Goal: Transaction & Acquisition: Purchase product/service

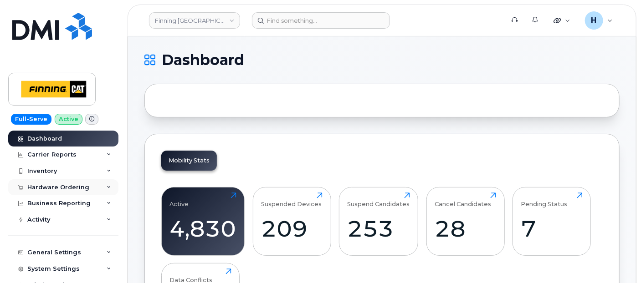
click at [62, 187] on div "Hardware Ordering" at bounding box center [58, 187] width 62 height 7
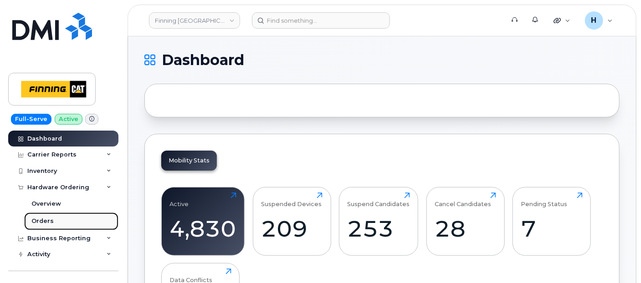
click at [49, 217] on div "Orders" at bounding box center [42, 221] width 22 height 8
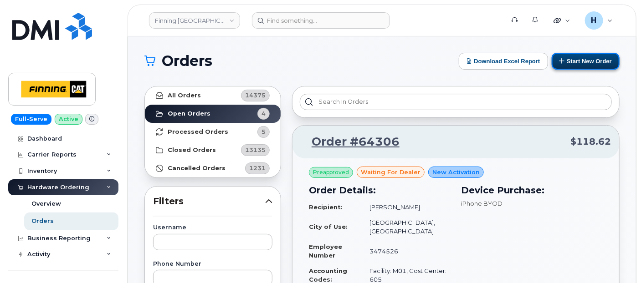
click at [567, 57] on button "Start New Order" at bounding box center [586, 61] width 68 height 17
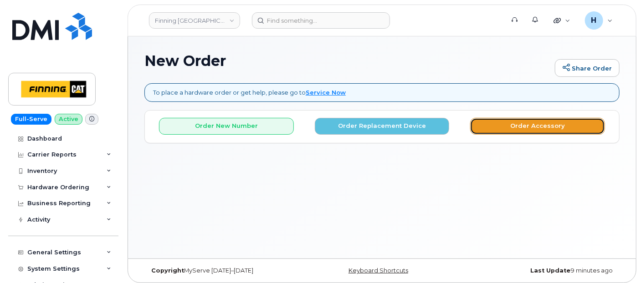
click at [489, 129] on button "Order Accessory" at bounding box center [537, 126] width 135 height 17
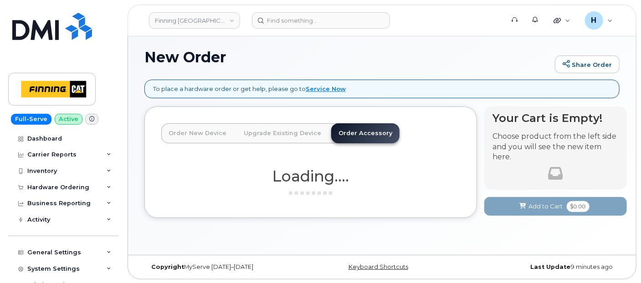
scroll to position [4, 0]
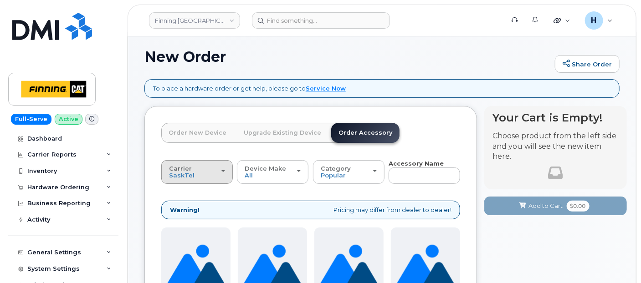
click at [204, 170] on div "Carrier SaskTel Telus" at bounding box center [197, 172] width 56 height 14
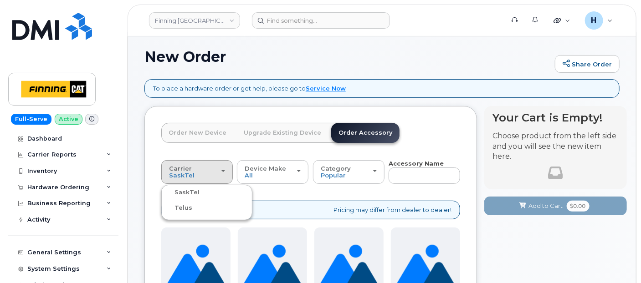
click at [185, 204] on label "Telus" at bounding box center [178, 208] width 29 height 11
click at [0, 0] on input "Telus" at bounding box center [0, 0] width 0 height 0
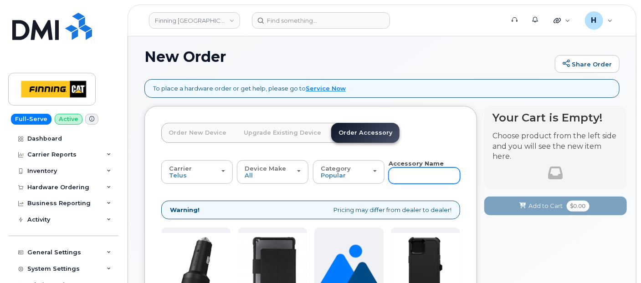
drag, startPoint x: 396, startPoint y: 164, endPoint x: 400, endPoint y: 178, distance: 14.9
click at [400, 178] on input "text" at bounding box center [425, 176] width 72 height 16
type input "11"
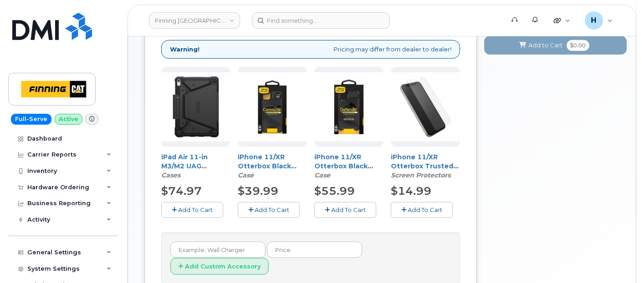
scroll to position [186, 0]
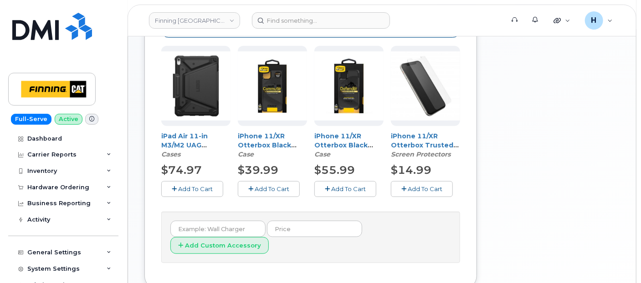
click at [410, 191] on span "Add To Cart" at bounding box center [425, 188] width 35 height 7
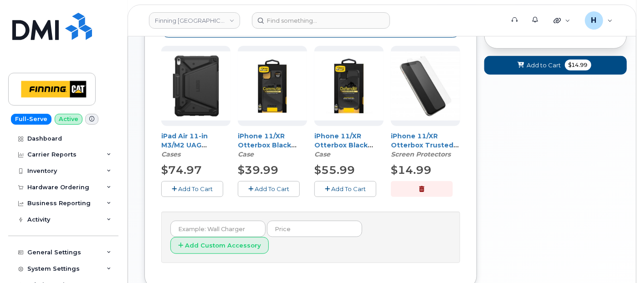
scroll to position [34, 0]
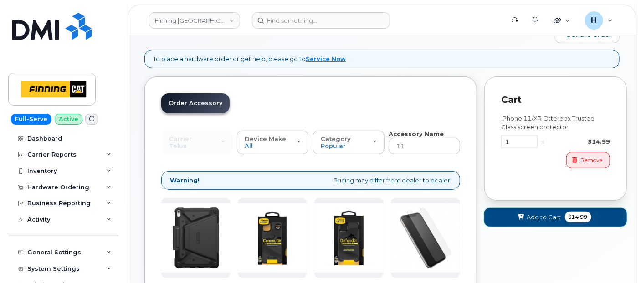
click at [526, 211] on button "Add to Cart $14.99" at bounding box center [555, 217] width 143 height 19
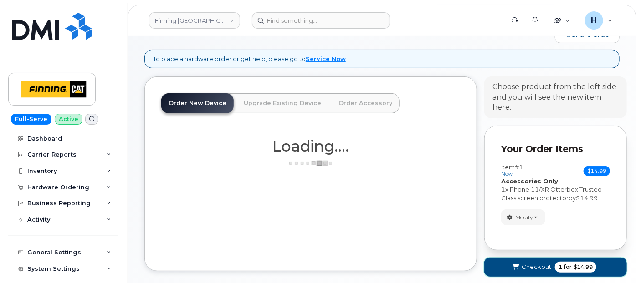
click at [501, 269] on button "Checkout 1 for $14.99" at bounding box center [555, 267] width 143 height 19
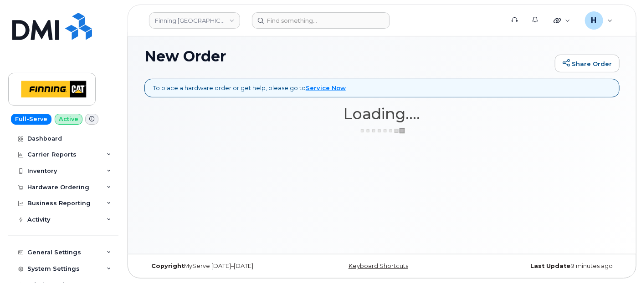
scroll to position [4, 0]
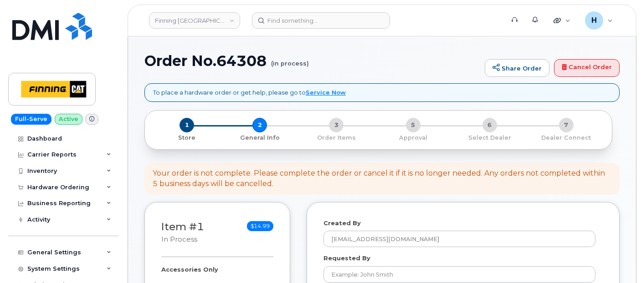
select select
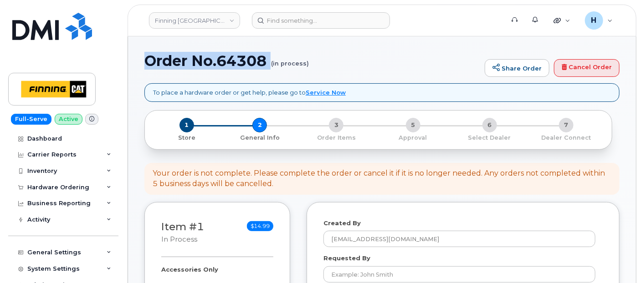
drag, startPoint x: 0, startPoint y: 0, endPoint x: 258, endPoint y: 70, distance: 267.7
copy h1 "Order No.64308"
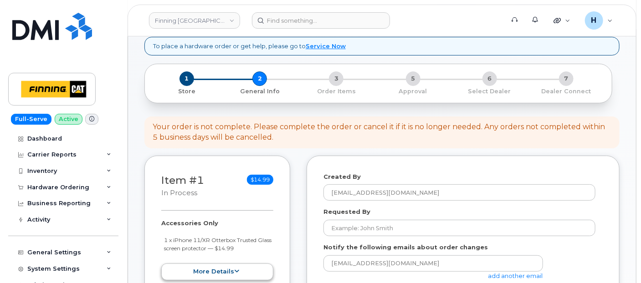
scroll to position [202, 0]
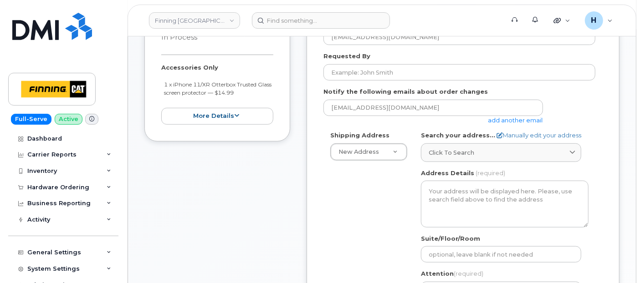
drag, startPoint x: 153, startPoint y: 64, endPoint x: 262, endPoint y: 91, distance: 112.3
click at [262, 91] on div "Item #1 in process $14.99 Accessories Only 1 x iPhone 11/XR Otterbox Trusted Gl…" at bounding box center [217, 71] width 146 height 142
copy div "Accessories Only 1 x iPhone 11/XR Otterbox Trusted Glass screen protector — $14…"
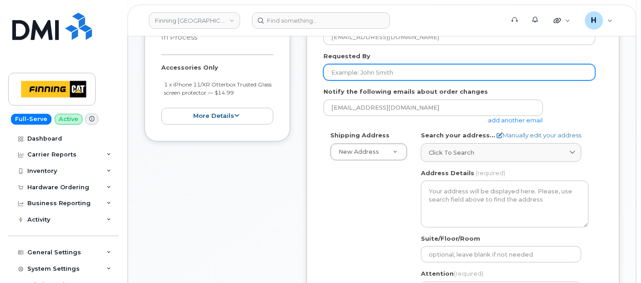
drag, startPoint x: 372, startPoint y: 76, endPoint x: 203, endPoint y: 68, distance: 169.7
click at [371, 76] on input "Requested By" at bounding box center [460, 72] width 272 height 16
paste input "RITM0490161"
type input "RITM0490161"
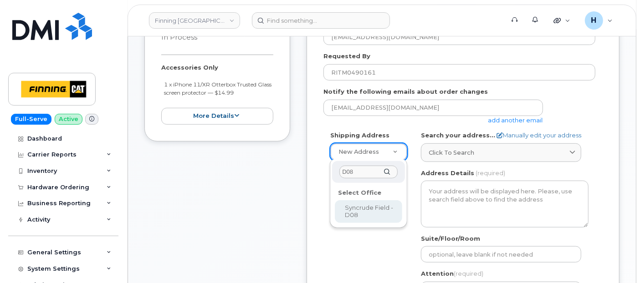
type input "D08"
select select
type textarea "Syncrude Field - Highway 63, Mildred Lake Industrial Park Mildred Lake Alberta …"
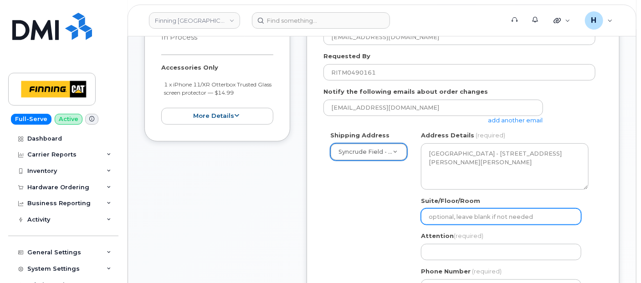
scroll to position [253, 0]
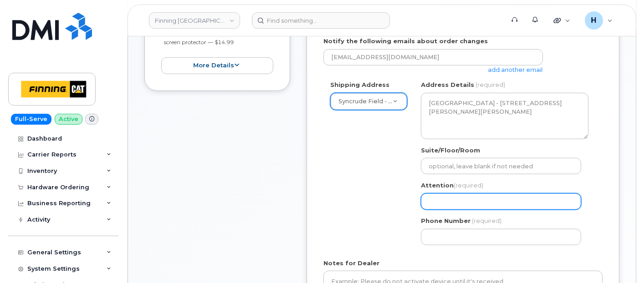
click at [458, 203] on input "Attention (required)" at bounding box center [501, 202] width 160 height 16
paste input "Cody Wambold"
select select
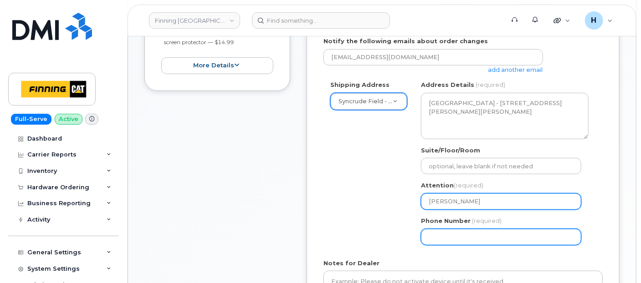
type input "Cody Wambold"
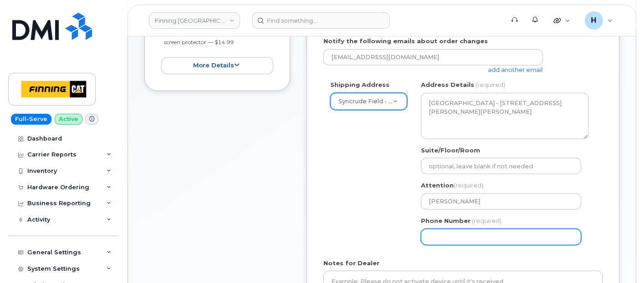
click at [443, 233] on input "Phone Number" at bounding box center [501, 237] width 160 height 16
select select
type input "780790201"
select select
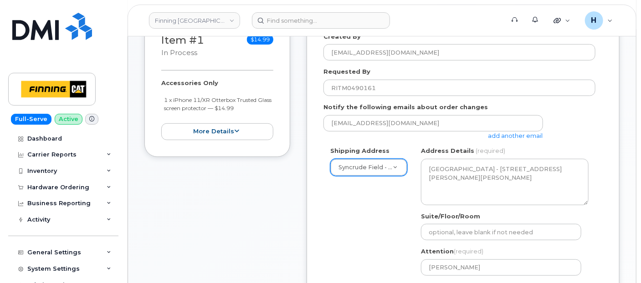
scroll to position [101, 0]
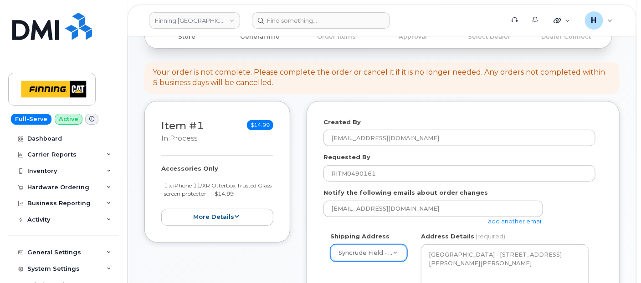
type input "7807902010"
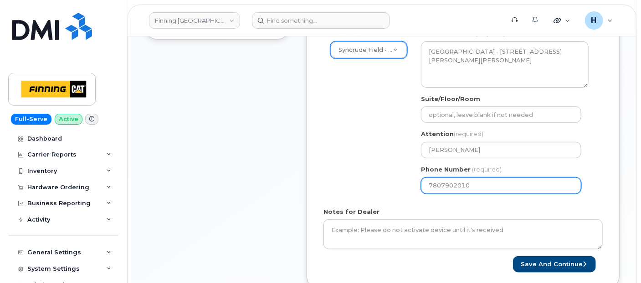
scroll to position [354, 0]
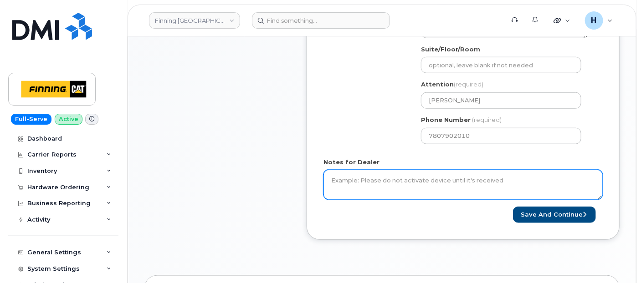
click at [349, 178] on textarea "Notes for Dealer" at bounding box center [463, 185] width 279 height 30
paste textarea "Accessories Only 1 x iPhone 11/XR Otterbox Trusted Glass screen protector — $14…"
type textarea "Accessories Only 1 x iPhone 11/XR Otterbox Trusted Glass screen protector — $14…"
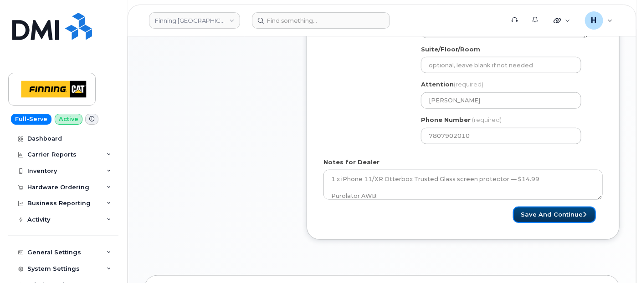
click at [557, 215] on button "Save and Continue" at bounding box center [554, 215] width 83 height 17
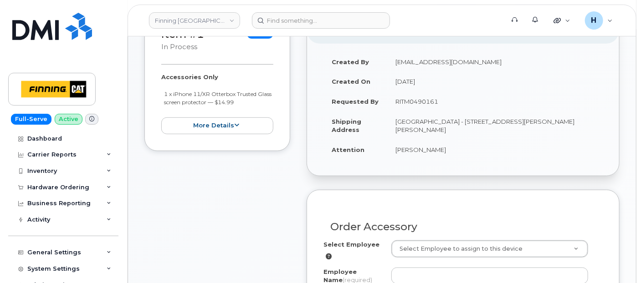
scroll to position [202, 0]
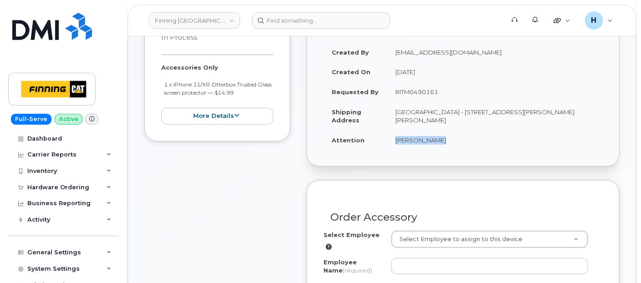
drag, startPoint x: 386, startPoint y: 140, endPoint x: 461, endPoint y: 142, distance: 74.3
click at [461, 142] on tr "Attention Cody Wambold" at bounding box center [463, 140] width 279 height 20
copy tr "Cody Wambold"
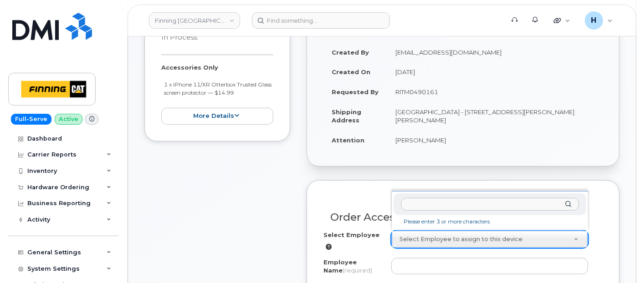
drag, startPoint x: 407, startPoint y: 232, endPoint x: 403, endPoint y: 226, distance: 7.5
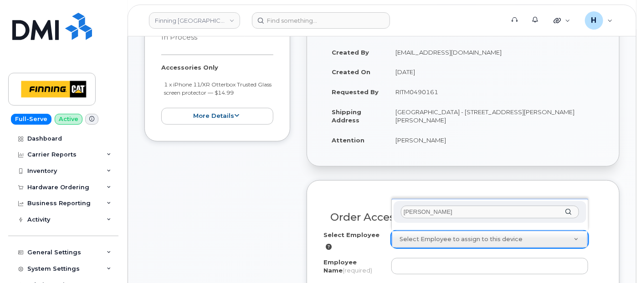
click at [415, 213] on input "Cody Wambold" at bounding box center [490, 212] width 178 height 13
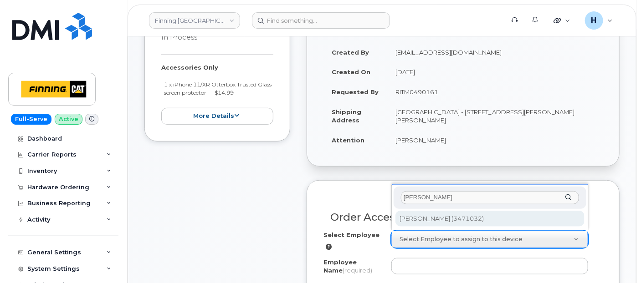
type input "Cody Wambold"
type input "59004"
type input "Cody Wambold"
select select "D42"
select select "CSMAAAA"
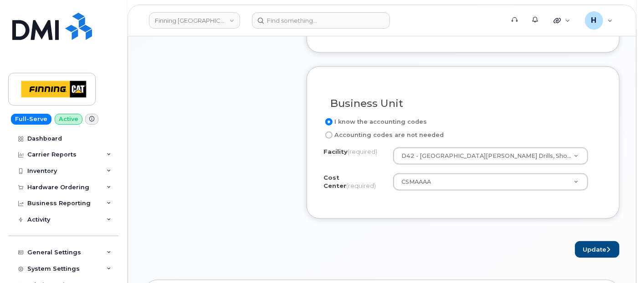
scroll to position [456, 0]
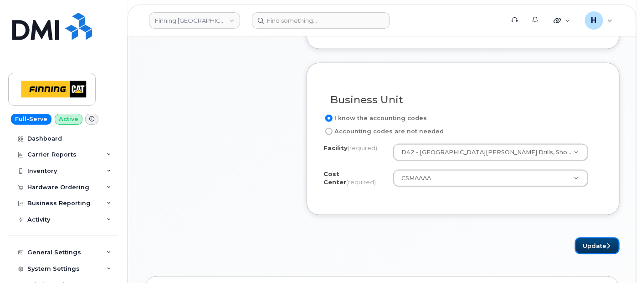
click at [591, 240] on button "Update" at bounding box center [597, 246] width 45 height 17
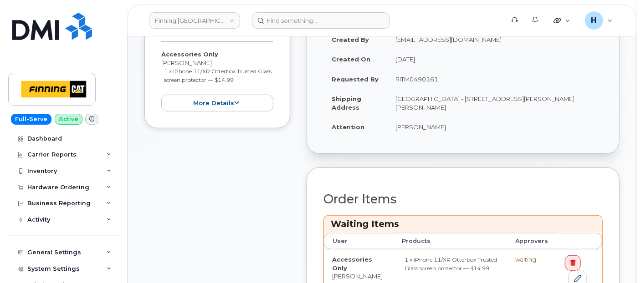
scroll to position [303, 0]
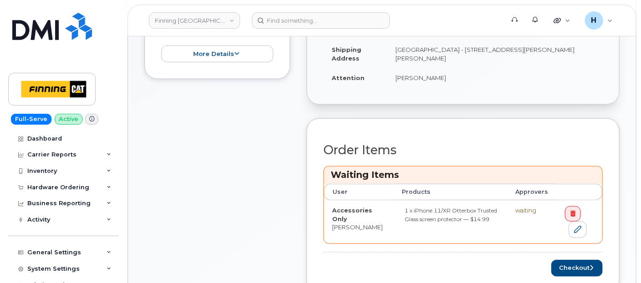
drag, startPoint x: 462, startPoint y: 56, endPoint x: 435, endPoint y: 58, distance: 27.0
click at [435, 58] on td "[GEOGRAPHIC_DATA] - [STREET_ADDRESS][PERSON_NAME][PERSON_NAME]" at bounding box center [495, 54] width 216 height 28
copy td "T0P 1C0"
click at [572, 266] on button "Checkout" at bounding box center [576, 268] width 51 height 17
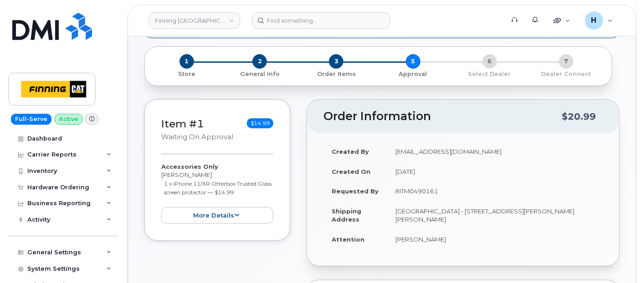
scroll to position [152, 0]
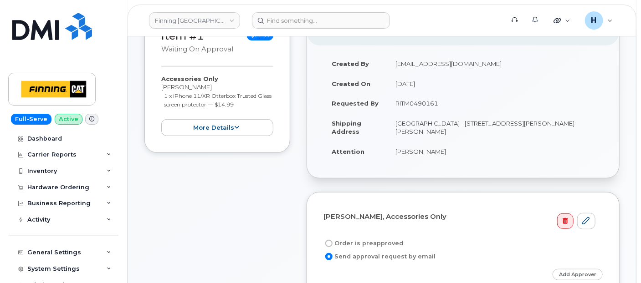
drag, startPoint x: 393, startPoint y: 104, endPoint x: 440, endPoint y: 102, distance: 47.0
click at [440, 102] on td "RITM0490161" at bounding box center [495, 103] width 216 height 20
copy td "RITM0490161"
click at [352, 243] on label "Order is preapproved" at bounding box center [364, 243] width 80 height 11
click at [333, 243] on input "Order is preapproved" at bounding box center [328, 243] width 7 height 7
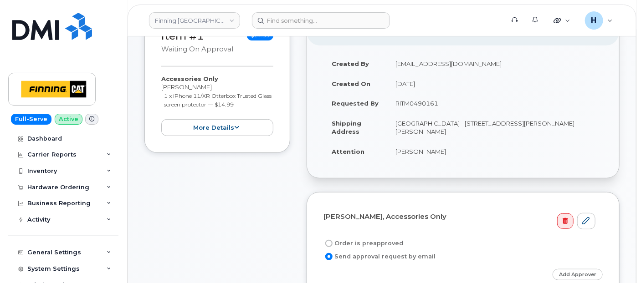
radio input "true"
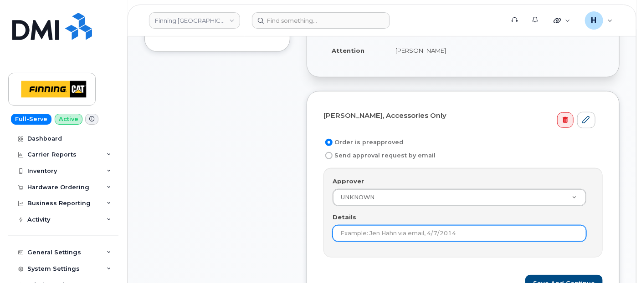
click at [353, 237] on input "Details" at bounding box center [460, 234] width 254 height 16
paste input "RITM0490161"
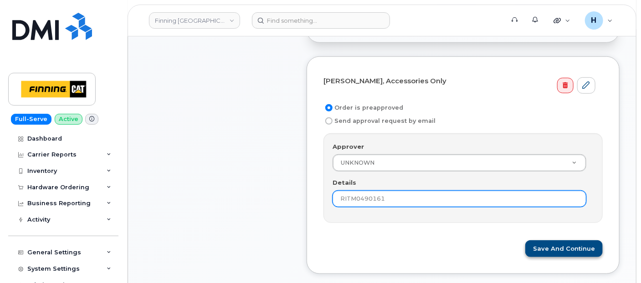
scroll to position [303, 0]
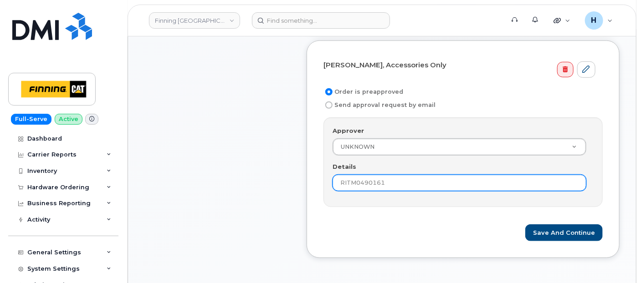
type input "RITM0490161"
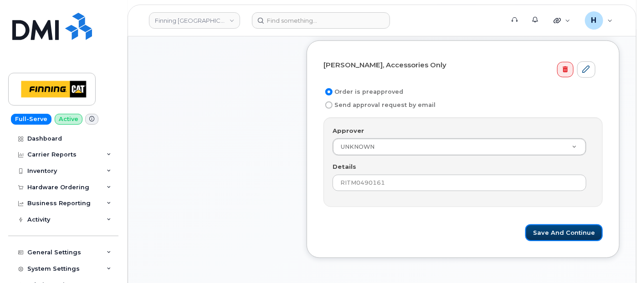
click at [547, 229] on button "Save and Continue" at bounding box center [563, 233] width 77 height 17
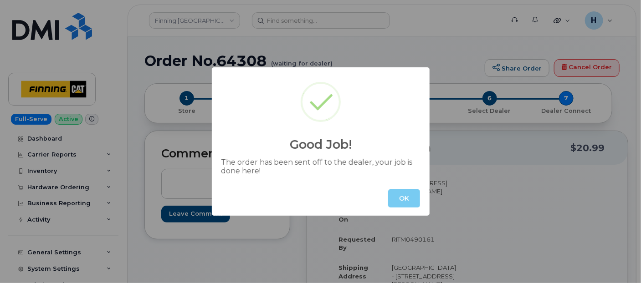
click at [408, 200] on button "OK" at bounding box center [404, 199] width 32 height 18
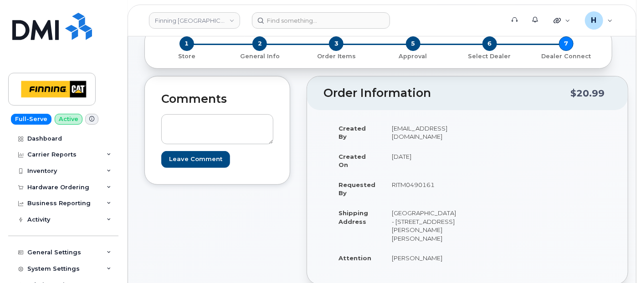
scroll to position [101, 0]
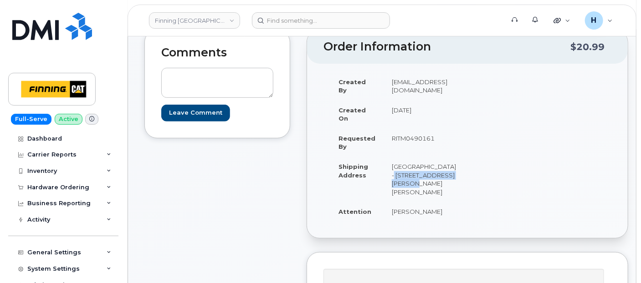
drag, startPoint x: 386, startPoint y: 174, endPoint x: 432, endPoint y: 183, distance: 47.4
click at [432, 183] on td "[GEOGRAPHIC_DATA] - [STREET_ADDRESS][PERSON_NAME][PERSON_NAME]" at bounding box center [424, 179] width 81 height 45
copy td "Highway 63, [PERSON_NAME]"
click at [392, 193] on td "[GEOGRAPHIC_DATA] - [STREET_ADDRESS][PERSON_NAME][PERSON_NAME]" at bounding box center [424, 179] width 81 height 45
drag, startPoint x: 387, startPoint y: 191, endPoint x: 436, endPoint y: 193, distance: 48.3
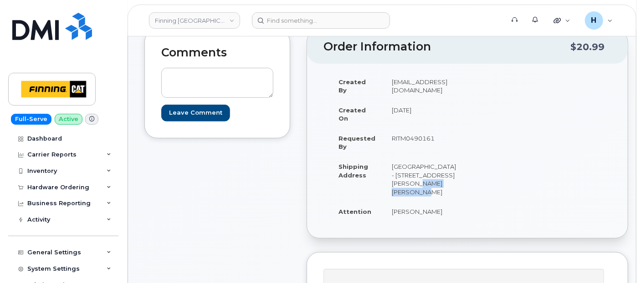
click at [436, 193] on td "[GEOGRAPHIC_DATA] - [STREET_ADDRESS][PERSON_NAME][PERSON_NAME]" at bounding box center [424, 179] width 81 height 45
copy td "[GEOGRAPHIC_DATA]"
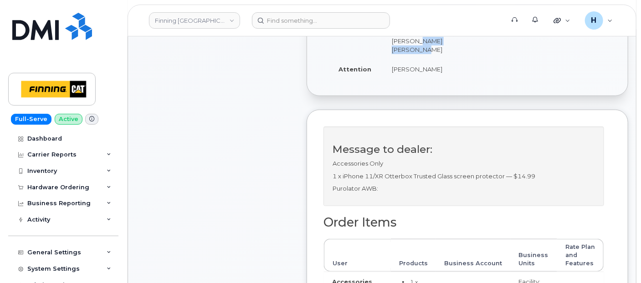
scroll to position [303, 0]
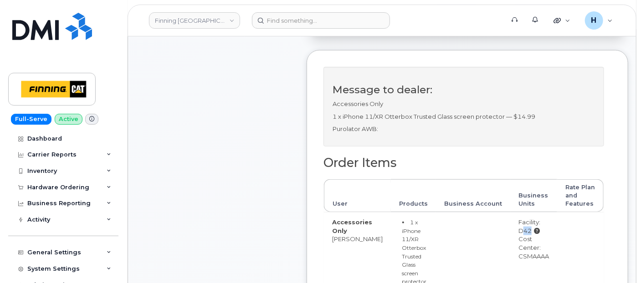
drag, startPoint x: 501, startPoint y: 247, endPoint x: 536, endPoint y: 247, distance: 35.5
click at [536, 247] on td "Facility: D42 Description 1 : Fort McMurray Drills, Shovels and Mining Cost Cen…" at bounding box center [533, 262] width 47 height 100
copy div "D42"
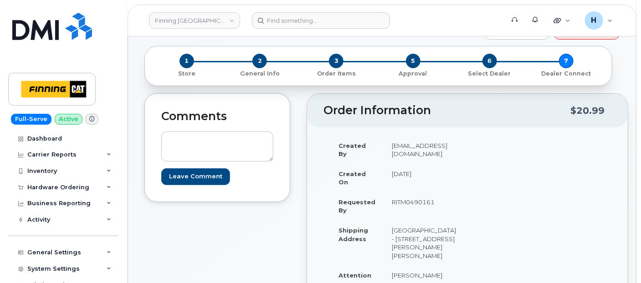
scroll to position [0, 0]
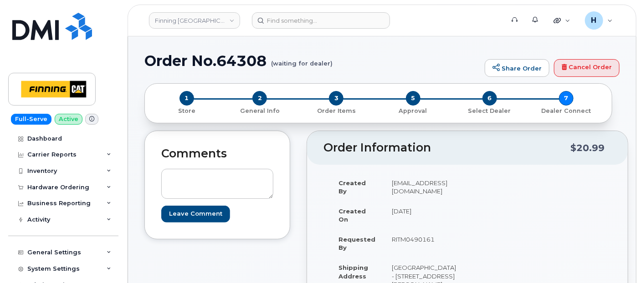
click at [245, 64] on h1 "Order No.64308 (waiting for dealer)" at bounding box center [312, 61] width 336 height 16
copy h1 "64308"
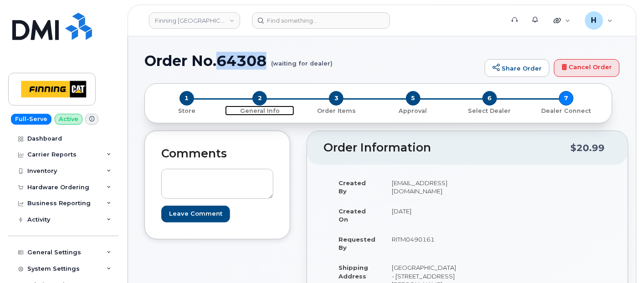
click at [257, 98] on span "2" at bounding box center [259, 98] width 15 height 15
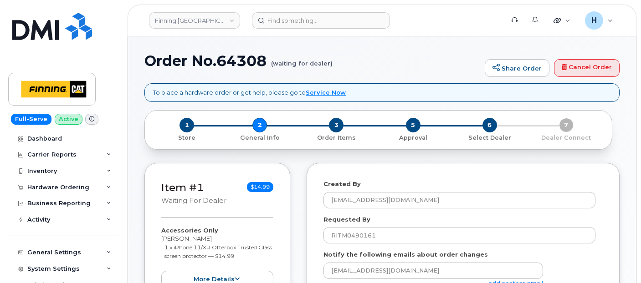
select select
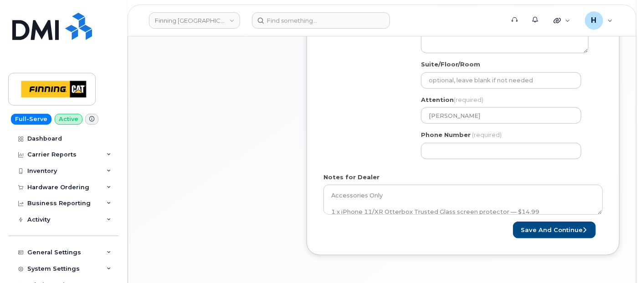
scroll to position [354, 0]
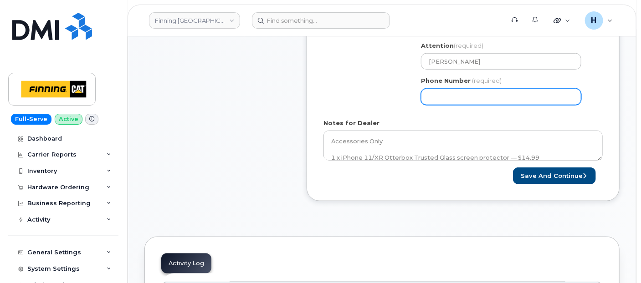
click at [436, 97] on input "Phone Number" at bounding box center [501, 97] width 160 height 16
type input "7807902010"
select select
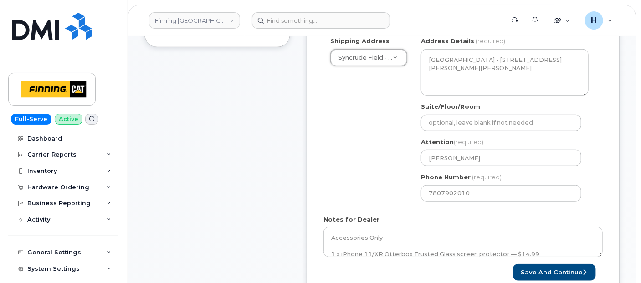
scroll to position [396, 0]
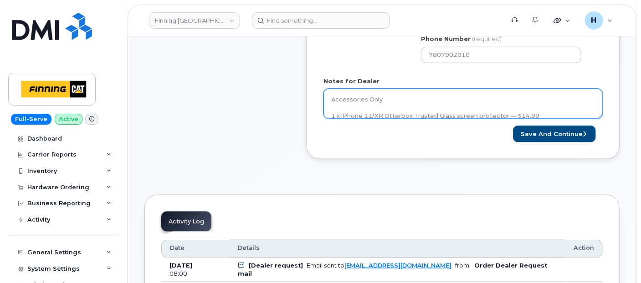
click at [405, 104] on textarea "Accessories Only 1 x iPhone 11/XR Otterbox Trusted Glass screen protector — $14…" at bounding box center [463, 104] width 279 height 30
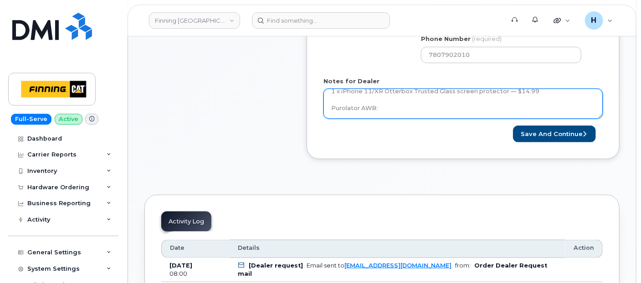
click at [403, 107] on textarea "Accessories Only 1 x iPhone 11/XR Otterbox Trusted Glass screen protector — $14…" at bounding box center [463, 104] width 279 height 30
paste textarea "335653349977"
type textarea "Accessories Only 1 x iPhone 11/XR Otterbox Trusted Glass screen protector — $14…"
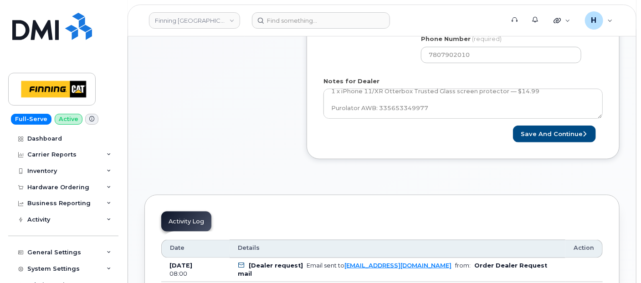
click at [530, 140] on button "Save and Continue" at bounding box center [554, 134] width 83 height 17
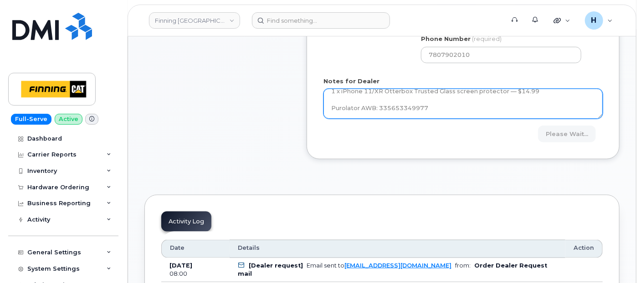
drag, startPoint x: 531, startPoint y: 136, endPoint x: 500, endPoint y: 106, distance: 43.5
click at [531, 136] on div "Please wait..." at bounding box center [533, 134] width 140 height 17
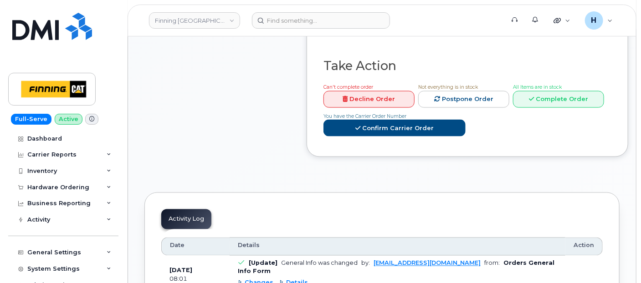
scroll to position [658, 0]
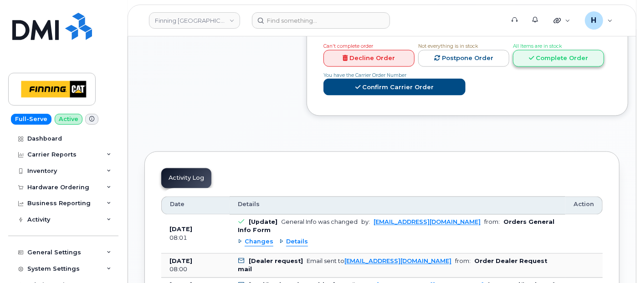
click at [552, 61] on link "Complete Order" at bounding box center [558, 58] width 91 height 17
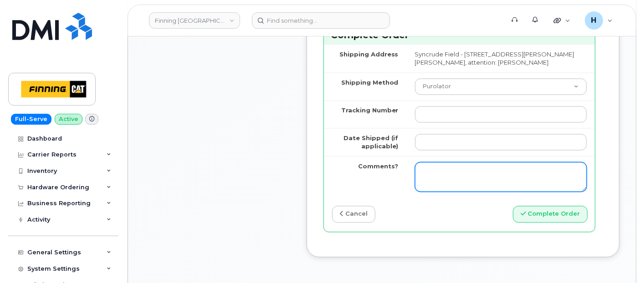
scroll to position [810, 0]
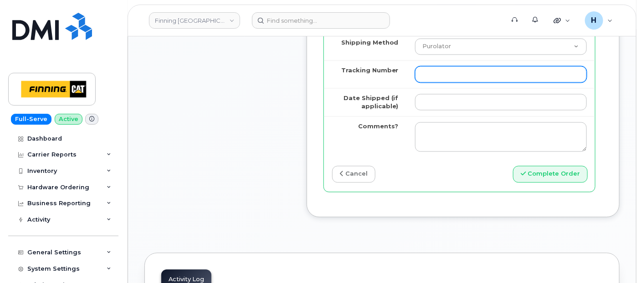
click at [432, 82] on input "Tracking Number" at bounding box center [501, 74] width 172 height 16
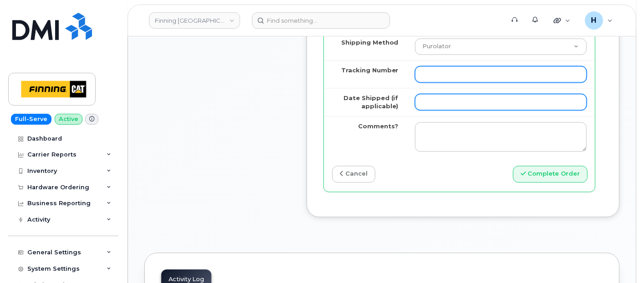
paste input "335653349977"
type input "335653349977"
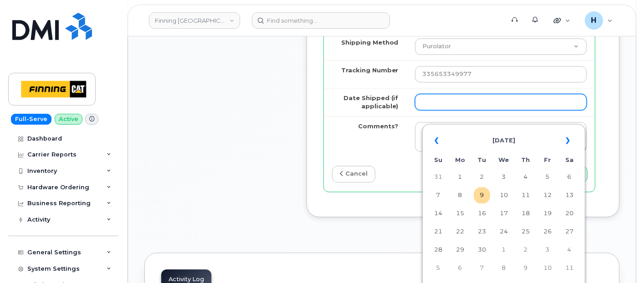
click at [423, 110] on input "Date Shipped (if applicable)" at bounding box center [501, 102] width 172 height 16
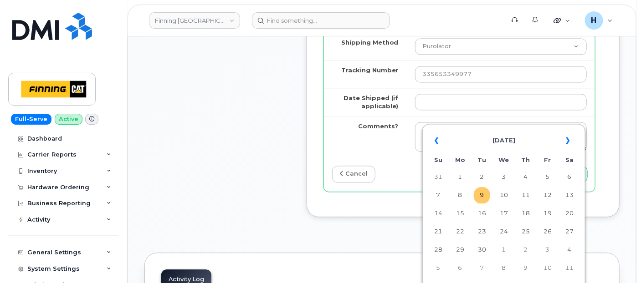
drag, startPoint x: 483, startPoint y: 193, endPoint x: 381, endPoint y: 86, distance: 147.6
click at [483, 192] on td "9" at bounding box center [482, 195] width 16 height 16
type input "[DATE]"
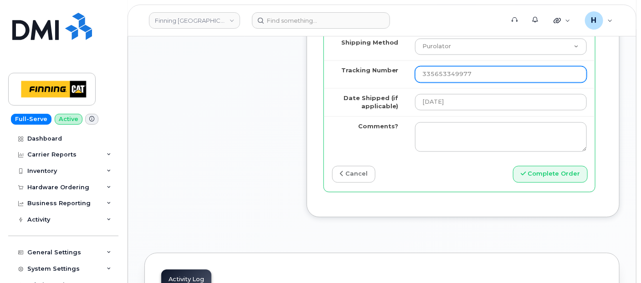
click at [428, 82] on input "335653349977" at bounding box center [501, 74] width 172 height 16
type input "335653349977"
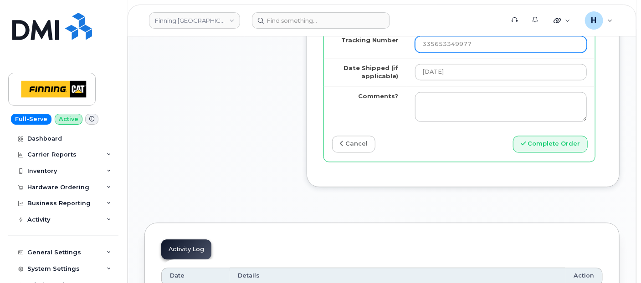
scroll to position [860, 0]
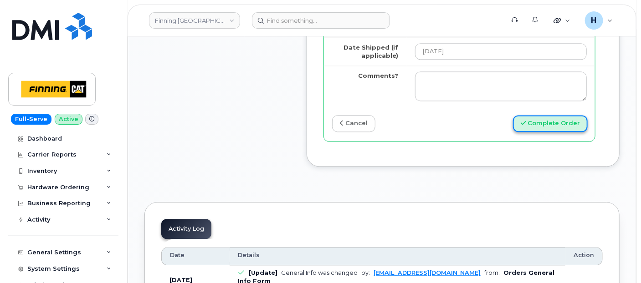
click at [543, 132] on button "Complete Order" at bounding box center [550, 123] width 75 height 17
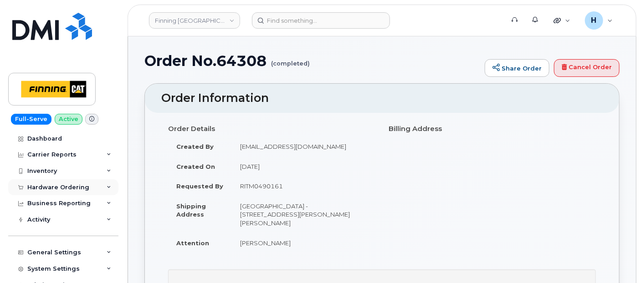
click at [74, 186] on div "Hardware Ordering" at bounding box center [58, 187] width 62 height 7
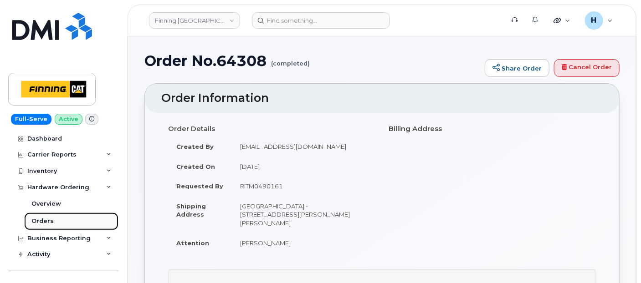
click at [66, 220] on link "Orders" at bounding box center [71, 221] width 94 height 17
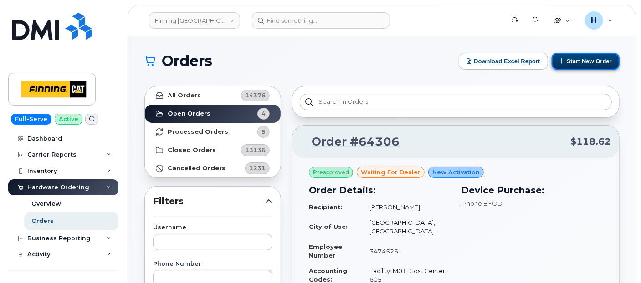
click at [566, 60] on button "Start New Order" at bounding box center [586, 61] width 68 height 17
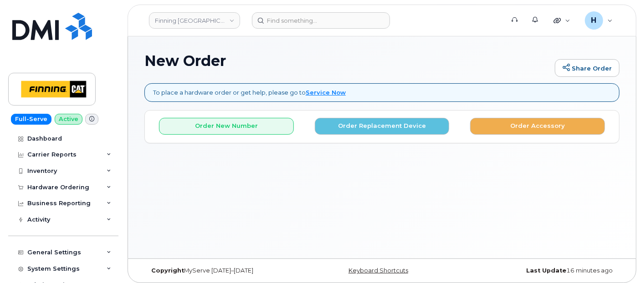
click at [489, 134] on div "Order New Number Order Replacement Device Order Accessory Please choose the car…" at bounding box center [382, 127] width 474 height 32
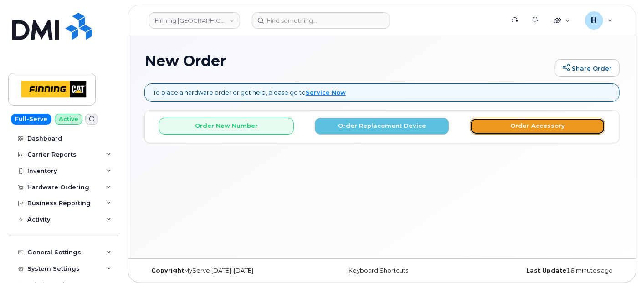
click at [491, 128] on button "Order Accessory" at bounding box center [537, 126] width 135 height 17
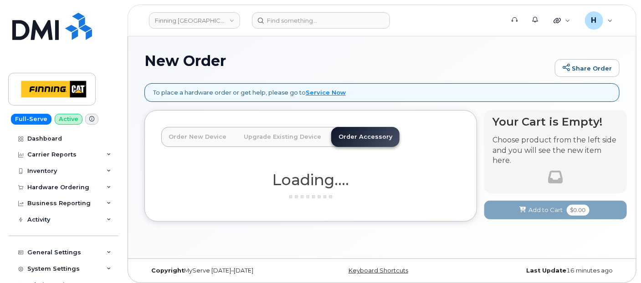
scroll to position [4, 0]
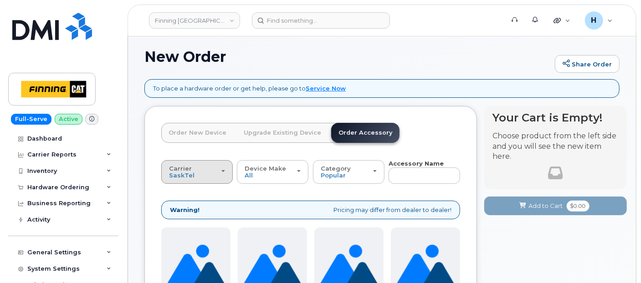
click at [201, 177] on div "Carrier SaskTel Telus" at bounding box center [197, 172] width 56 height 14
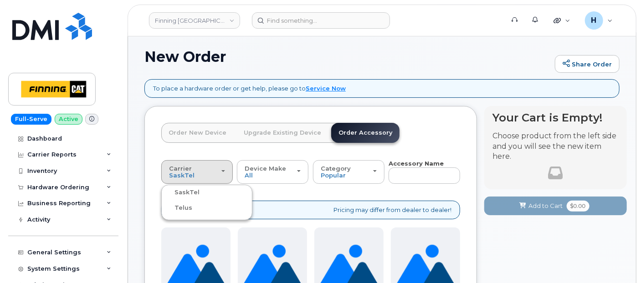
click at [177, 210] on label "Telus" at bounding box center [178, 208] width 29 height 11
click at [0, 0] on input "Telus" at bounding box center [0, 0] width 0 height 0
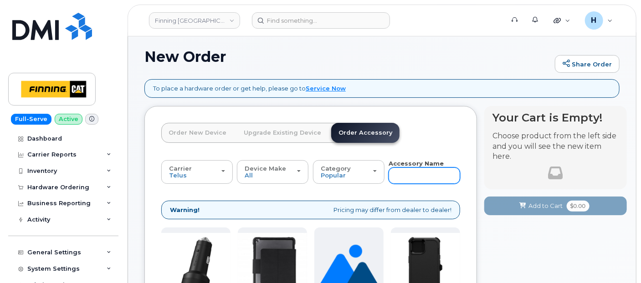
click at [414, 174] on input "text" at bounding box center [425, 176] width 72 height 16
type input "11"
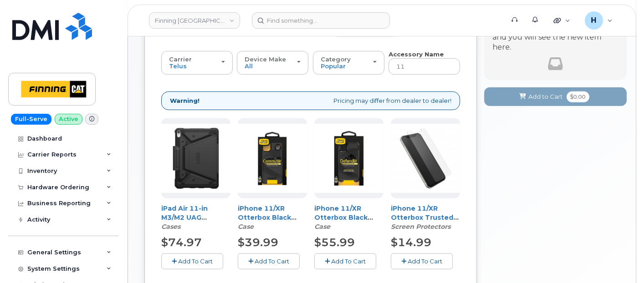
scroll to position [186, 0]
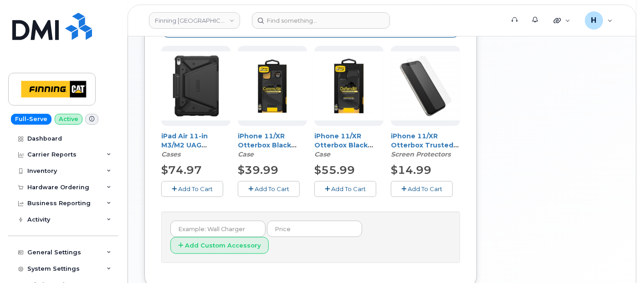
click at [415, 191] on span "Add To Cart" at bounding box center [425, 188] width 35 height 7
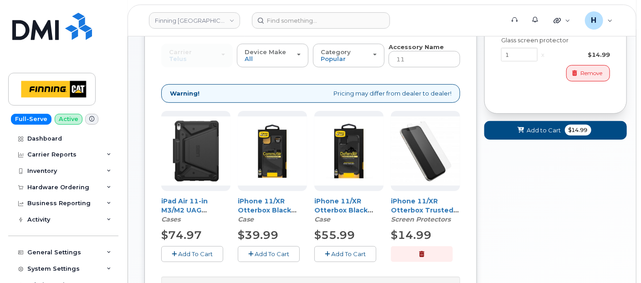
scroll to position [34, 0]
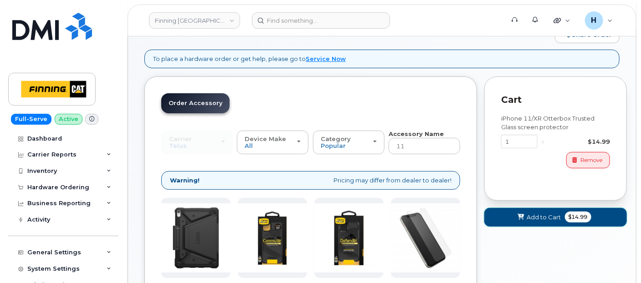
click at [504, 221] on button "Add to Cart $14.99" at bounding box center [555, 217] width 143 height 19
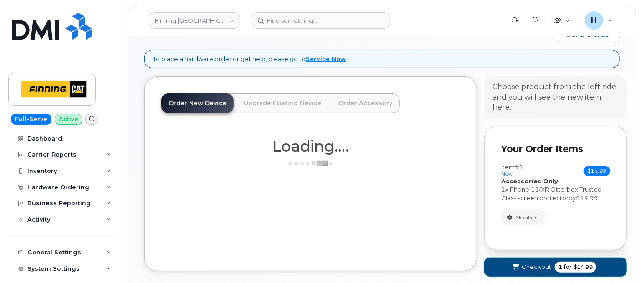
click at [501, 260] on button "Checkout 1 for $14.99" at bounding box center [555, 267] width 143 height 19
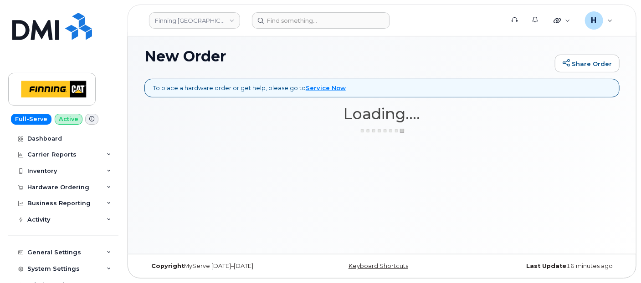
scroll to position [4, 0]
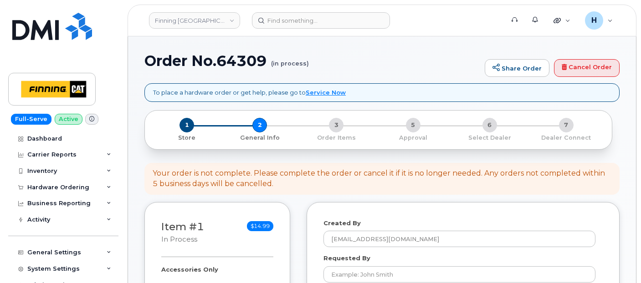
select select
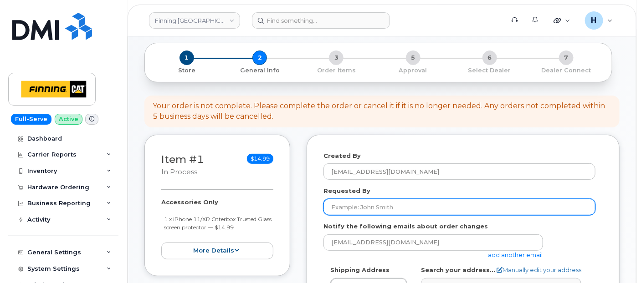
scroll to position [101, 0]
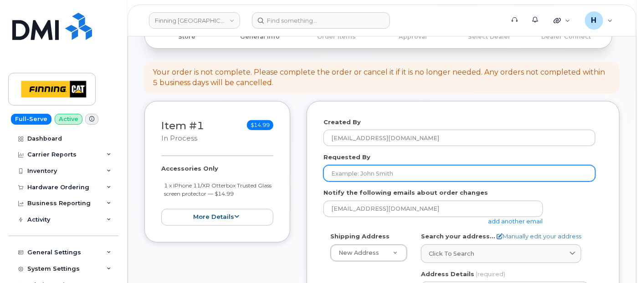
click at [352, 166] on input "Requested By" at bounding box center [460, 173] width 272 height 16
paste input "RITM0489675"
type input "RITM0489675"
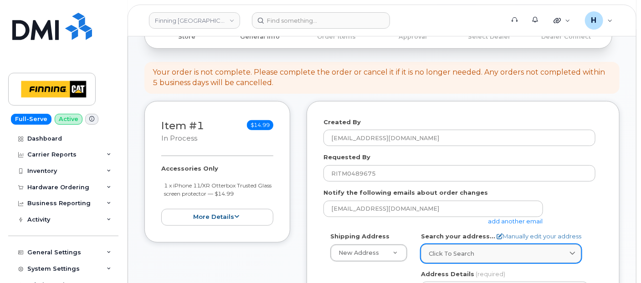
click at [451, 247] on link "Click to search" at bounding box center [501, 254] width 160 height 19
paste input "5312 91 AV NW Edmonton T6B0R2"
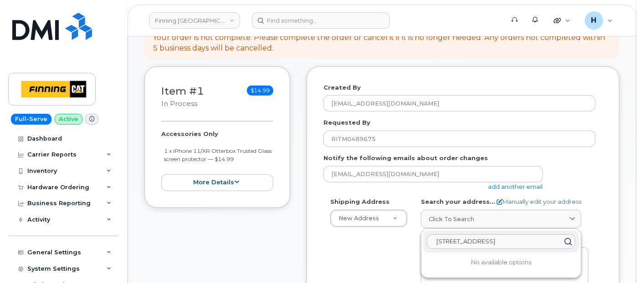
scroll to position [152, 0]
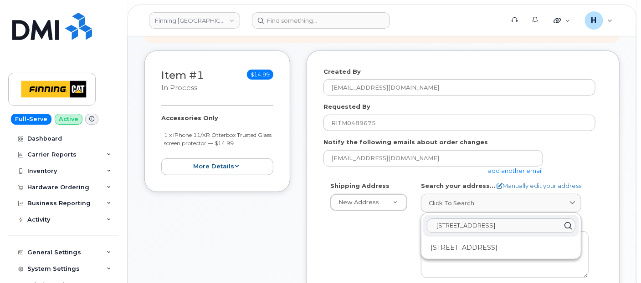
type input "5312 91 AV NW Edmonton T6B0R2"
click at [462, 257] on div "5312 91 AV NW Edmonton T6B0R2 5312 91 Ave NW Edmonton AB T6B 0R2" at bounding box center [501, 236] width 159 height 46
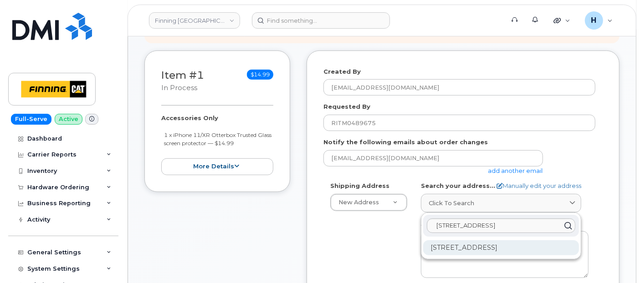
click at [463, 248] on div "5312 91 Ave NW Edmonton AB T6B 0R2" at bounding box center [501, 248] width 156 height 15
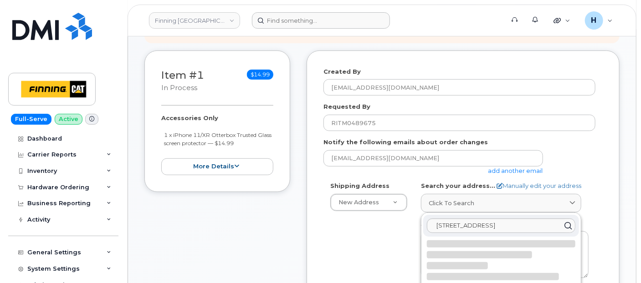
select select
type textarea "5312 91 Ave NW EDMONTON AB T6B 0R2 CANADA"
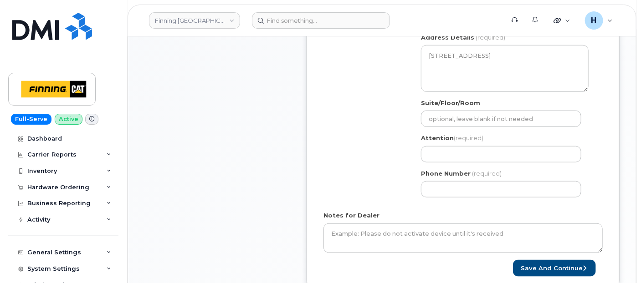
scroll to position [354, 0]
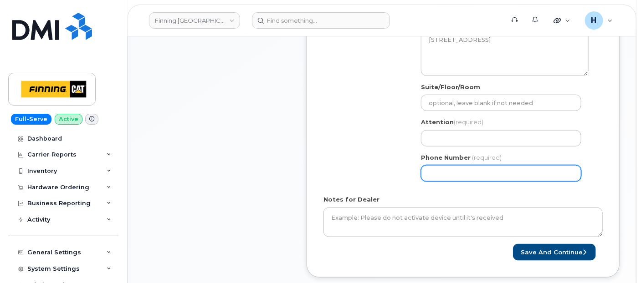
click at [437, 178] on input "Phone Number" at bounding box center [501, 173] width 160 height 16
paste input "4038483242"
select select
type input "4038483242"
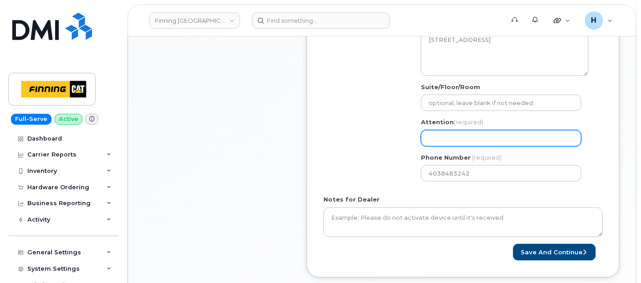
click at [431, 135] on input "Attention (required)" at bounding box center [501, 138] width 160 height 16
paste input "Justin Neis"
select select
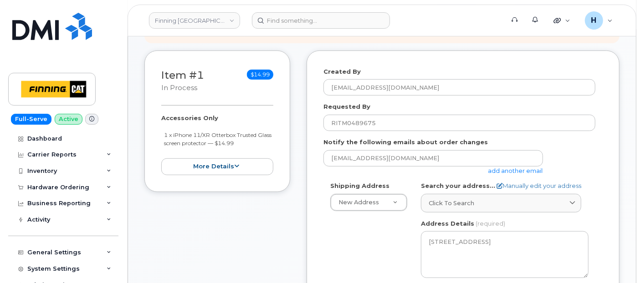
type input "Justin Neis"
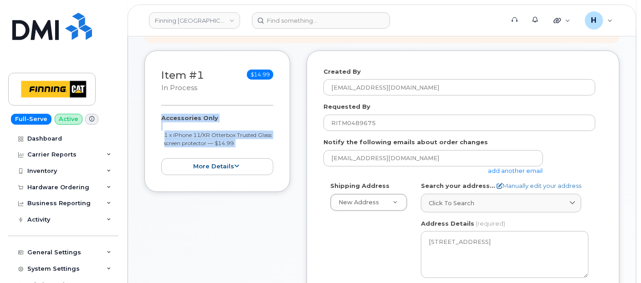
drag, startPoint x: 156, startPoint y: 116, endPoint x: 259, endPoint y: 149, distance: 108.8
click at [259, 149] on div "Item #1 in process $14.99 Accessories Only 1 x iPhone 11/XR Otterbox Trusted Gl…" at bounding box center [217, 122] width 146 height 142
copy div "Accessories Only 1 x iPhone 11/XR Otterbox Trusted Glass screen protector — $14…"
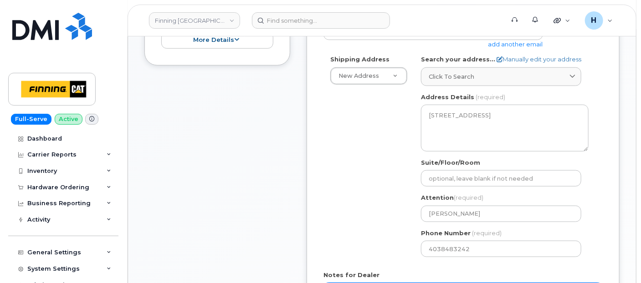
scroll to position [405, 0]
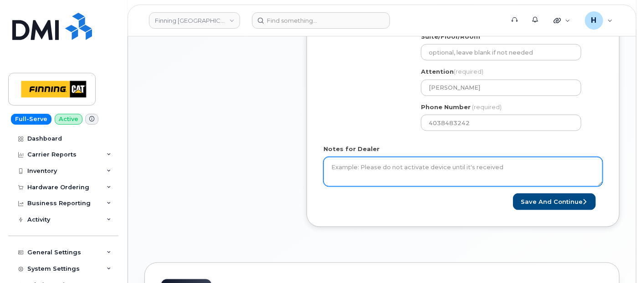
click at [372, 174] on textarea "Notes for Dealer" at bounding box center [463, 172] width 279 height 30
paste textarea "Accessories Only 1 x iPhone 11/XR Otterbox Trusted Glass screen protector — $14…"
type textarea "Accessories Only 1 x iPhone 11/XR Otterbox Trusted Glass screen protector — $14…"
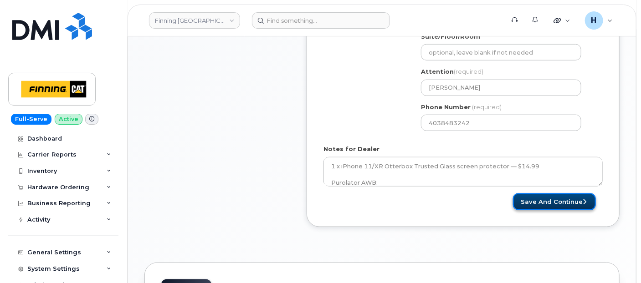
click at [542, 203] on button "Save and Continue" at bounding box center [554, 202] width 83 height 17
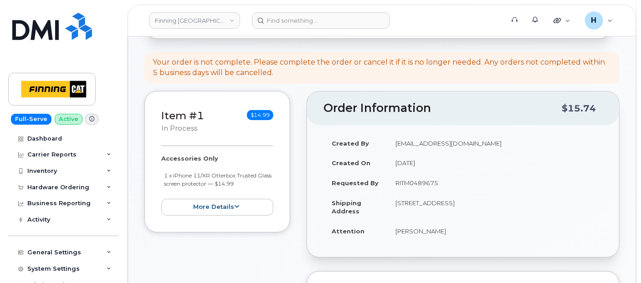
scroll to position [202, 0]
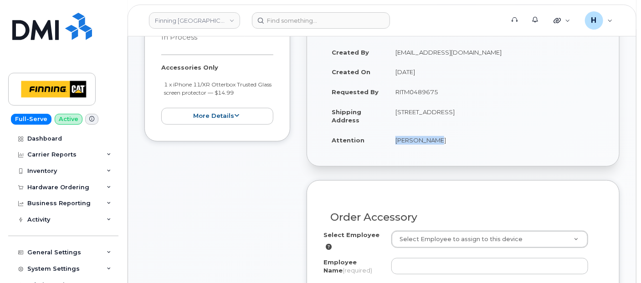
drag, startPoint x: 383, startPoint y: 144, endPoint x: 450, endPoint y: 144, distance: 67.0
click at [450, 144] on tr "Attention [PERSON_NAME]" at bounding box center [463, 140] width 279 height 20
copy tr "[PERSON_NAME]"
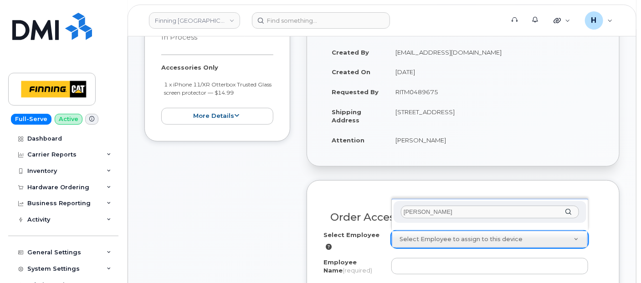
click at [415, 211] on input "[PERSON_NAME]" at bounding box center [490, 212] width 178 height 13
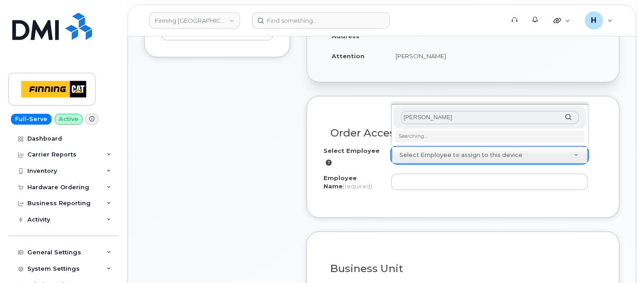
scroll to position [303, 0]
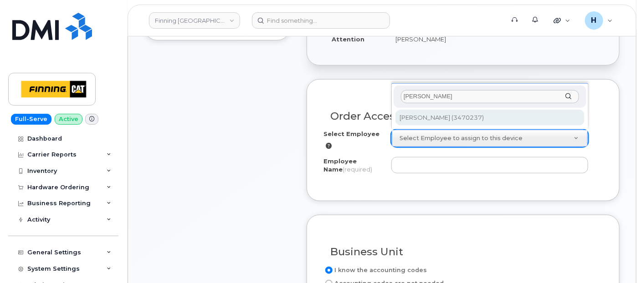
type input "[PERSON_NAME]"
type input "58273"
type input "[PERSON_NAME]"
select select "D02"
select select "CSMAAAA"
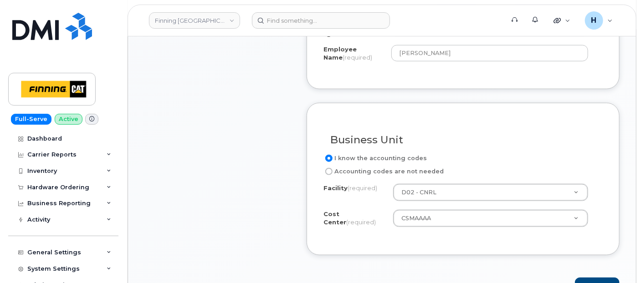
scroll to position [506, 0]
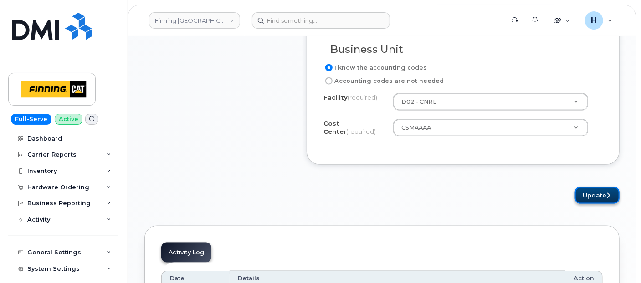
click at [578, 190] on button "Update" at bounding box center [597, 195] width 45 height 17
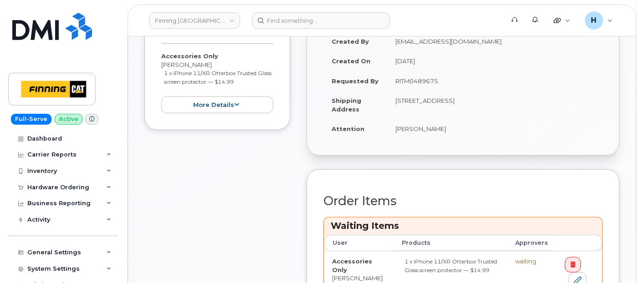
scroll to position [253, 0]
drag, startPoint x: 498, startPoint y: 100, endPoint x: 522, endPoint y: 101, distance: 24.6
click at [522, 101] on td "[STREET_ADDRESS]" at bounding box center [495, 104] width 216 height 28
copy td "T6B 0R2"
drag, startPoint x: 391, startPoint y: 101, endPoint x: 410, endPoint y: 101, distance: 19.1
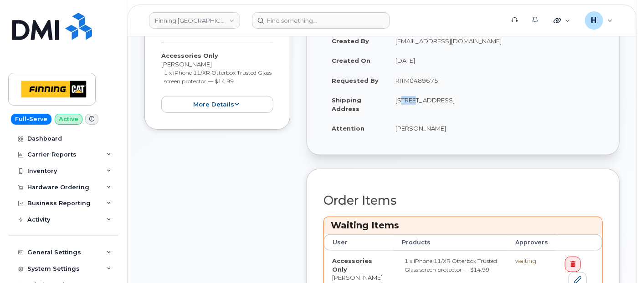
click at [410, 101] on td "[STREET_ADDRESS]" at bounding box center [495, 104] width 216 height 28
copy td "5312"
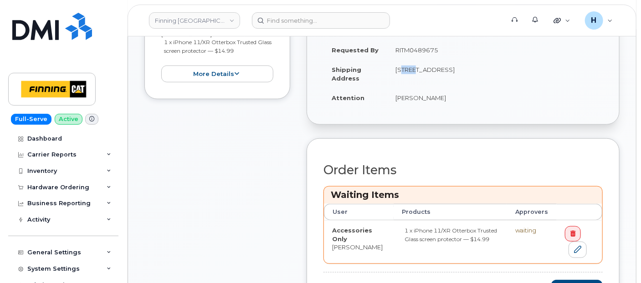
scroll to position [456, 0]
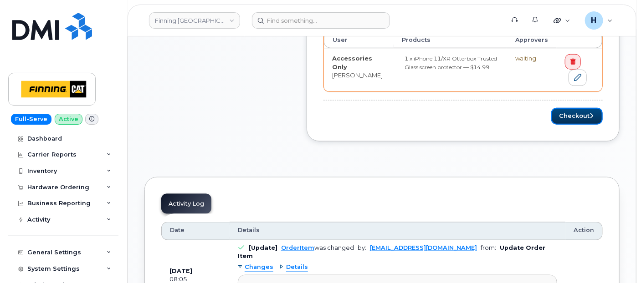
drag, startPoint x: 572, startPoint y: 113, endPoint x: 146, endPoint y: 259, distance: 450.3
click at [563, 114] on button "Checkout" at bounding box center [576, 116] width 51 height 17
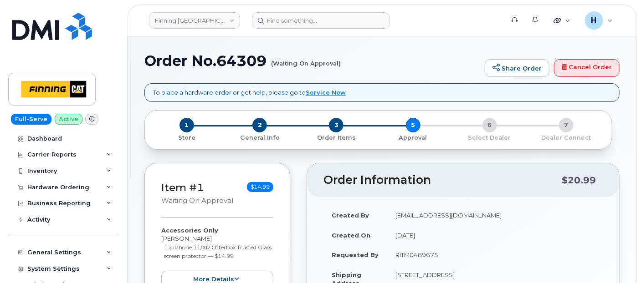
click at [242, 59] on h1 "Order No.64309 (Waiting On Approval)" at bounding box center [312, 61] width 336 height 16
copy h1 "64309"
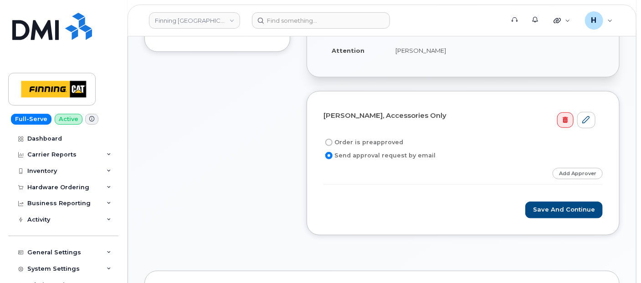
click at [373, 137] on label "Order is preapproved" at bounding box center [364, 142] width 80 height 11
click at [333, 139] on input "Order is preapproved" at bounding box center [328, 142] width 7 height 7
radio input "true"
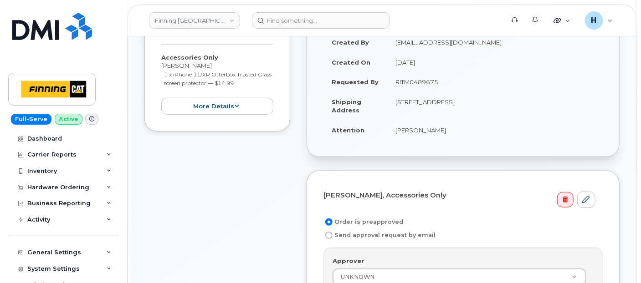
scroll to position [101, 0]
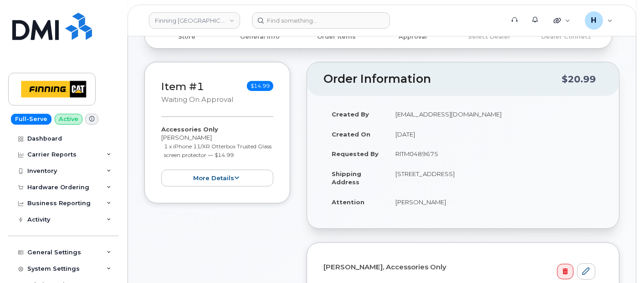
drag, startPoint x: 386, startPoint y: 148, endPoint x: 450, endPoint y: 151, distance: 64.8
click at [450, 151] on tr "Requested By RITM0489675" at bounding box center [463, 154] width 279 height 20
copy tr "RITM0489675"
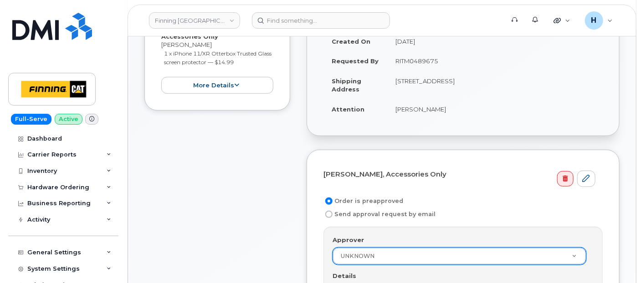
scroll to position [253, 0]
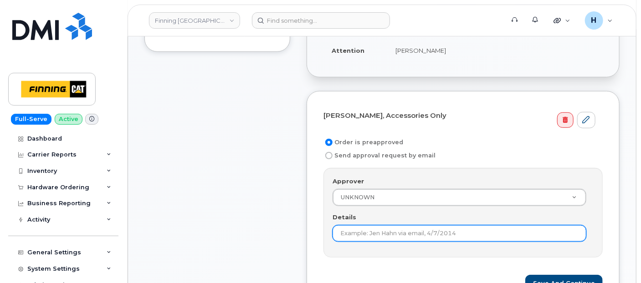
click at [339, 226] on input "Details" at bounding box center [460, 234] width 254 height 16
paste input "RITM0489675"
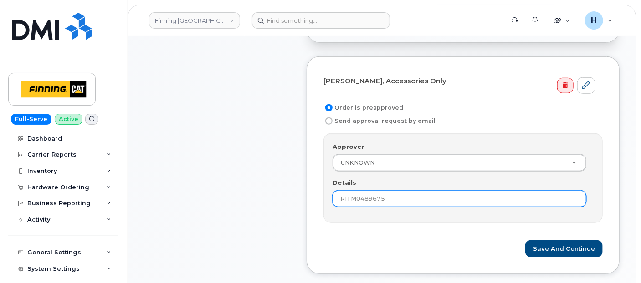
scroll to position [303, 0]
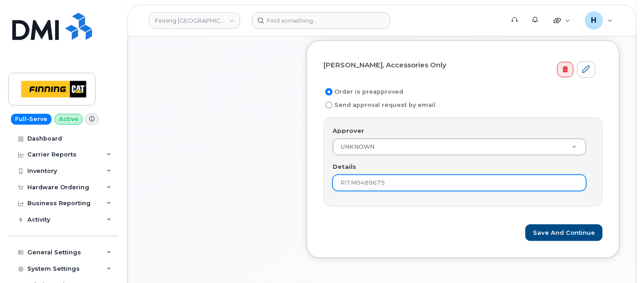
click at [351, 181] on input "RITM0489675" at bounding box center [460, 183] width 254 height 16
type input "RITM0489675"
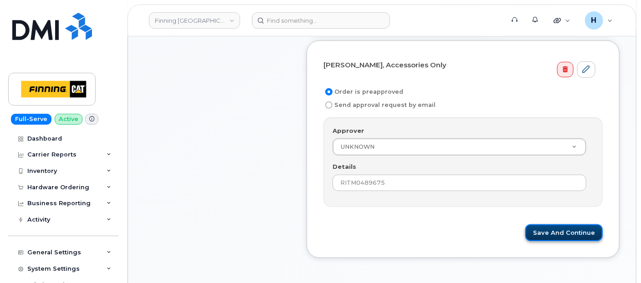
click at [543, 226] on button "Save and Continue" at bounding box center [563, 233] width 77 height 17
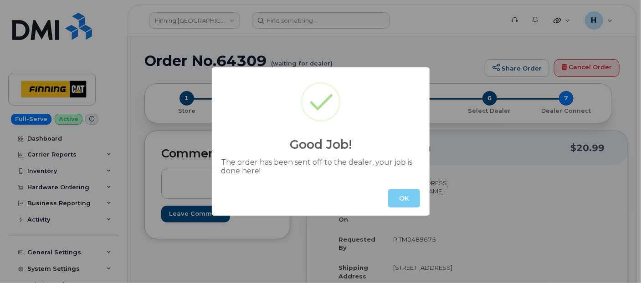
click at [399, 191] on button "OK" at bounding box center [404, 199] width 32 height 18
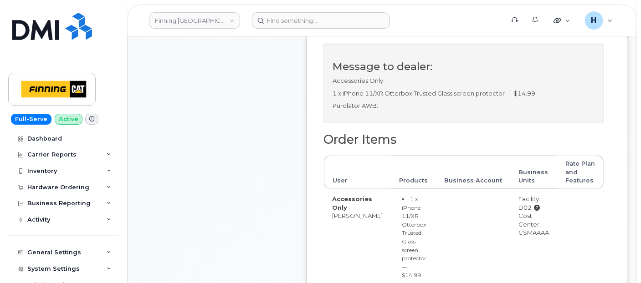
scroll to position [354, 0]
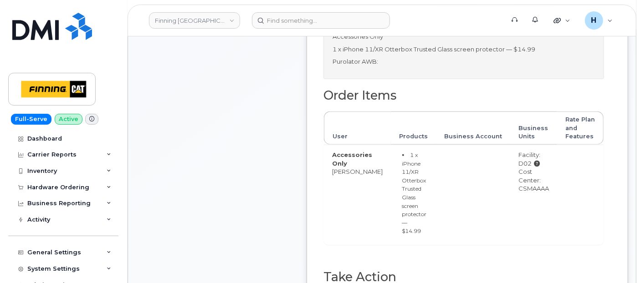
click at [519, 193] on div "Cost Center: CSMAAAA" at bounding box center [534, 181] width 31 height 26
drag, startPoint x: 506, startPoint y: 197, endPoint x: 539, endPoint y: 198, distance: 32.4
click at [539, 198] on td "Facility: D02 Cost Center: CSMAAAA" at bounding box center [533, 195] width 47 height 100
copy div "CSMAAAA"
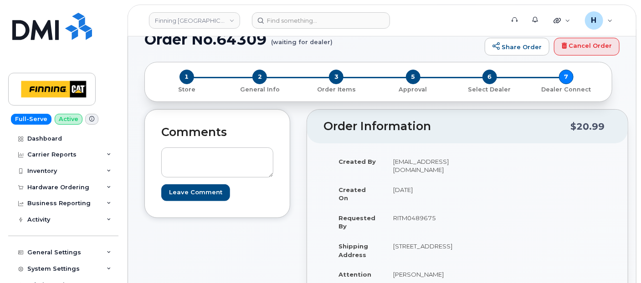
scroll to position [0, 0]
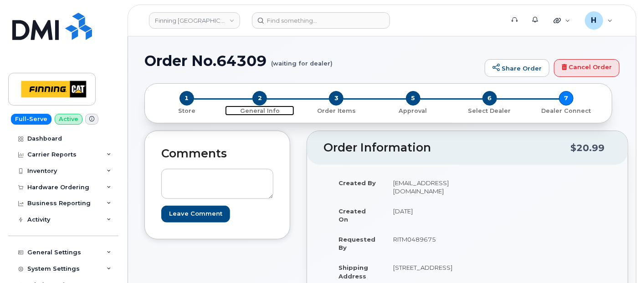
drag, startPoint x: 257, startPoint y: 98, endPoint x: 244, endPoint y: 6, distance: 92.2
click at [257, 97] on span "2" at bounding box center [259, 98] width 15 height 15
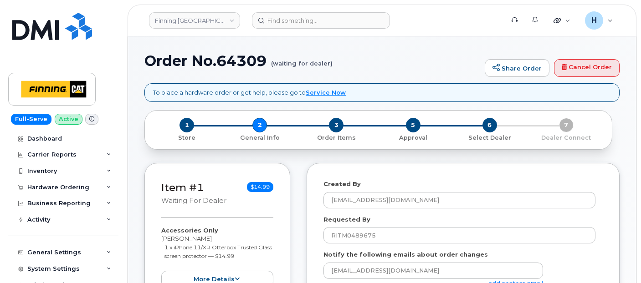
select select
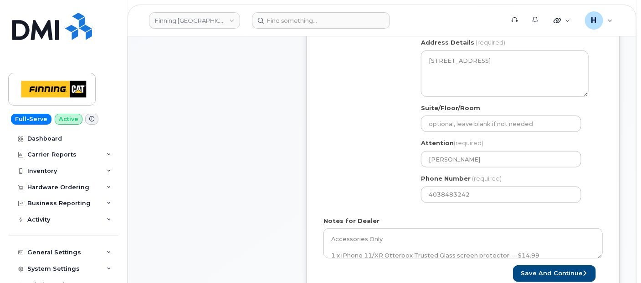
scroll to position [405, 0]
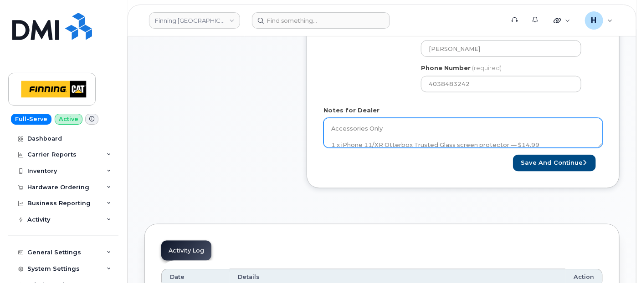
click at [370, 127] on textarea "Accessories Only 1 x iPhone 11/XR Otterbox Trusted Glass screen protector — $14…" at bounding box center [463, 133] width 279 height 30
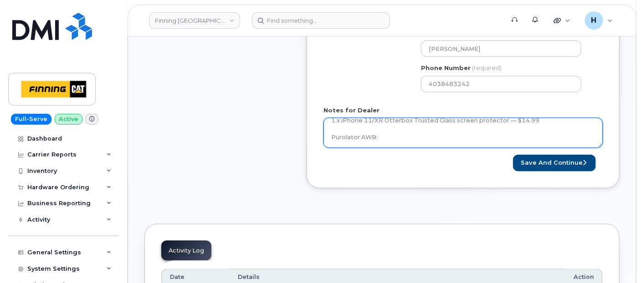
click at [388, 134] on textarea "Accessories Only 1 x iPhone 11/XR Otterbox Trusted Glass screen protector — $14…" at bounding box center [463, 133] width 279 height 30
paste textarea "335653361147"
type textarea "Accessories Only 1 x iPhone 11/XR Otterbox Trusted Glass screen protector — $14…"
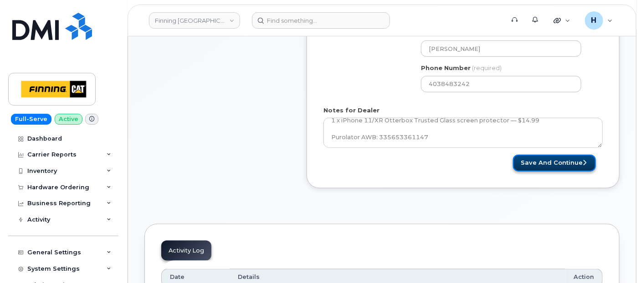
click at [522, 158] on button "Save and Continue" at bounding box center [554, 163] width 83 height 17
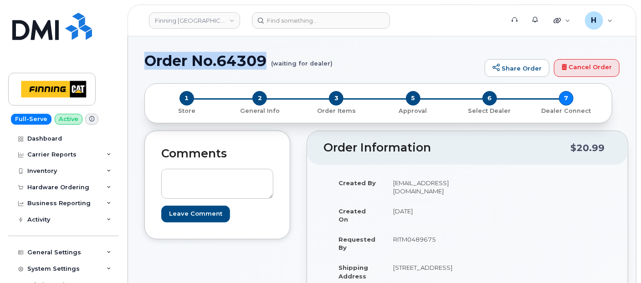
drag, startPoint x: 137, startPoint y: 60, endPoint x: 267, endPoint y: 63, distance: 130.8
copy h1 "Order No.64309"
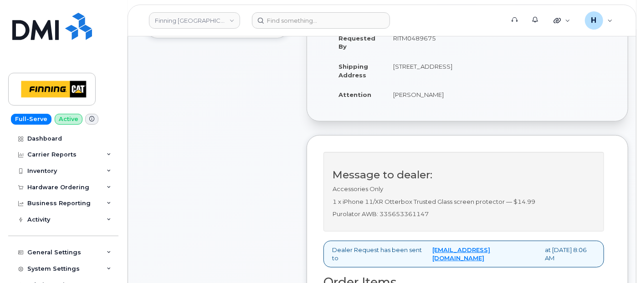
scroll to position [202, 0]
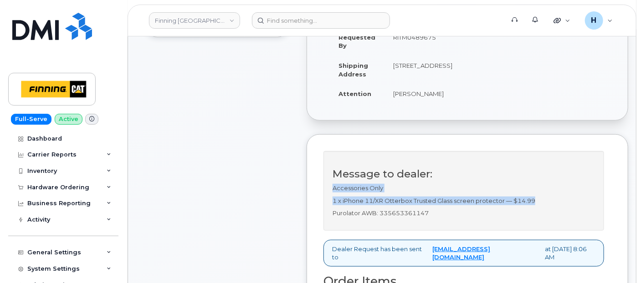
drag, startPoint x: 325, startPoint y: 192, endPoint x: 547, endPoint y: 206, distance: 221.9
click at [547, 206] on div "Message to dealer: Accessories Only 1 x iPhone 11/XR Otterbox Trusted Glass scr…" at bounding box center [464, 191] width 281 height 80
copy div "Accessories Only 1 x iPhone 11/XR Otterbox Trusted Glass screen protector — $14…"
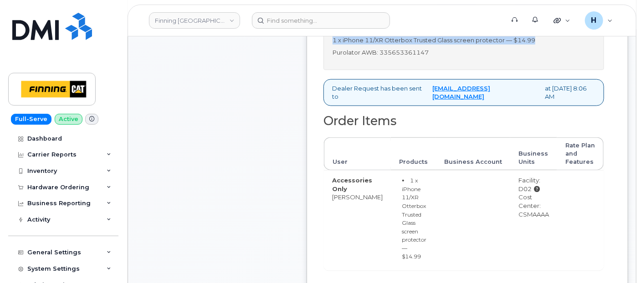
scroll to position [253, 0]
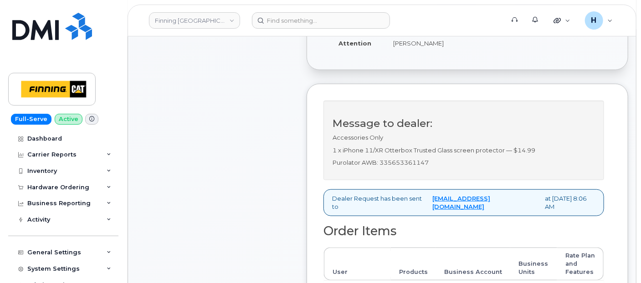
click at [409, 167] on p "Purolator AWB: 335653361147" at bounding box center [464, 163] width 262 height 9
copy p "335653361147"
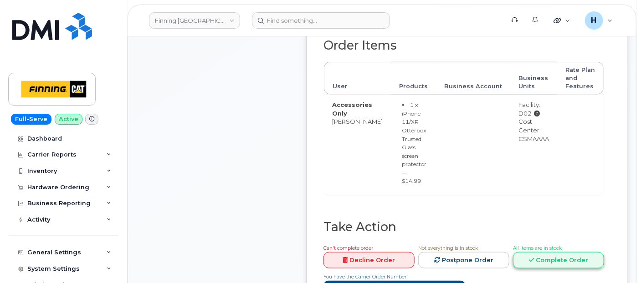
scroll to position [506, 0]
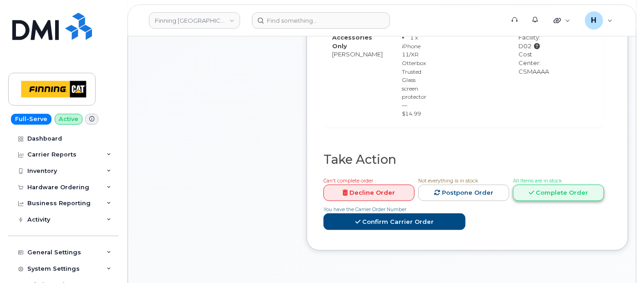
click at [545, 189] on link "Complete Order" at bounding box center [558, 193] width 91 height 17
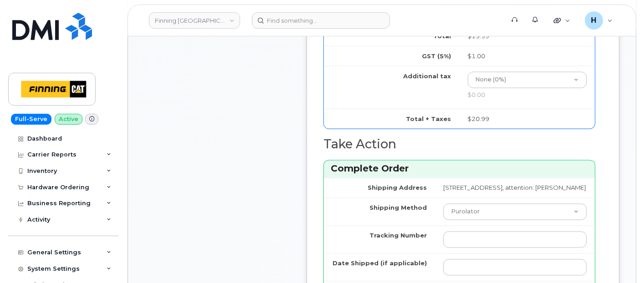
scroll to position [709, 0]
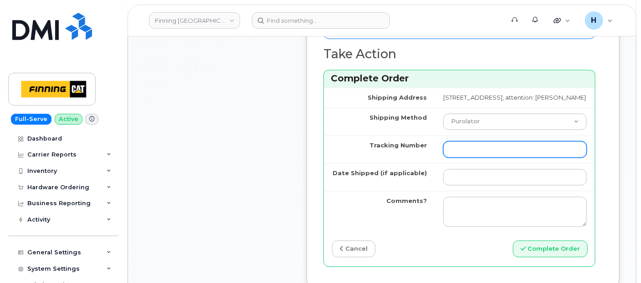
click at [454, 158] on input "Tracking Number" at bounding box center [515, 150] width 144 height 16
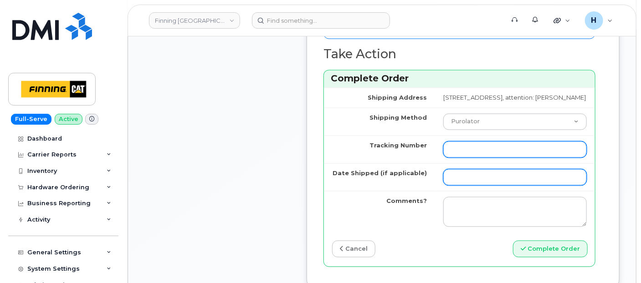
paste input "335653361147"
type input "335653361147"
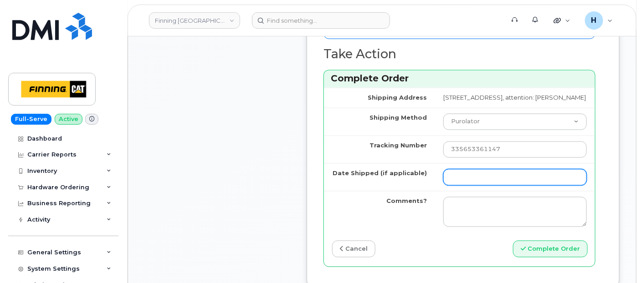
drag, startPoint x: 444, startPoint y: 194, endPoint x: 461, endPoint y: 186, distance: 18.7
click at [444, 186] on input "Date Shipped (if applicable)" at bounding box center [515, 178] width 144 height 16
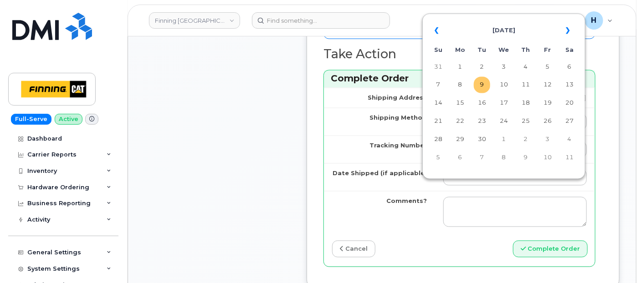
click at [485, 87] on td "9" at bounding box center [482, 85] width 16 height 16
type input "2025-09-09"
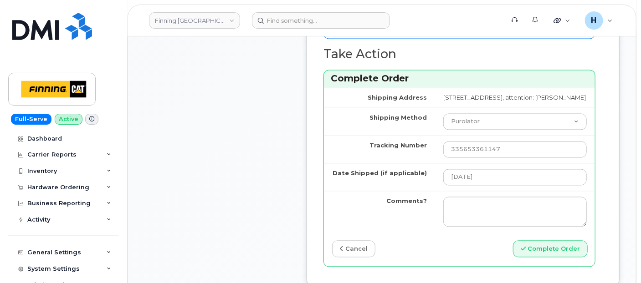
drag, startPoint x: 522, startPoint y: 262, endPoint x: 504, endPoint y: 280, distance: 26.1
click at [522, 258] on button "Complete Order" at bounding box center [550, 249] width 75 height 17
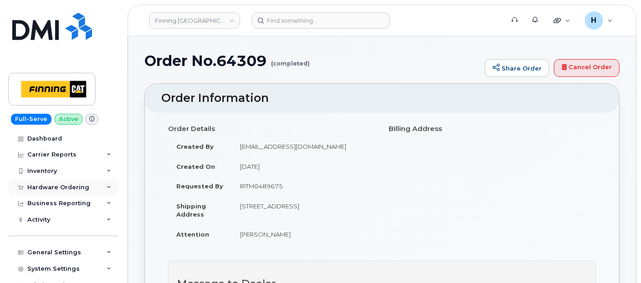
click at [63, 189] on div "Hardware Ordering" at bounding box center [58, 187] width 62 height 7
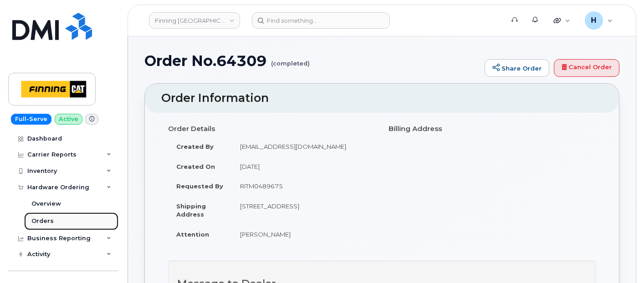
click at [57, 222] on link "Orders" at bounding box center [71, 221] width 94 height 17
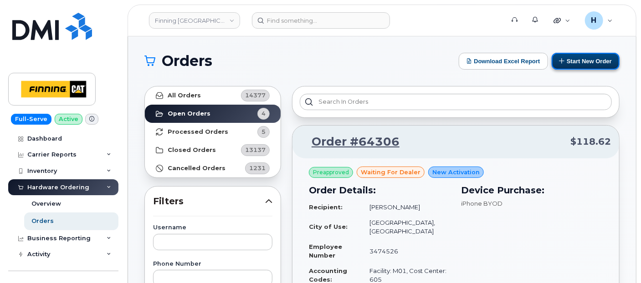
click at [569, 62] on button "Start New Order" at bounding box center [586, 61] width 68 height 17
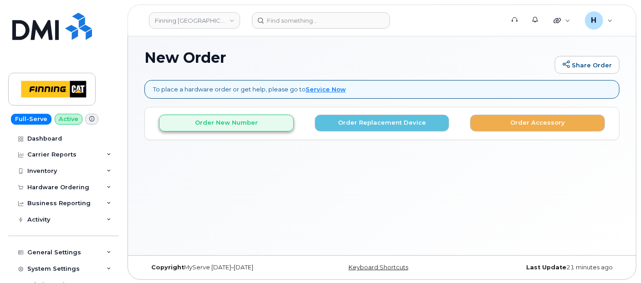
scroll to position [4, 0]
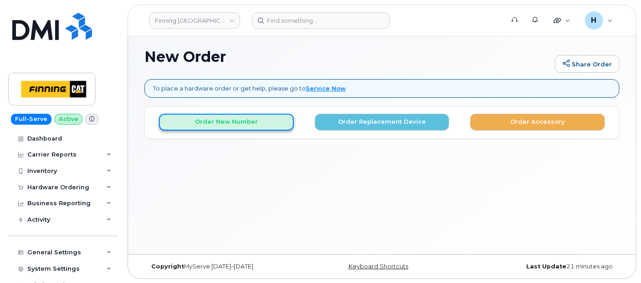
click at [222, 119] on button "Order New Number" at bounding box center [226, 122] width 135 height 17
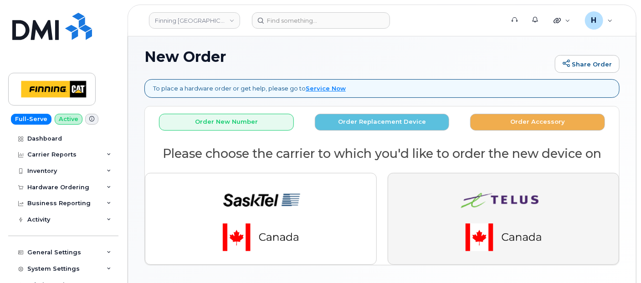
click at [416, 202] on button "button" at bounding box center [504, 219] width 232 height 92
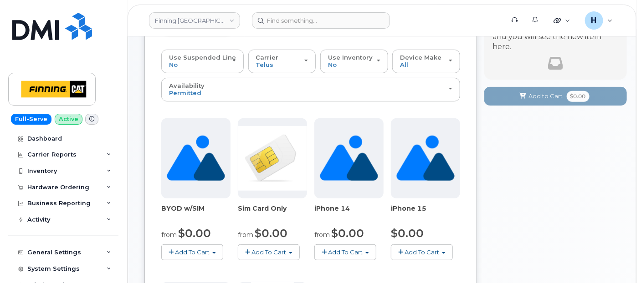
scroll to position [156, 0]
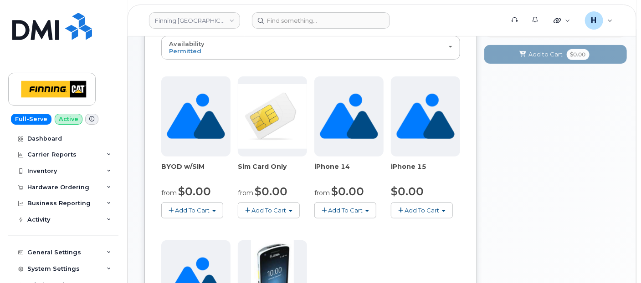
click at [247, 208] on span "button" at bounding box center [248, 211] width 5 height 6
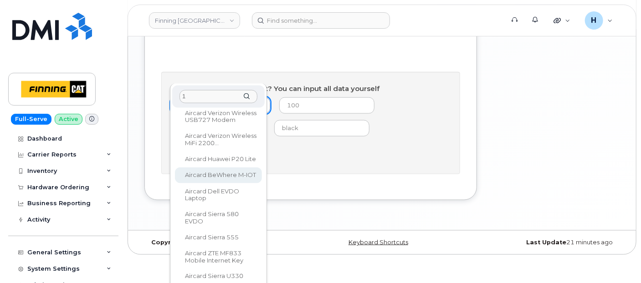
scroll to position [0, 0]
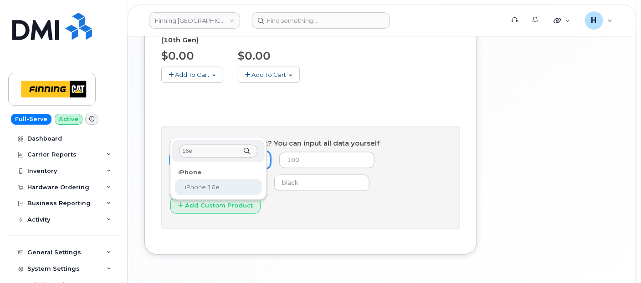
type input "16e"
select select "2883"
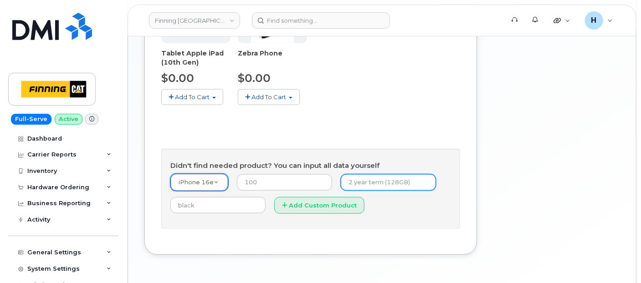
click at [351, 175] on input "text" at bounding box center [388, 183] width 95 height 16
type input "3 year term (128GB)"
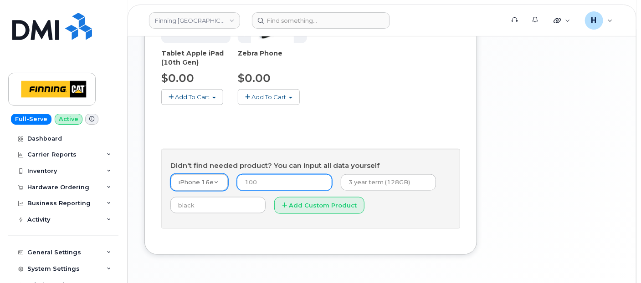
click at [247, 175] on input "number" at bounding box center [284, 183] width 95 height 16
type input "0"
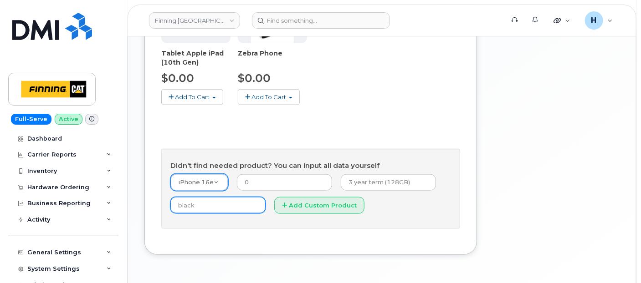
click at [196, 197] on input "text" at bounding box center [217, 205] width 95 height 16
type input "black"
click at [308, 184] on form "iPhone 16e -- choose device model -- Aircard E5836S Aircard Verizon Wireless US…" at bounding box center [310, 197] width 281 height 46
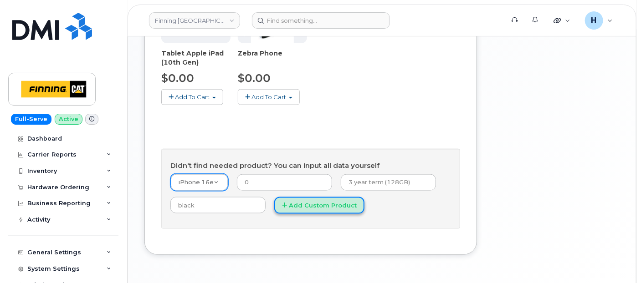
click at [310, 197] on button "Add Custom Product" at bounding box center [319, 205] width 90 height 17
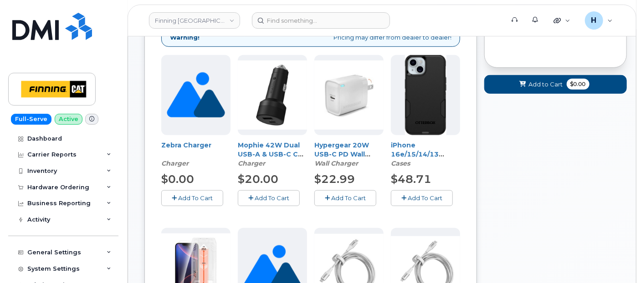
scroll to position [79, 0]
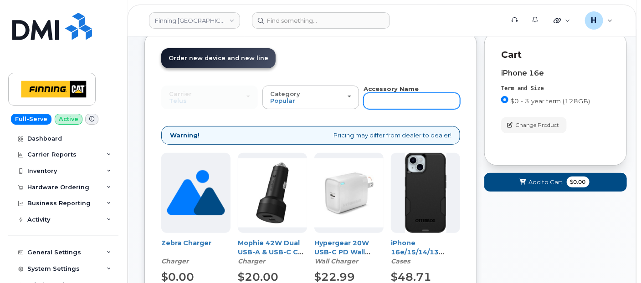
click at [388, 98] on input "text" at bounding box center [412, 101] width 97 height 16
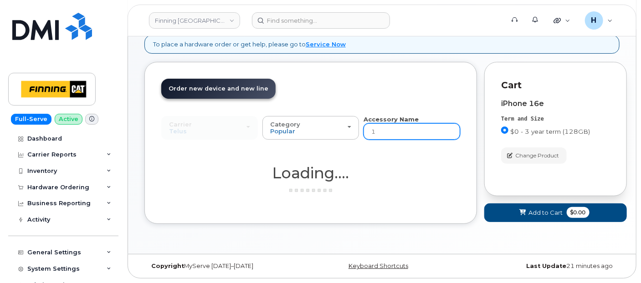
scroll to position [48, 0]
type input "16e"
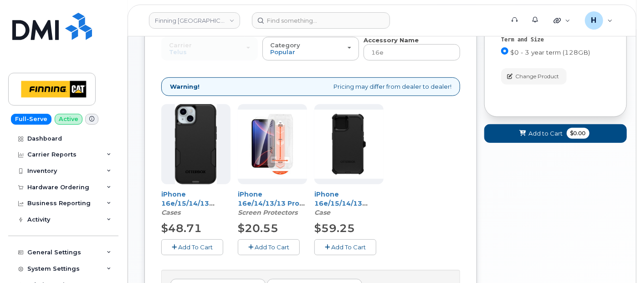
scroll to position [200, 0]
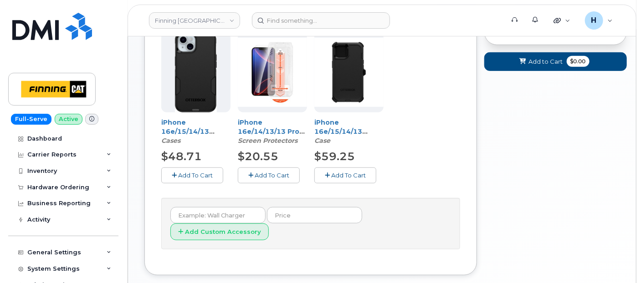
click at [357, 178] on span "Add To Cart" at bounding box center [348, 175] width 35 height 7
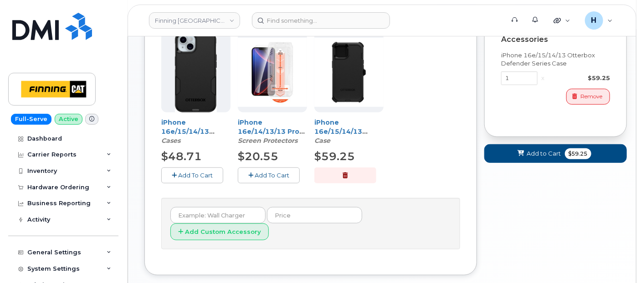
click at [284, 179] on button "Add To Cart" at bounding box center [269, 176] width 62 height 16
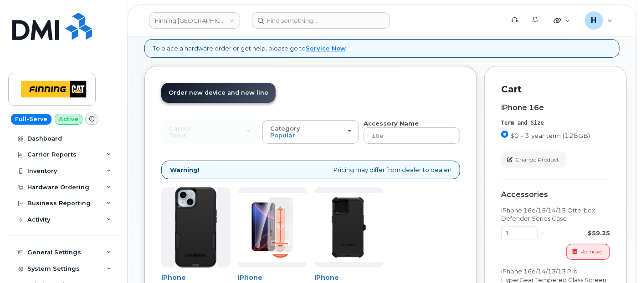
scroll to position [0, 0]
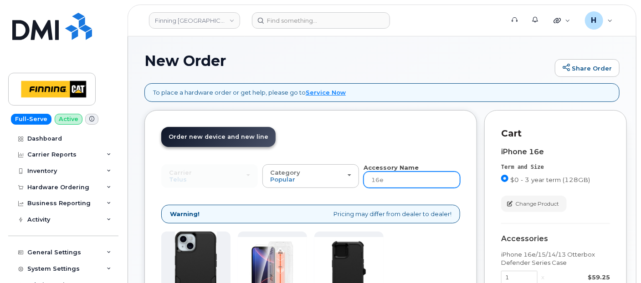
click at [388, 179] on input "16e" at bounding box center [412, 180] width 97 height 16
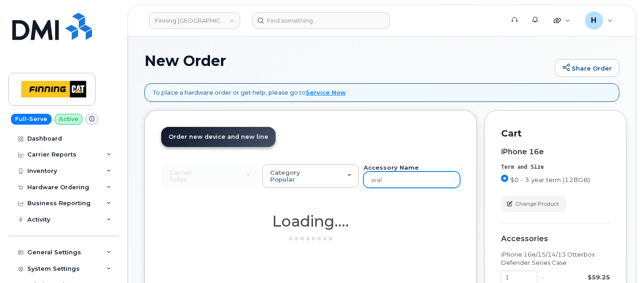
type input "wall"
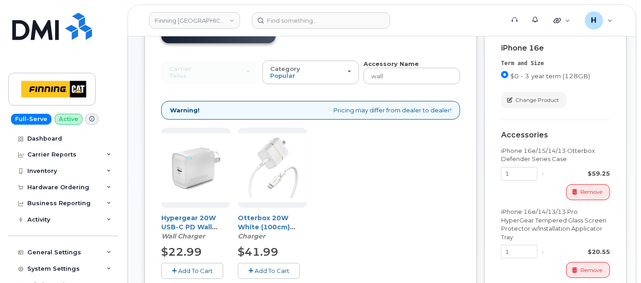
scroll to position [202, 0]
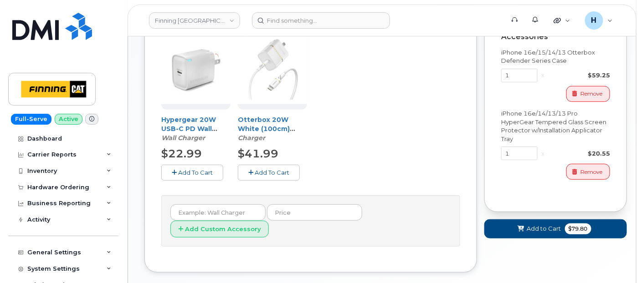
drag, startPoint x: 273, startPoint y: 173, endPoint x: 193, endPoint y: 176, distance: 80.7
click at [193, 176] on div "Hypergear 20W USB-C PD Wall Charger Hub w/LED - White Wall Charger $22.99 Add T…" at bounding box center [310, 113] width 299 height 166
click at [193, 176] on button "Add To Cart" at bounding box center [192, 173] width 62 height 16
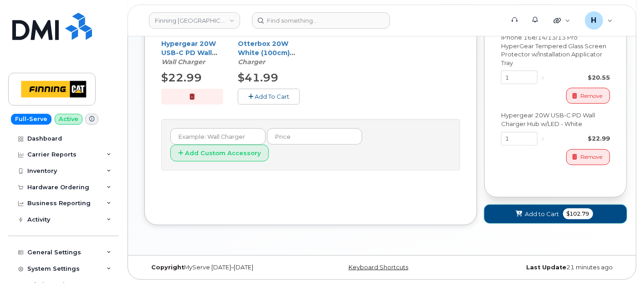
click at [545, 214] on span "Add to Cart" at bounding box center [542, 214] width 34 height 9
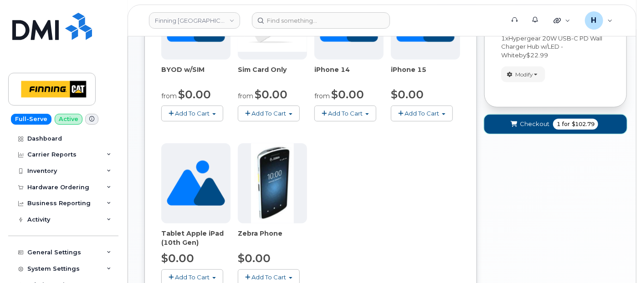
click at [516, 122] on icon "submit" at bounding box center [514, 125] width 6 height 6
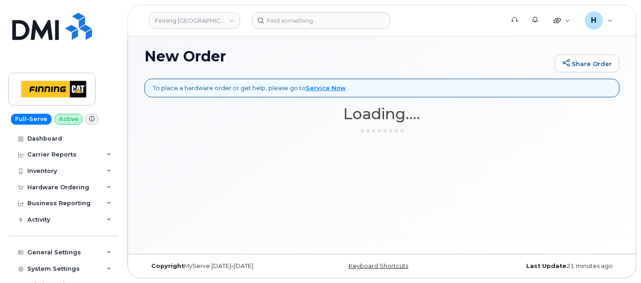
scroll to position [4, 0]
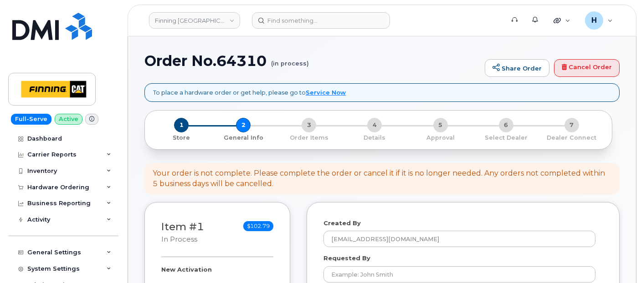
select select
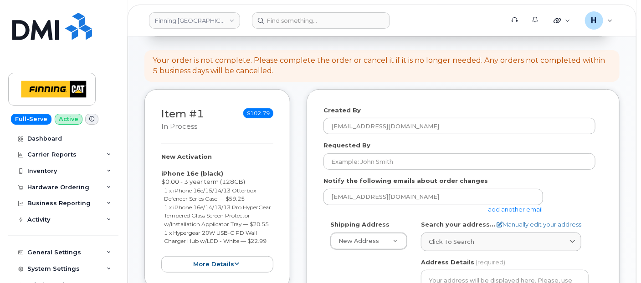
scroll to position [152, 0]
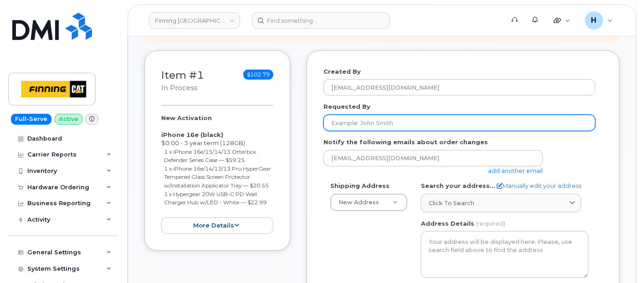
click at [348, 118] on input "Requested By" at bounding box center [460, 123] width 272 height 16
paste input "RITM0490058"
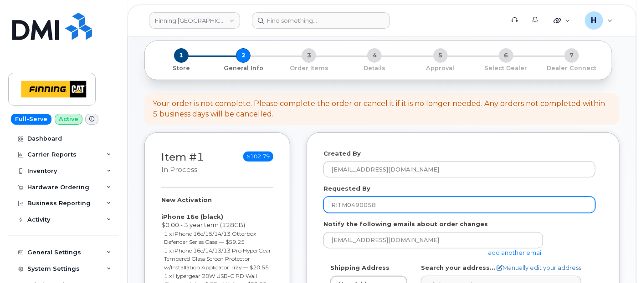
scroll to position [0, 0]
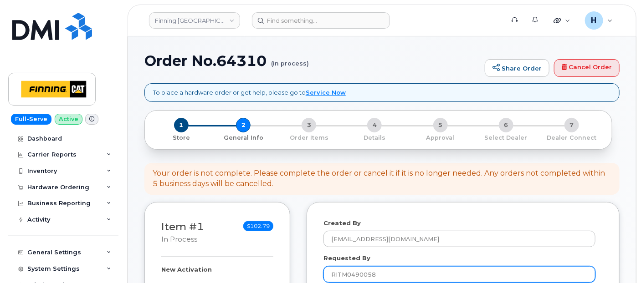
type input "RITM0490058"
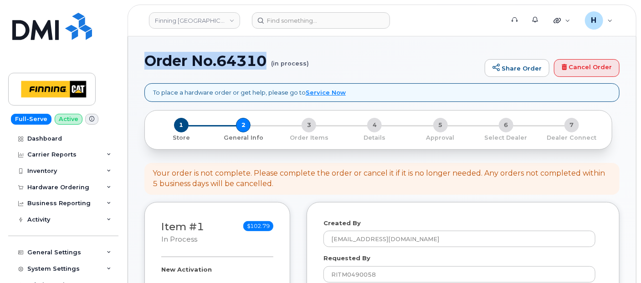
drag, startPoint x: 142, startPoint y: 66, endPoint x: 267, endPoint y: 64, distance: 124.9
copy h1 "Order No.64310"
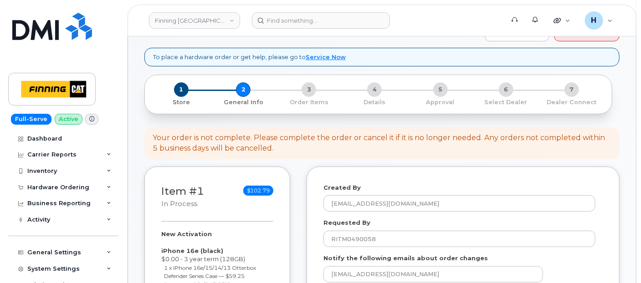
scroll to position [202, 0]
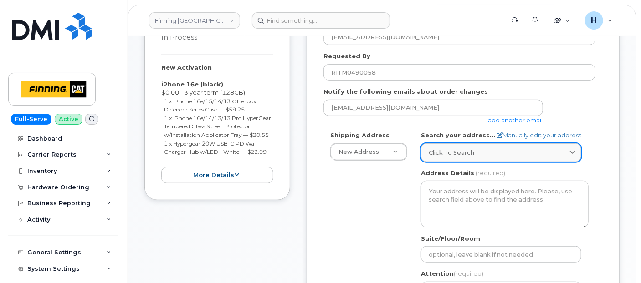
drag, startPoint x: 454, startPoint y: 150, endPoint x: 463, endPoint y: 150, distance: 8.2
click at [449, 150] on span "Click to search" at bounding box center [452, 153] width 46 height 9
paste input "19050 – [GEOGRAPHIC_DATA]"
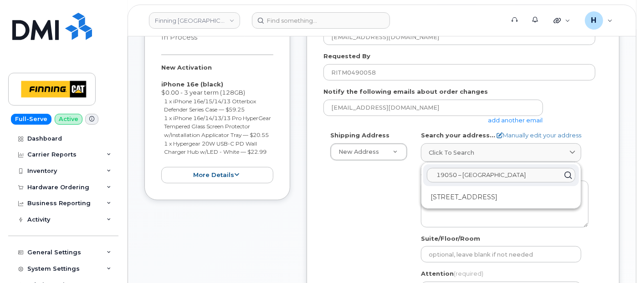
type input "19050 – [GEOGRAPHIC_DATA]"
click at [472, 195] on div "[STREET_ADDRESS]" at bounding box center [501, 197] width 156 height 15
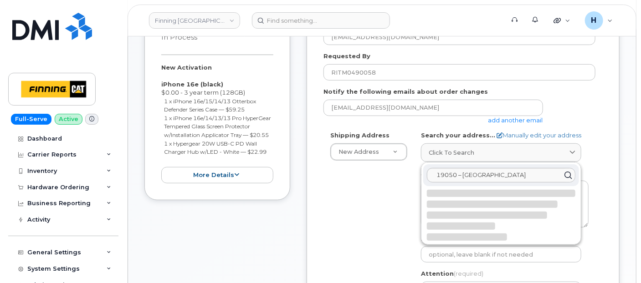
select select
type textarea "[STREET_ADDRESS]"
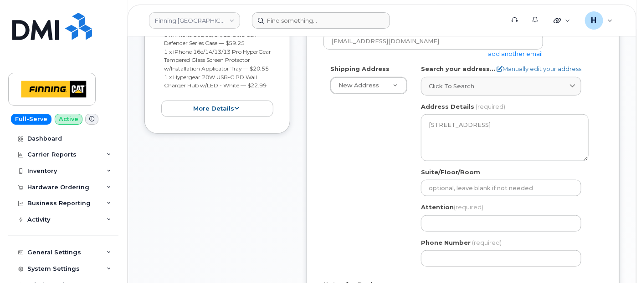
scroll to position [303, 0]
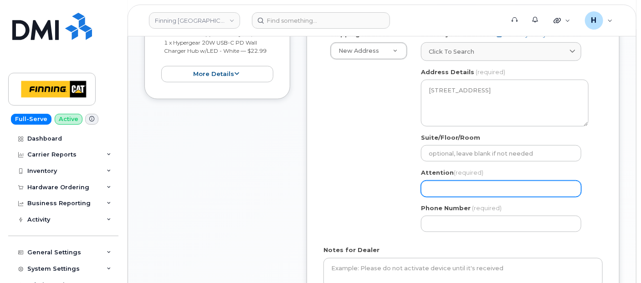
drag, startPoint x: 445, startPoint y: 187, endPoint x: 396, endPoint y: 155, distance: 58.5
click at [444, 187] on input "Attention (required)" at bounding box center [501, 189] width 160 height 16
paste input "[PERSON_NAME]"
select select
type input "[PERSON_NAME]"
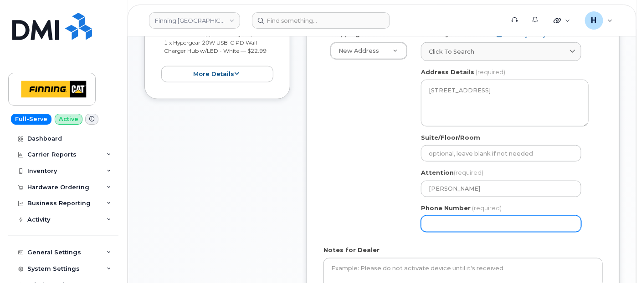
drag, startPoint x: 457, startPoint y: 225, endPoint x: 213, endPoint y: 164, distance: 251.0
click at [456, 225] on input "Phone Number" at bounding box center [501, 224] width 160 height 16
paste input "6048828201"
select select
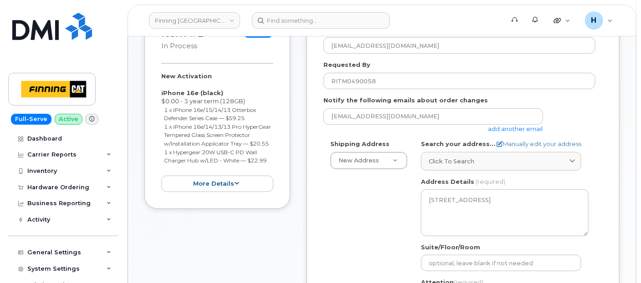
scroll to position [152, 0]
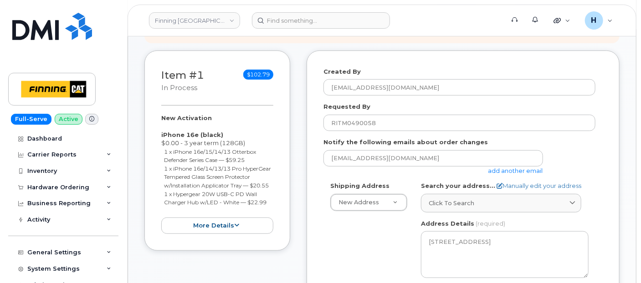
type input "6048828201"
drag, startPoint x: 158, startPoint y: 117, endPoint x: 281, endPoint y: 208, distance: 153.4
click at [281, 208] on div "Item #1 in process $102.79 New Activation iPhone 16e (black) $0.00 - 3 year ter…" at bounding box center [217, 151] width 146 height 201
copy div "New Activation iPhone 16e (black) $0.00 - 3 year term (128GB) 1 x iPhone 16e/15…"
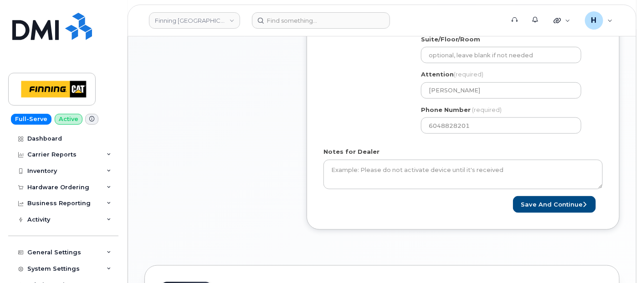
scroll to position [405, 0]
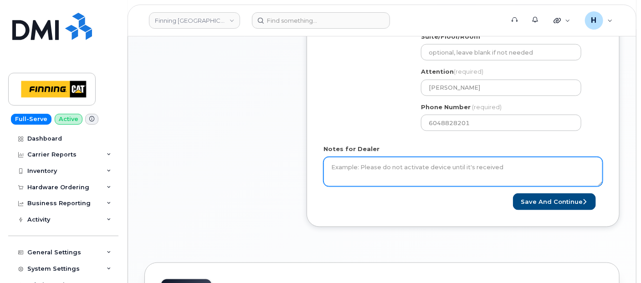
click at [357, 170] on textarea "Notes for Dealer" at bounding box center [463, 172] width 279 height 30
paste textarea "New Activation iPhone 16e (black) $0.00 - 3 year term (128GB) 1 x iPhone 16e/15…"
type textarea "New Activation iPhone 16e (black) $0.00 - 3 year term (128GB) 1 x iPhone 16e/15…"
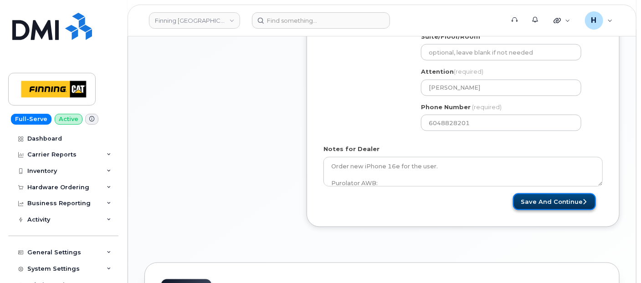
click at [519, 196] on button "Save and Continue" at bounding box center [554, 202] width 83 height 17
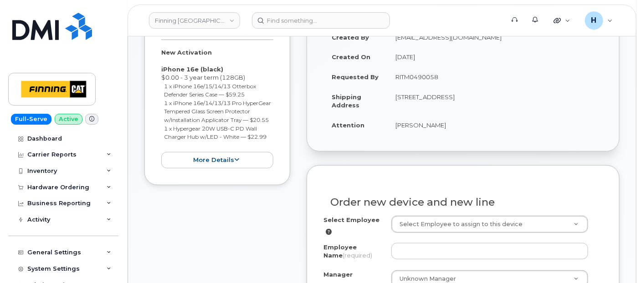
scroll to position [253, 0]
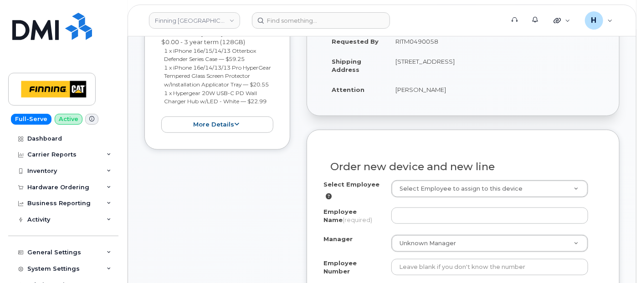
drag, startPoint x: 390, startPoint y: 92, endPoint x: 488, endPoint y: 97, distance: 98.6
click at [488, 97] on td "[PERSON_NAME]" at bounding box center [495, 90] width 216 height 20
copy td "[PERSON_NAME]"
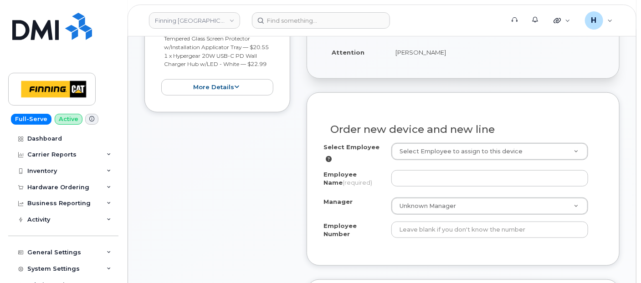
scroll to position [303, 0]
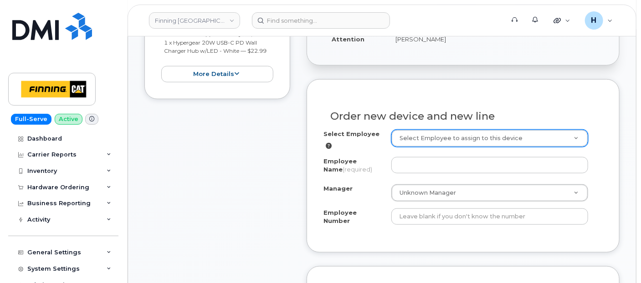
drag, startPoint x: 417, startPoint y: 125, endPoint x: 413, endPoint y: 134, distance: 10.0
click at [416, 126] on div "Order new device and new line" at bounding box center [463, 112] width 279 height 33
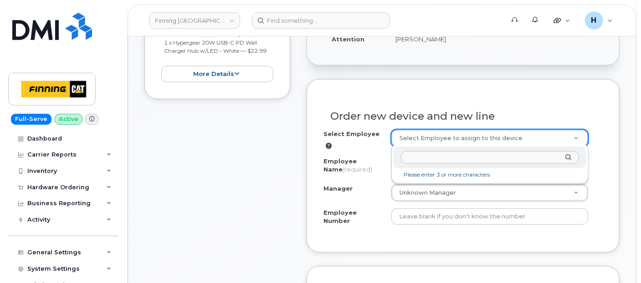
type input "[PERSON_NAME]"
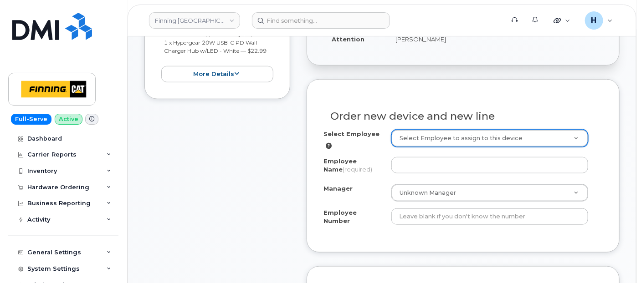
drag, startPoint x: 396, startPoint y: 175, endPoint x: 400, endPoint y: 169, distance: 7.6
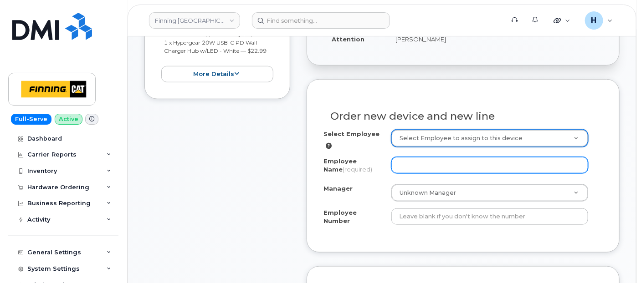
click at [397, 174] on div "Employee Name (required)" at bounding box center [463, 167] width 279 height 21
click at [401, 168] on input "Employee Name (required)" at bounding box center [489, 165] width 197 height 16
paste input "Nicholas Herrmann"
type input "Nicholas Herrmann"
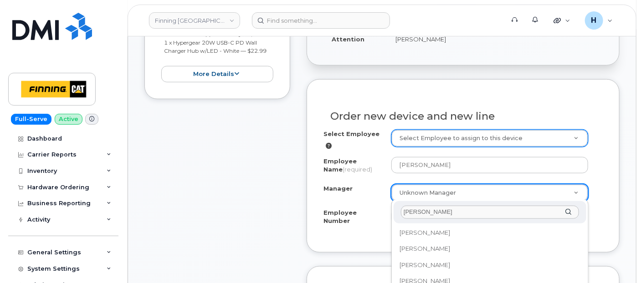
scroll to position [0, 0]
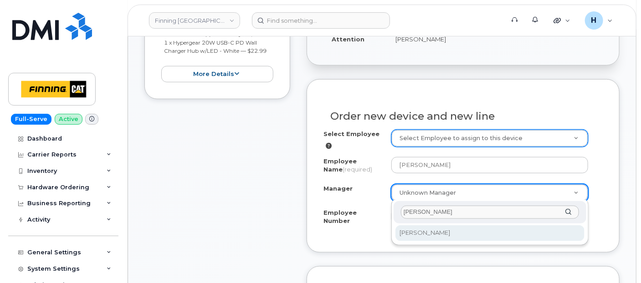
type input "Rhonda Harris"
select select "768812"
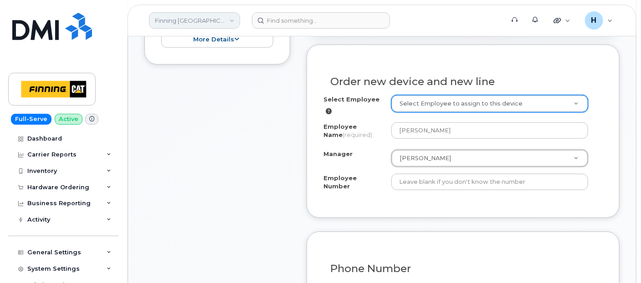
scroll to position [354, 0]
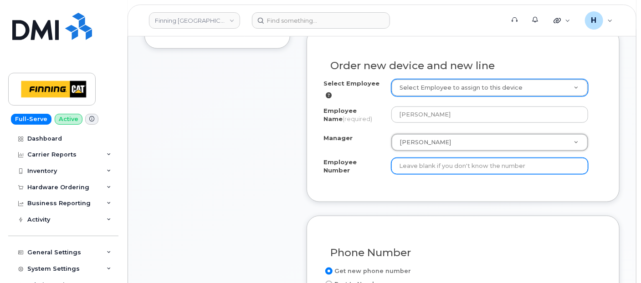
click at [406, 163] on input "Employee Number" at bounding box center [489, 166] width 197 height 16
paste input "3500801"
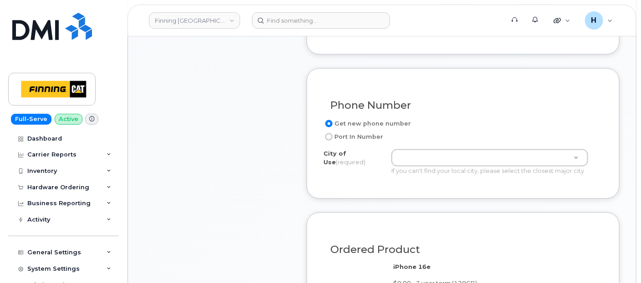
scroll to position [506, 0]
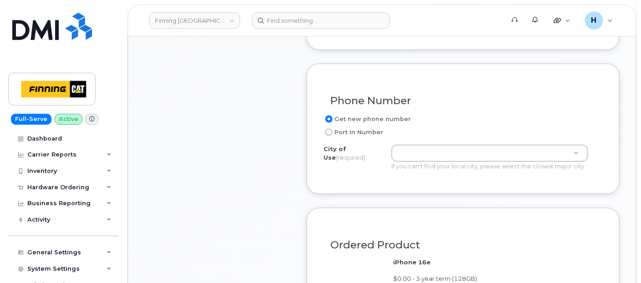
type input "3500801"
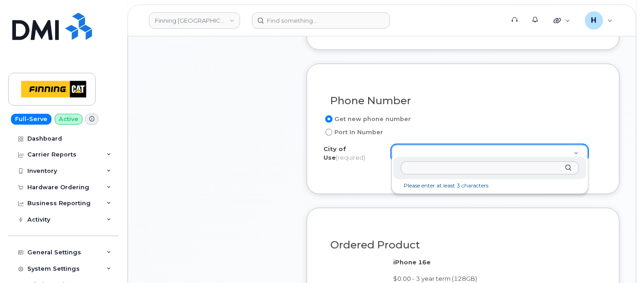
type input "c"
type input "vancou"
type input "951"
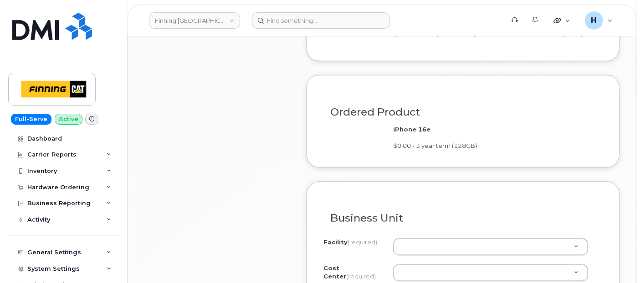
scroll to position [759, 0]
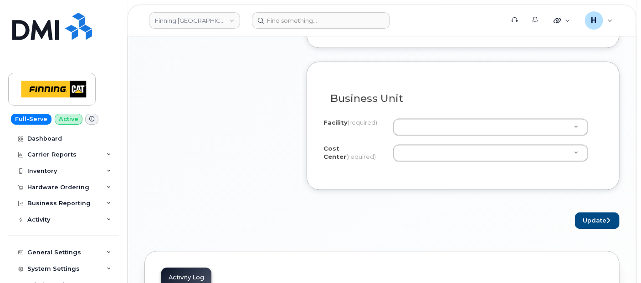
drag, startPoint x: 410, startPoint y: 124, endPoint x: 273, endPoint y: 56, distance: 152.4
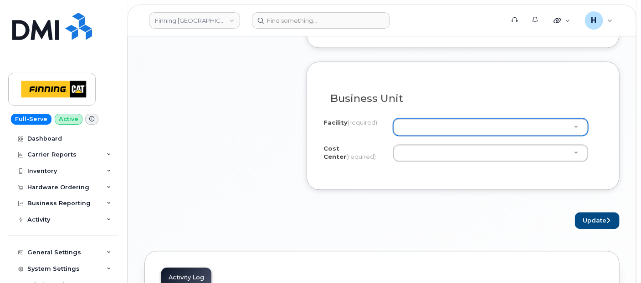
type input "s"
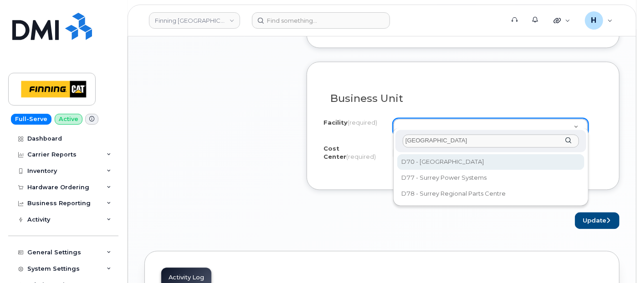
type input "surrey"
select select "D70"
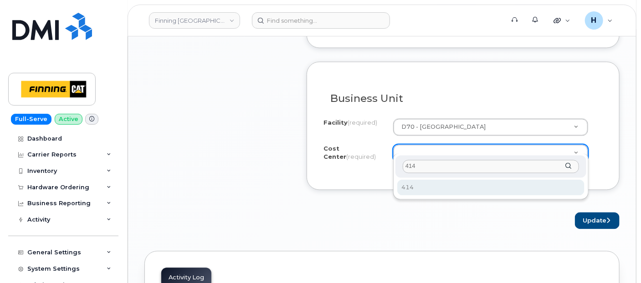
type input "414"
drag, startPoint x: 422, startPoint y: 186, endPoint x: 556, endPoint y: 206, distance: 135.8
select select "414"
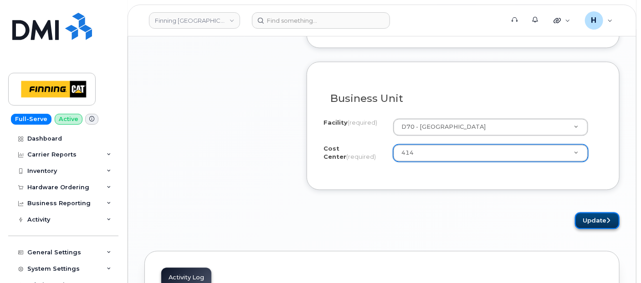
click at [593, 213] on button "Update" at bounding box center [597, 221] width 45 height 17
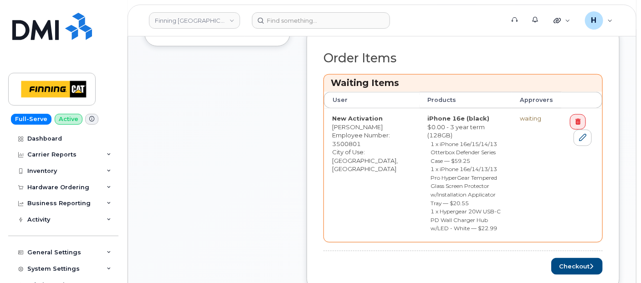
scroll to position [405, 0]
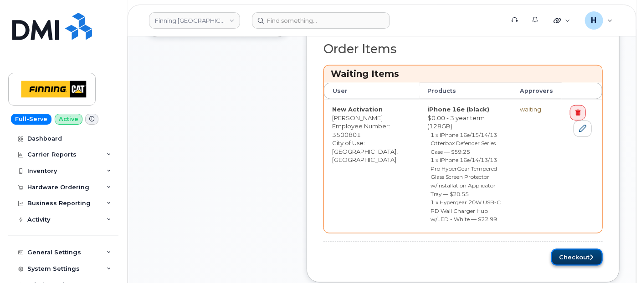
click at [564, 249] on button "Checkout" at bounding box center [576, 257] width 51 height 17
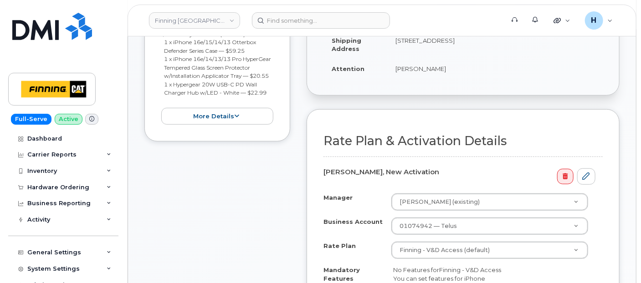
scroll to position [303, 0]
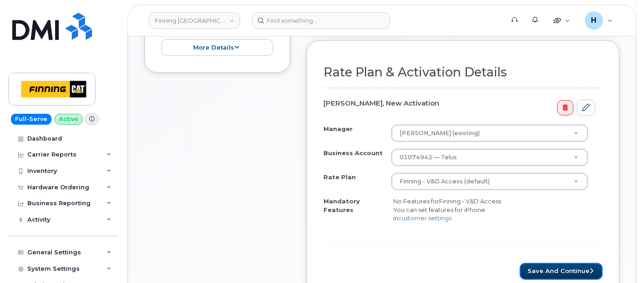
drag, startPoint x: 546, startPoint y: 268, endPoint x: 283, endPoint y: 2, distance: 374.1
click at [545, 264] on form "Rate Plan & Activation Details Nicholas Herrmann, New Activation Manager Rhonda…" at bounding box center [463, 173] width 279 height 215
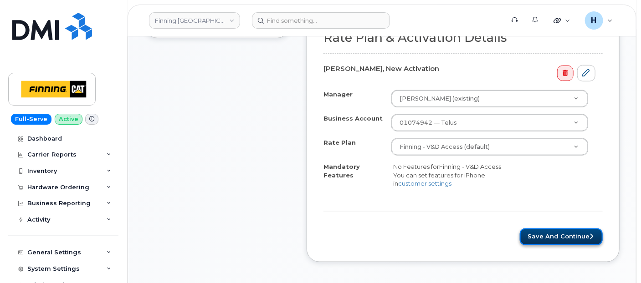
scroll to position [354, 0]
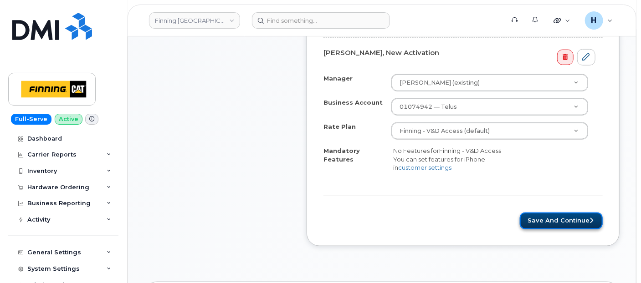
click at [562, 228] on button "Save and Continue" at bounding box center [561, 221] width 83 height 17
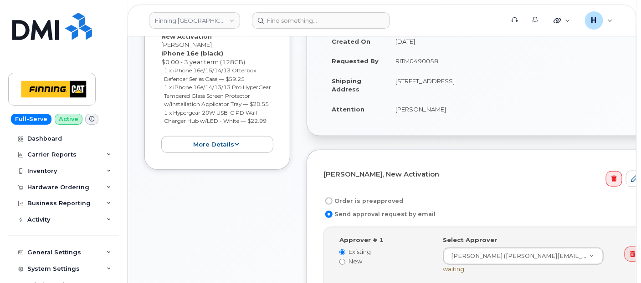
scroll to position [202, 0]
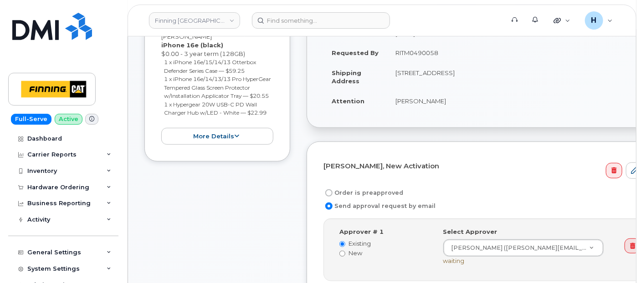
click at [367, 188] on label "Order is preapproved" at bounding box center [364, 193] width 80 height 11
click at [333, 190] on input "Order is preapproved" at bounding box center [328, 193] width 7 height 7
radio input "true"
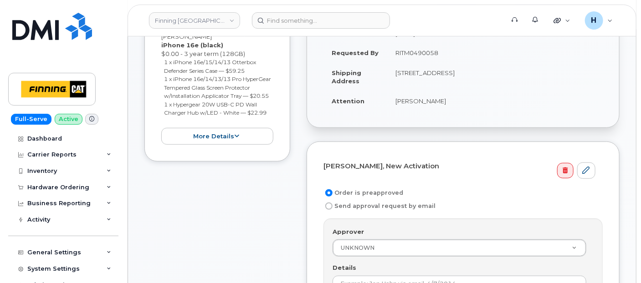
drag, startPoint x: 394, startPoint y: 53, endPoint x: 457, endPoint y: 49, distance: 63.0
click at [457, 49] on td "RITM0490058" at bounding box center [495, 53] width 216 height 20
copy td "RITM0490058"
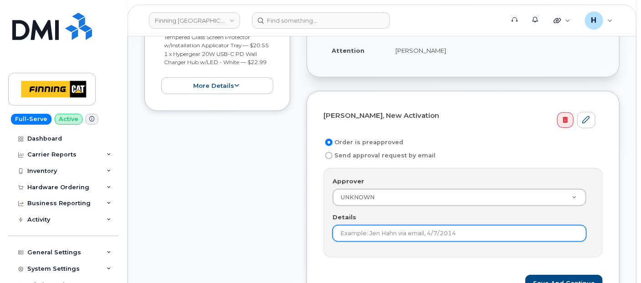
click at [368, 231] on input "Details" at bounding box center [460, 234] width 254 height 16
paste input "RITM0490058"
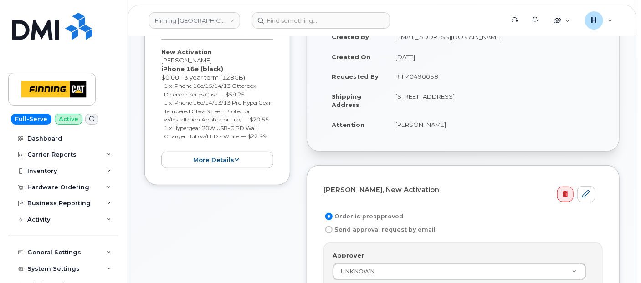
scroll to position [152, 0]
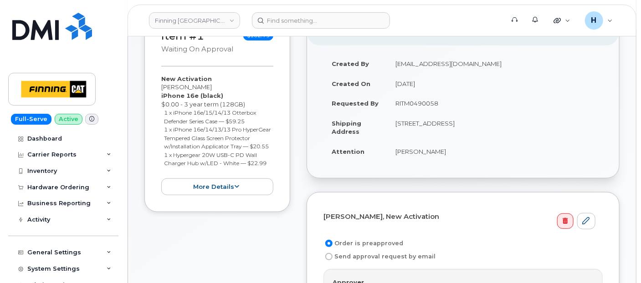
type input "RITM0490058"
drag, startPoint x: 474, startPoint y: 122, endPoint x: 503, endPoint y: 121, distance: 29.2
click at [503, 121] on td "19050 94 Ave SURREY BC V4N 4X8 CANADA" at bounding box center [495, 127] width 216 height 28
copy td "V4N 4X8"
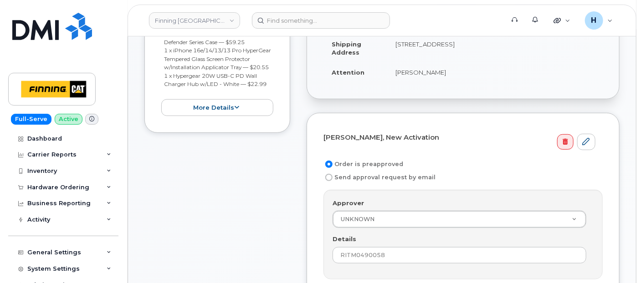
scroll to position [303, 0]
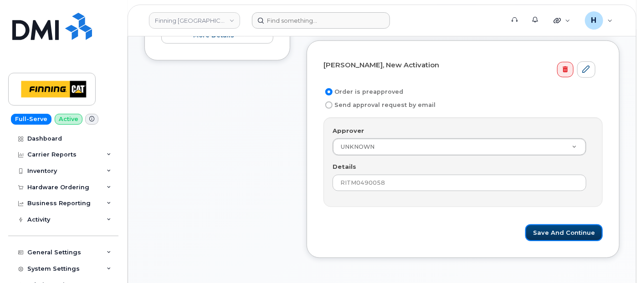
drag, startPoint x: 549, startPoint y: 224, endPoint x: 339, endPoint y: 12, distance: 298.1
click at [548, 221] on form "Nicholas Herrmann, New Activation Order is preapproved Send approval request by…" at bounding box center [463, 149] width 279 height 185
click at [545, 236] on button "Save and Continue" at bounding box center [563, 233] width 77 height 17
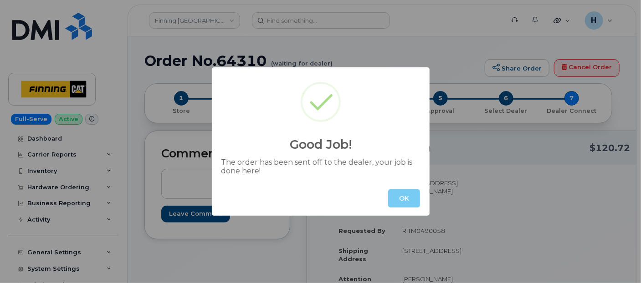
click at [397, 199] on button "OK" at bounding box center [404, 199] width 32 height 18
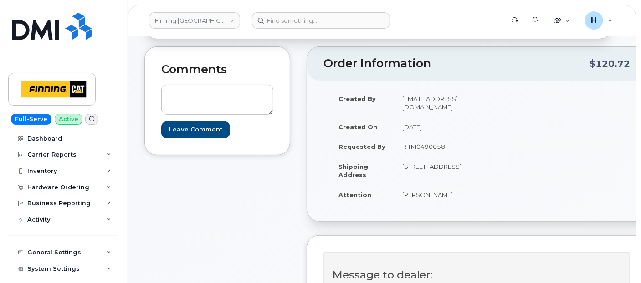
scroll to position [152, 0]
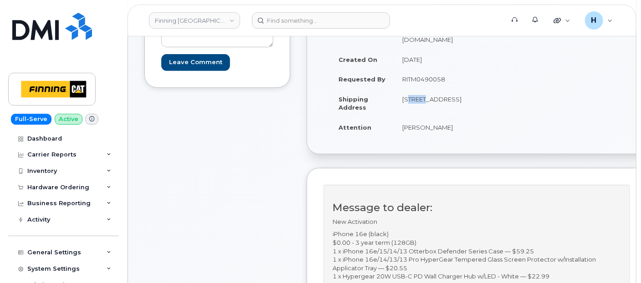
drag, startPoint x: 388, startPoint y: 114, endPoint x: 409, endPoint y: 113, distance: 21.4
click at [409, 113] on td "[STREET_ADDRESS]" at bounding box center [433, 103] width 79 height 28
copy td "19050"
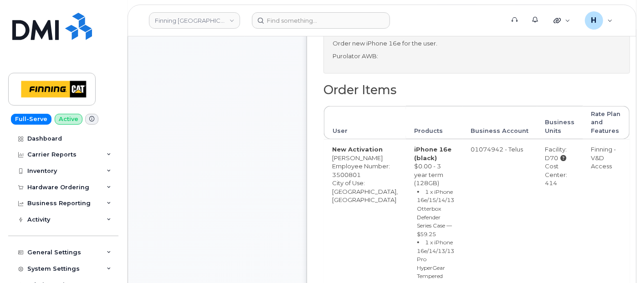
scroll to position [456, 0]
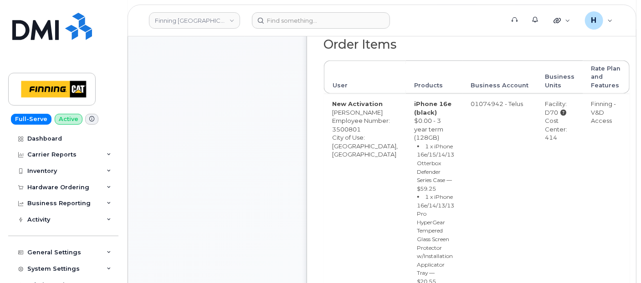
click at [537, 155] on td "Facility: D70 Cost Center: 414" at bounding box center [560, 228] width 46 height 269
drag, startPoint x: 508, startPoint y: 162, endPoint x: 528, endPoint y: 160, distance: 20.1
click at [537, 160] on td "Facility: D70 Cost Center: 414" at bounding box center [560, 228] width 46 height 269
copy div "414"
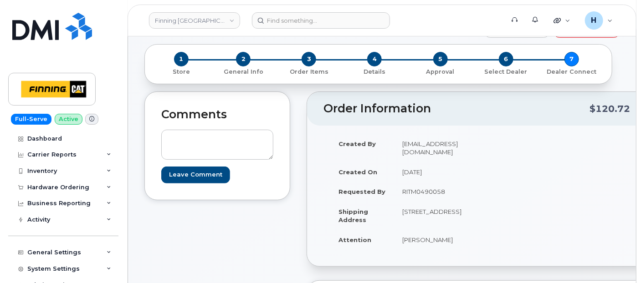
scroll to position [0, 0]
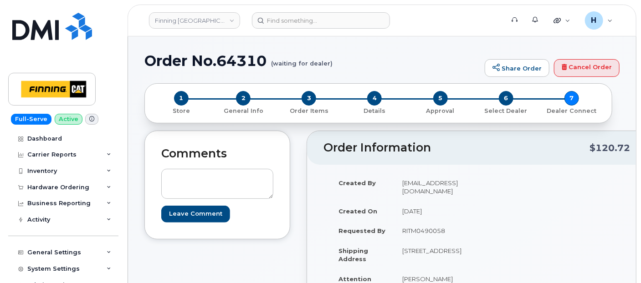
click at [245, 66] on h1 "Order No.64310 (waiting for dealer)" at bounding box center [312, 61] width 336 height 16
copy h1 "64310"
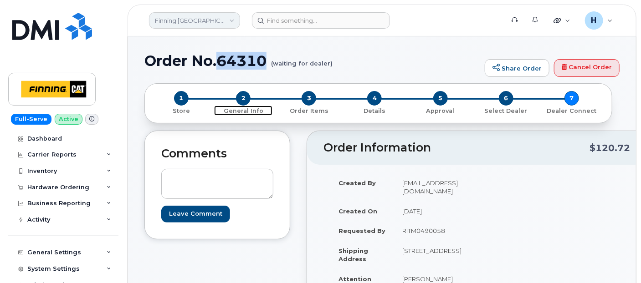
drag, startPoint x: 239, startPoint y: 99, endPoint x: 224, endPoint y: 16, distance: 84.3
click at [240, 99] on span "2" at bounding box center [243, 98] width 15 height 15
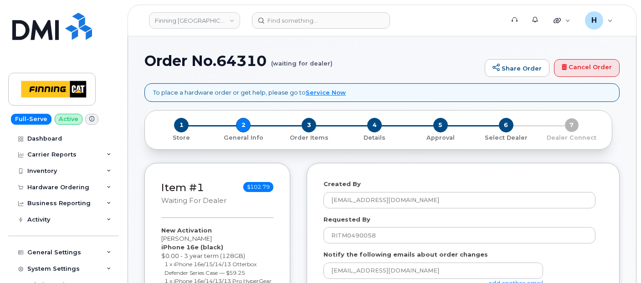
select select
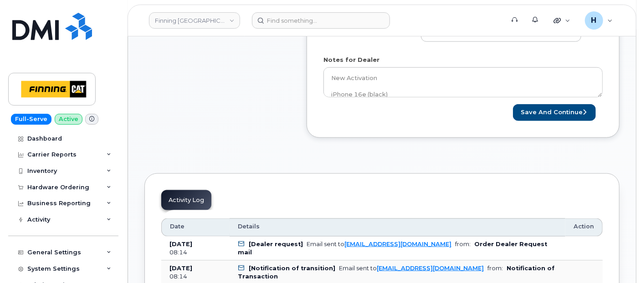
scroll to position [456, 0]
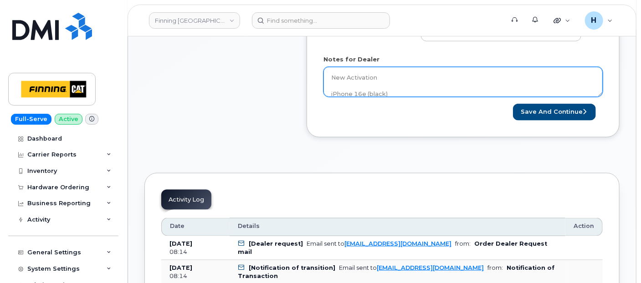
click at [375, 67] on textarea "New Activation iPhone 16e (black) $0.00 - 3 year term (128GB) 1 x iPhone 16e/15…" at bounding box center [463, 82] width 279 height 30
click at [407, 82] on textarea "New Activation iPhone 16e (black) $0.00 - 3 year term (128GB) 1 x iPhone 16e/15…" at bounding box center [463, 82] width 279 height 30
paste textarea "335653376442"
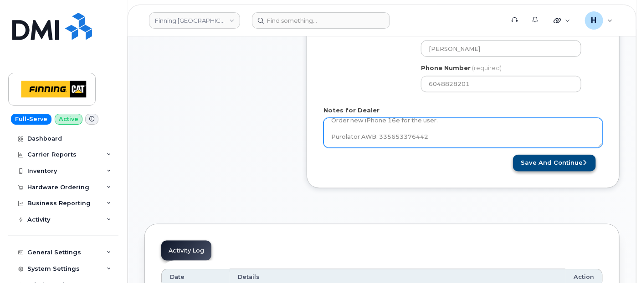
type textarea "New Activation iPhone 16e (black) $0.00 - 3 year term (128GB) 1 x iPhone 16e/15…"
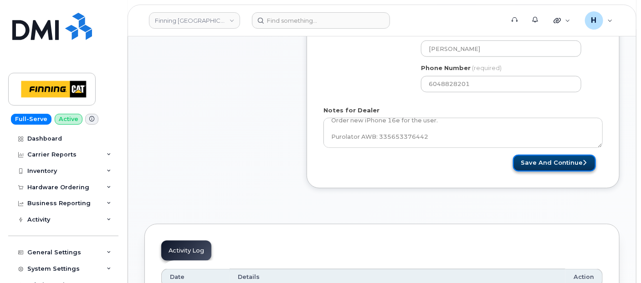
click at [535, 155] on button "Save and Continue" at bounding box center [554, 163] width 83 height 17
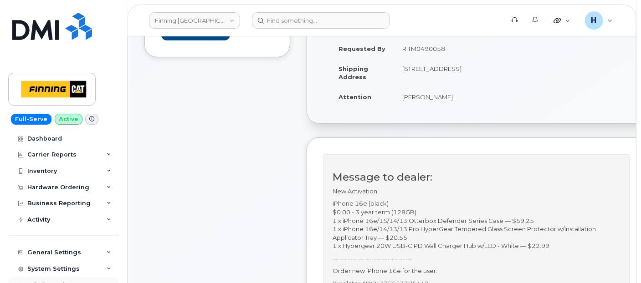
scroll to position [253, 0]
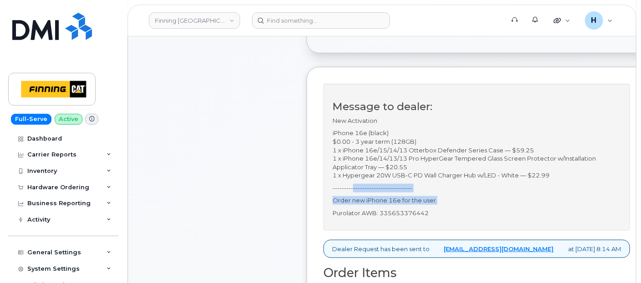
drag, startPoint x: 438, startPoint y: 222, endPoint x: 353, endPoint y: 207, distance: 86.5
click at [353, 207] on div "Message to dealer: New Activation iPhone 16e (black) $0.00 - 3 year term (128GB…" at bounding box center [477, 157] width 307 height 147
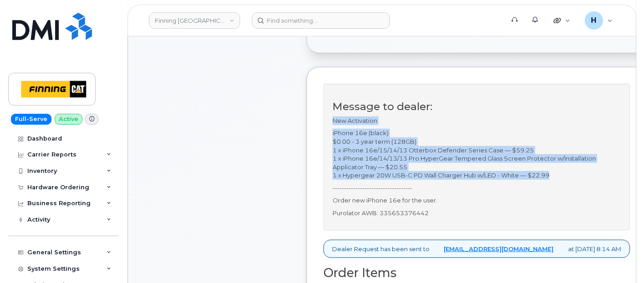
drag, startPoint x: 556, startPoint y: 198, endPoint x: 330, endPoint y: 144, distance: 232.4
click at [330, 144] on div "Message to dealer: New Activation iPhone 16e (black) $0.00 - 3 year term (128GB…" at bounding box center [477, 157] width 307 height 147
copy div "New Activation iPhone 16e (black) $0.00 - 3 year term (128GB) 1 x iPhone 16e/15…"
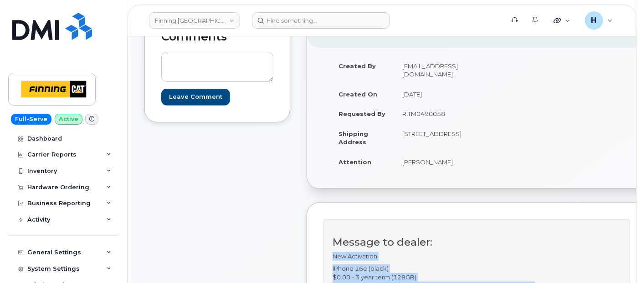
scroll to position [0, 0]
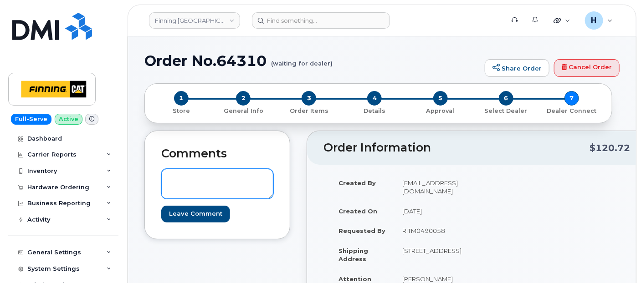
click at [201, 186] on textarea at bounding box center [217, 184] width 112 height 30
paste textarea "TELUS Order #TL60026222"
type textarea "TELUS Order #TL60026222"
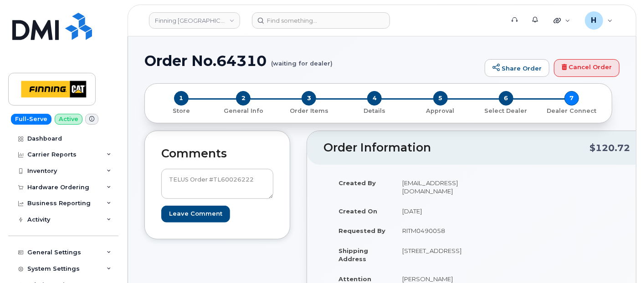
click at [163, 225] on div "Comments TELUS Order #TL60026222 Leave Comment" at bounding box center [217, 185] width 146 height 109
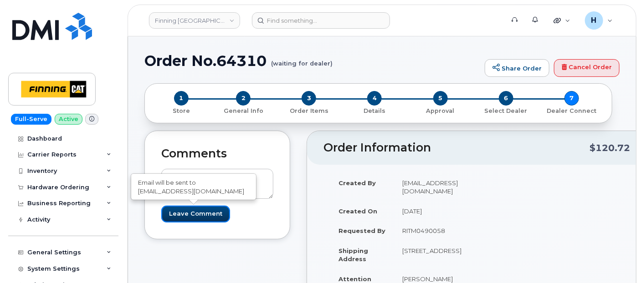
drag, startPoint x: 168, startPoint y: 211, endPoint x: 93, endPoint y: 4, distance: 220.1
click at [166, 211] on input "Leave Comment" at bounding box center [195, 214] width 69 height 17
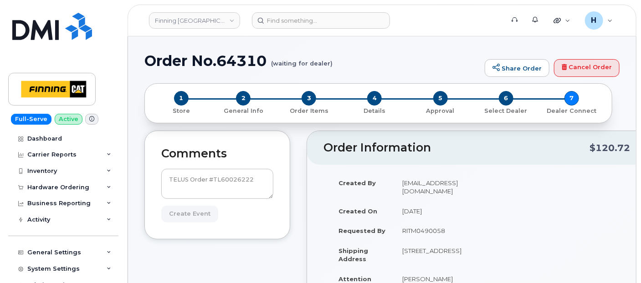
type input "Create Event"
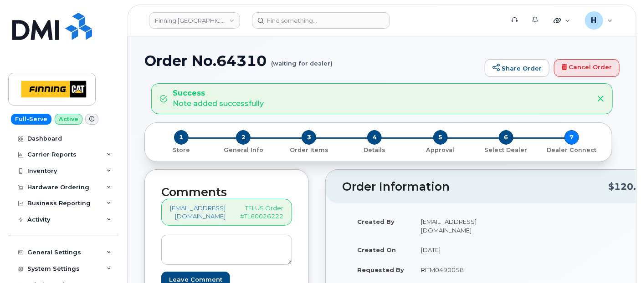
drag, startPoint x: 58, startPoint y: 189, endPoint x: 56, endPoint y: 223, distance: 33.8
click at [58, 190] on div "Hardware Ordering" at bounding box center [58, 187] width 62 height 7
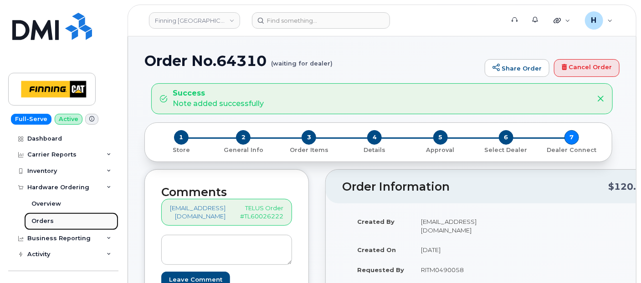
click at [56, 225] on link "Orders" at bounding box center [71, 221] width 94 height 17
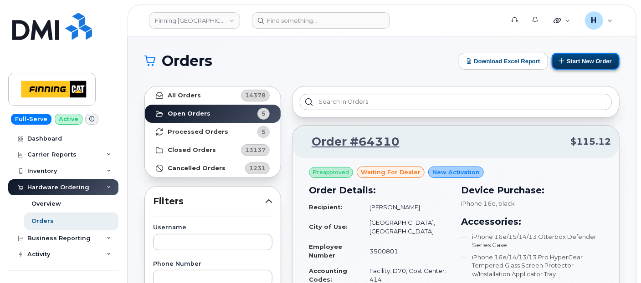
click at [579, 57] on button "Start New Order" at bounding box center [586, 61] width 68 height 17
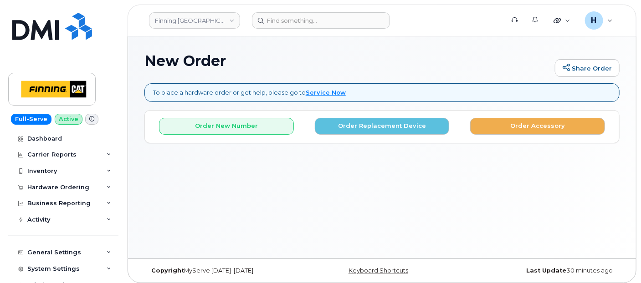
scroll to position [4, 0]
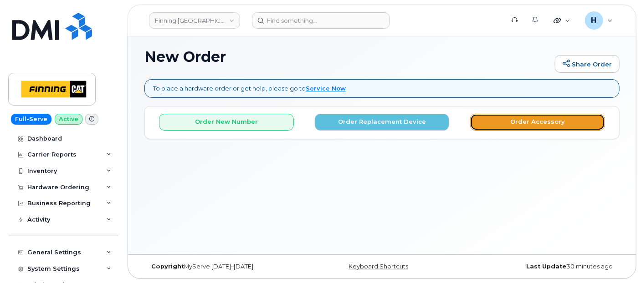
click at [519, 114] on button "Order Accessory" at bounding box center [537, 122] width 135 height 17
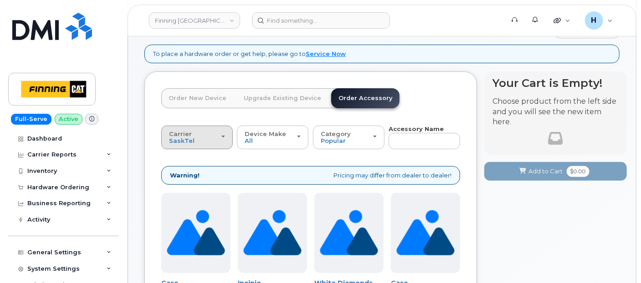
scroll to position [55, 0]
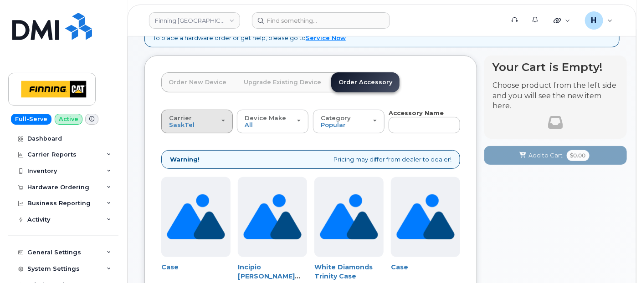
click at [194, 120] on div "Carrier [GEOGRAPHIC_DATA] Telus" at bounding box center [197, 122] width 56 height 14
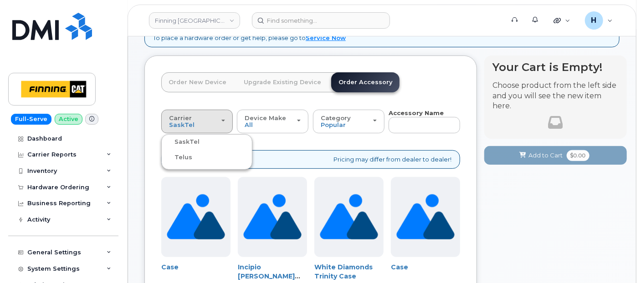
click at [185, 159] on label "Telus" at bounding box center [178, 157] width 29 height 11
click at [0, 0] on input "Telus" at bounding box center [0, 0] width 0 height 0
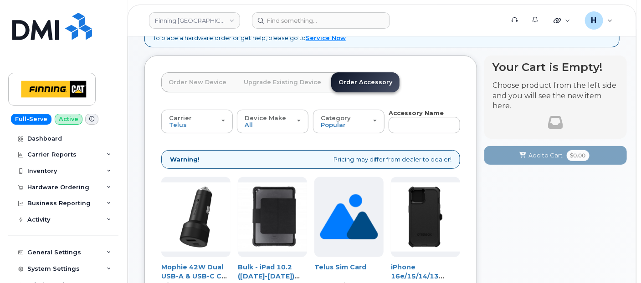
click at [420, 123] on input "text" at bounding box center [425, 125] width 72 height 16
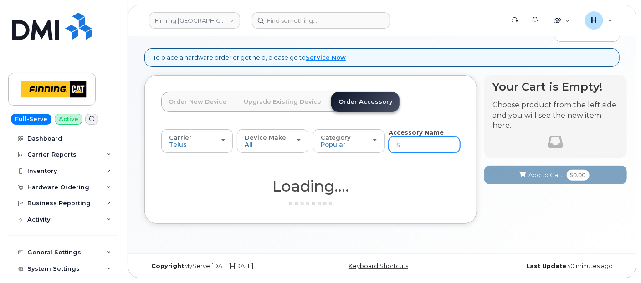
scroll to position [34, 0]
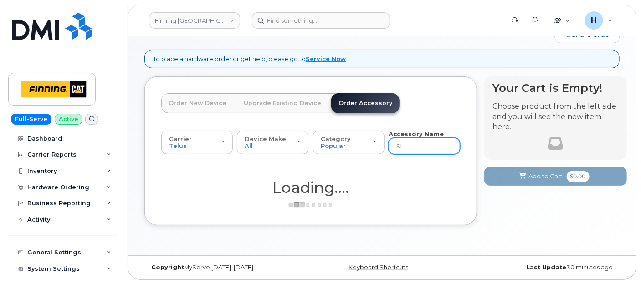
type input "SIM"
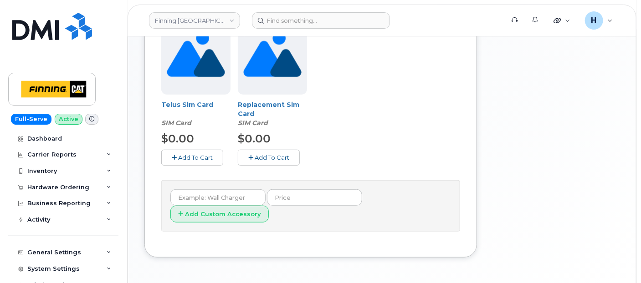
scroll to position [232, 0]
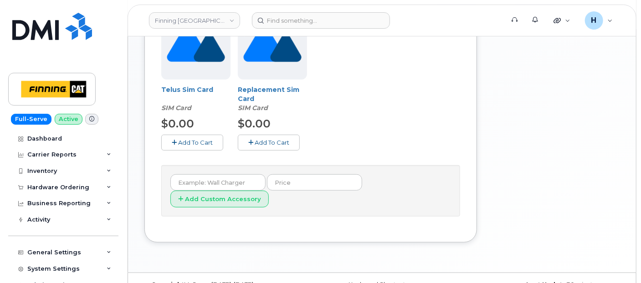
click at [211, 145] on button "Add To Cart" at bounding box center [192, 143] width 62 height 16
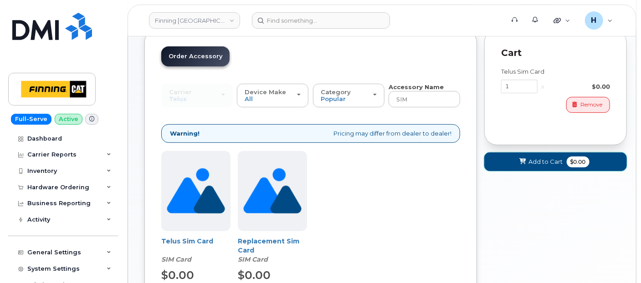
click at [544, 161] on span "Add to Cart" at bounding box center [546, 162] width 34 height 9
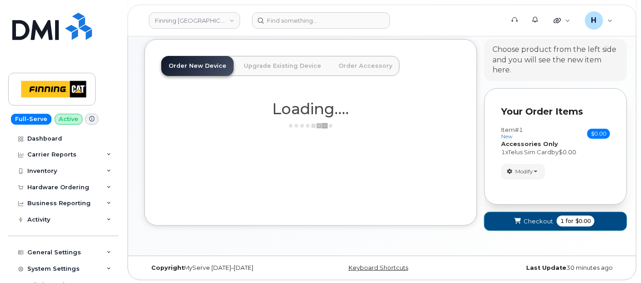
click at [535, 221] on span "Checkout" at bounding box center [539, 221] width 30 height 9
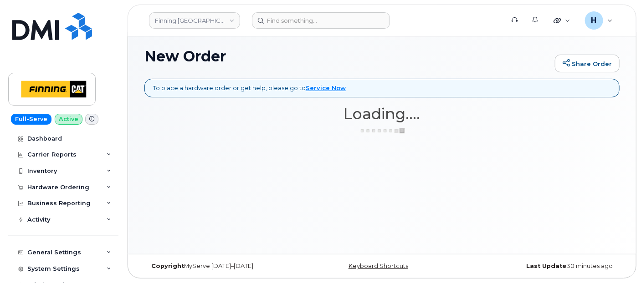
scroll to position [4, 0]
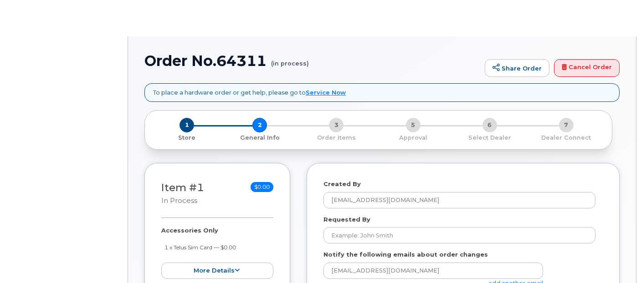
select select
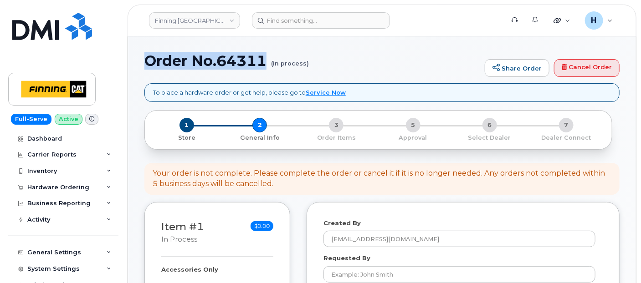
drag, startPoint x: 148, startPoint y: 61, endPoint x: 267, endPoint y: 69, distance: 119.2
click at [267, 69] on h1 "Order No.64311 (in process)" at bounding box center [312, 61] width 336 height 16
copy h1 "Order No.64311"
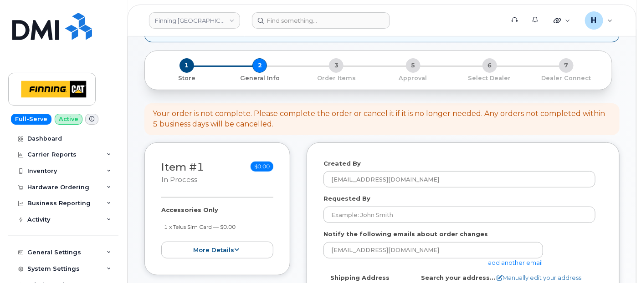
scroll to position [152, 0]
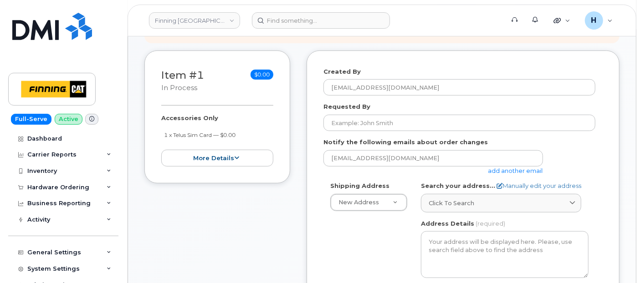
drag, startPoint x: 160, startPoint y: 116, endPoint x: 255, endPoint y: 131, distance: 96.4
click at [255, 131] on div "Item #1 in process $0.00 Accessories Only 1 x Telus Sim Card — $0.00 more detai…" at bounding box center [217, 117] width 146 height 133
copy div "Accessories Only 1 x Telus Sim Card — $0.00"
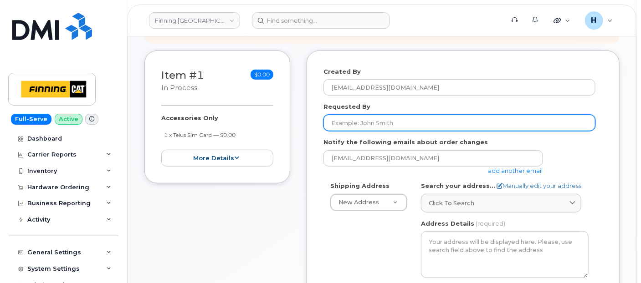
click at [363, 128] on input "Requested By" at bounding box center [460, 123] width 272 height 16
paste input "RITM0490273"
type input "RITM0490273"
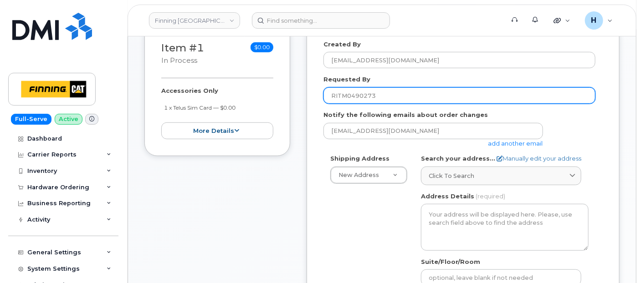
scroll to position [202, 0]
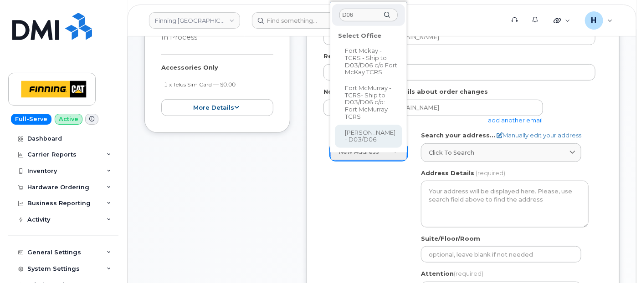
type input "D06"
select select
type textarea "[STREET_ADDRESS][PERSON_NAME][PERSON_NAME]"
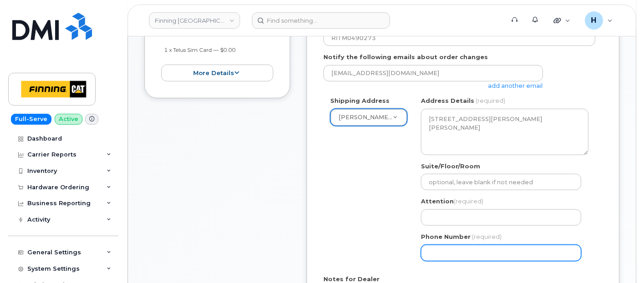
scroll to position [253, 0]
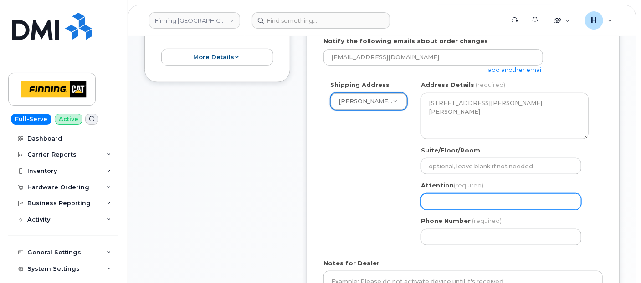
click at [447, 203] on input "Attention (required)" at bounding box center [501, 202] width 160 height 16
paste input "[PERSON_NAME]"
select select
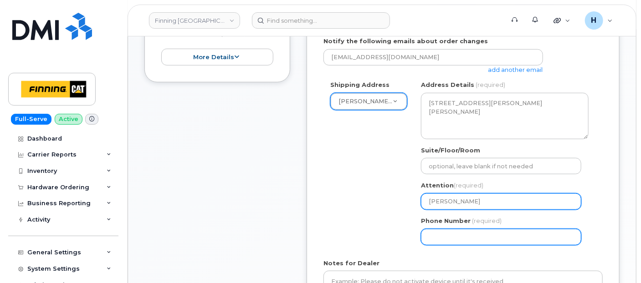
type input "[PERSON_NAME]"
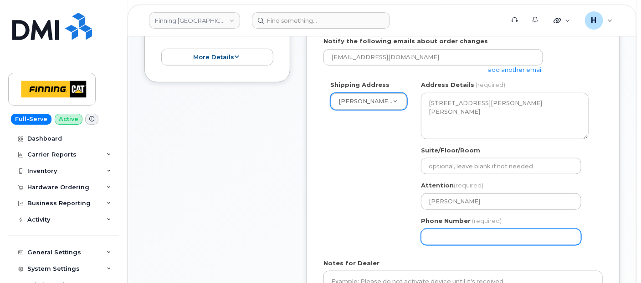
click at [442, 229] on input "Phone Number" at bounding box center [501, 237] width 160 height 16
select select
type input "7807902010"
select select
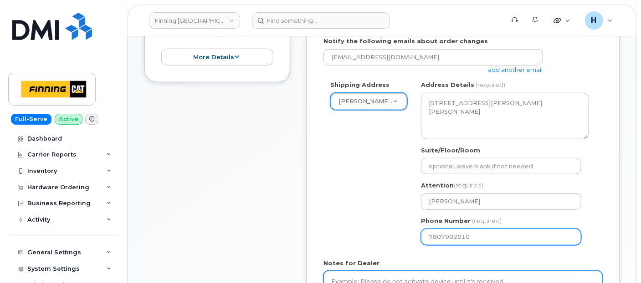
type input "7807902010"
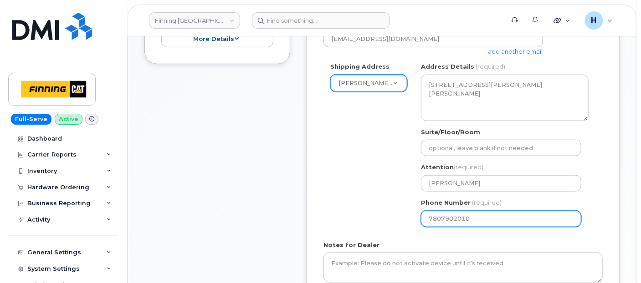
scroll to position [405, 0]
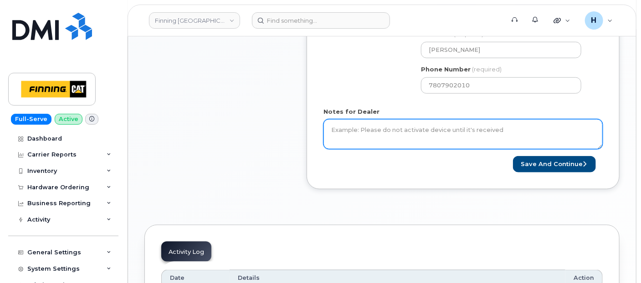
click at [360, 130] on textarea "Notes for Dealer" at bounding box center [463, 134] width 279 height 30
paste textarea "Accessories Only 1 x Telus Sim Card — $0.00 SIM: [TECHNICAL_ID]----Inactive"
drag, startPoint x: 360, startPoint y: 130, endPoint x: 487, endPoint y: 143, distance: 128.3
click at [484, 143] on textarea "Accessories Only 1 x Telus Sim Card — $0.00 SIM: [TECHNICAL_ID]----Inactive" at bounding box center [463, 134] width 279 height 30
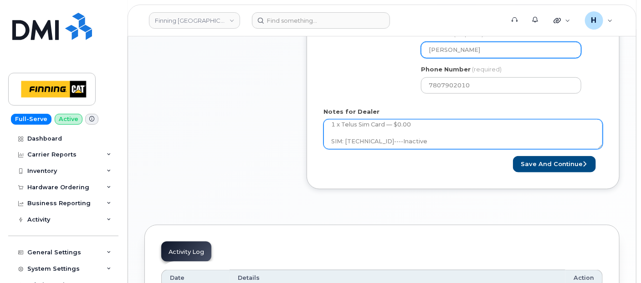
type textarea "Accessories Only 1 x Telus Sim Card — $0.00 SIM: [TECHNICAL_ID]----Inactive"
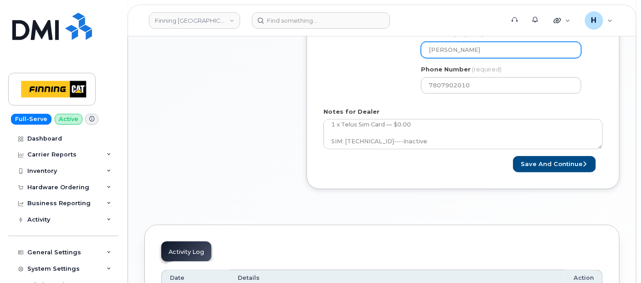
drag, startPoint x: 498, startPoint y: 49, endPoint x: 373, endPoint y: 52, distance: 124.9
click at [373, 52] on div "Shipping Address Mildred Lake - D03/D06 New Address 19050 94 Ave 5312 91 Ave NW…" at bounding box center [460, 14] width 272 height 171
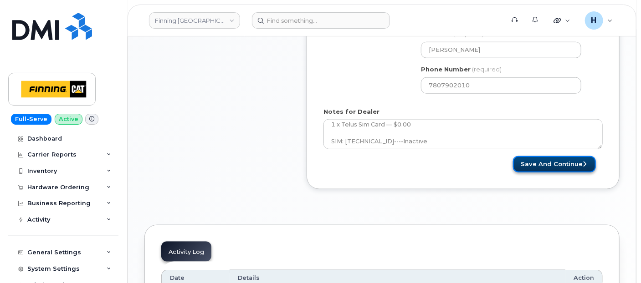
click at [529, 159] on button "Save and Continue" at bounding box center [554, 164] width 83 height 17
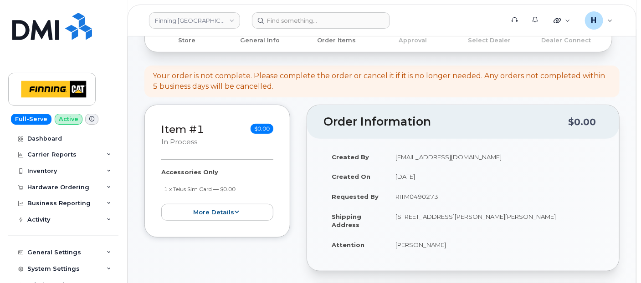
scroll to position [202, 0]
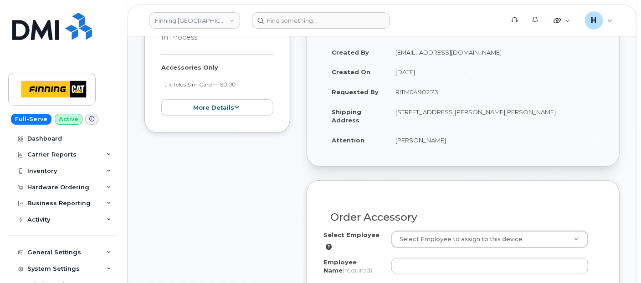
drag, startPoint x: 391, startPoint y: 139, endPoint x: 467, endPoint y: 144, distance: 76.2
click at [467, 144] on td "[PERSON_NAME]" at bounding box center [495, 140] width 216 height 20
copy td "[PERSON_NAME]"
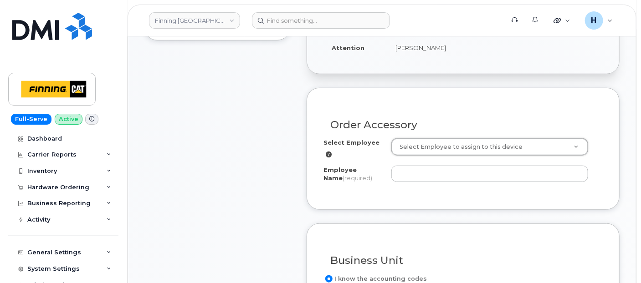
scroll to position [303, 0]
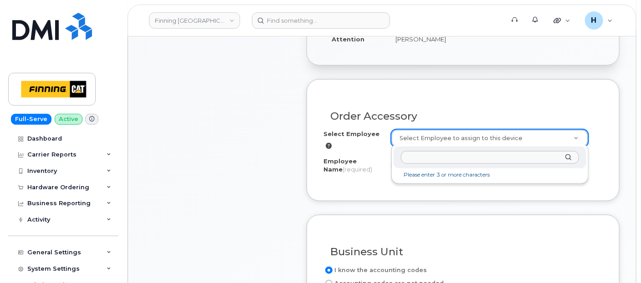
paste input "[PERSON_NAME]"
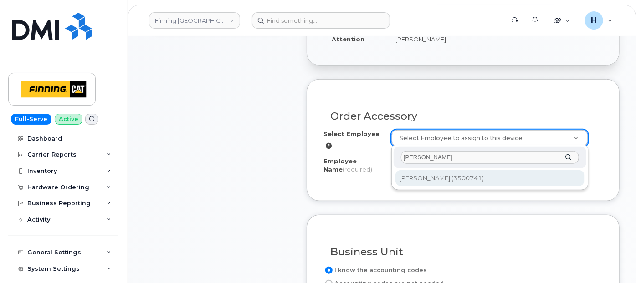
type input "[PERSON_NAME]"
type input "820334"
type input "[PERSON_NAME]"
select select "D06"
select select "OOMAAAA"
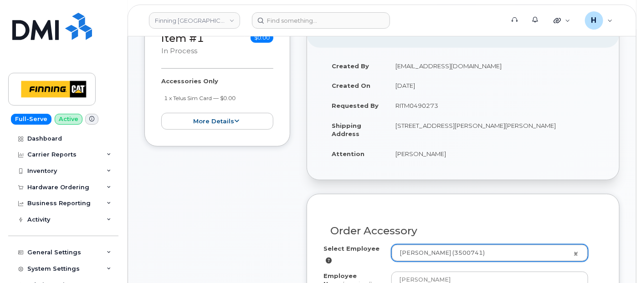
scroll to position [152, 0]
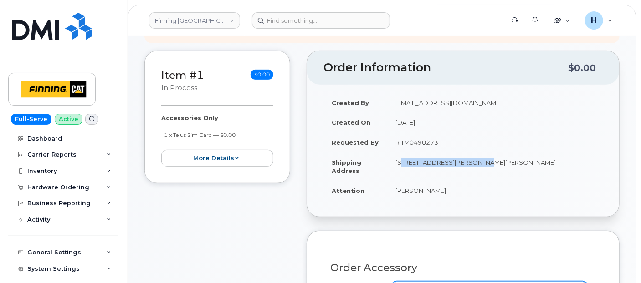
drag, startPoint x: 406, startPoint y: 161, endPoint x: 472, endPoint y: 163, distance: 65.6
click at [472, 163] on td "[STREET_ADDRESS][PERSON_NAME][PERSON_NAME]" at bounding box center [495, 167] width 216 height 28
copy td "Highway 63, [PERSON_NAME]"
drag, startPoint x: 411, startPoint y: 170, endPoint x: 581, endPoint y: 164, distance: 170.1
click at [581, 164] on td "[STREET_ADDRESS][PERSON_NAME][PERSON_NAME]" at bounding box center [495, 167] width 216 height 28
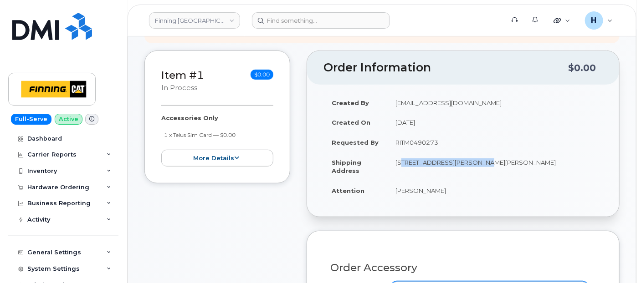
copy td "T0P 1C0"
drag, startPoint x: 515, startPoint y: 162, endPoint x: 474, endPoint y: 160, distance: 41.5
click at [474, 160] on td "[STREET_ADDRESS][PERSON_NAME][PERSON_NAME]" at bounding box center [495, 167] width 216 height 28
copy td "[GEOGRAPHIC_DATA]"
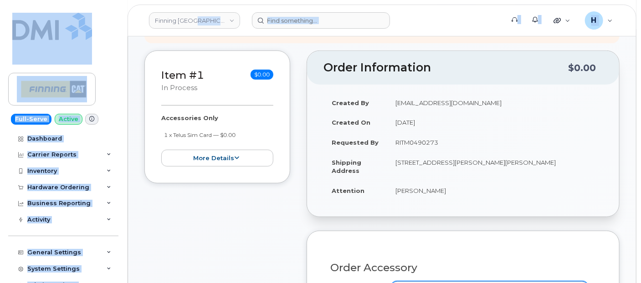
drag, startPoint x: 190, startPoint y: -3, endPoint x: 175, endPoint y: -55, distance: 54.1
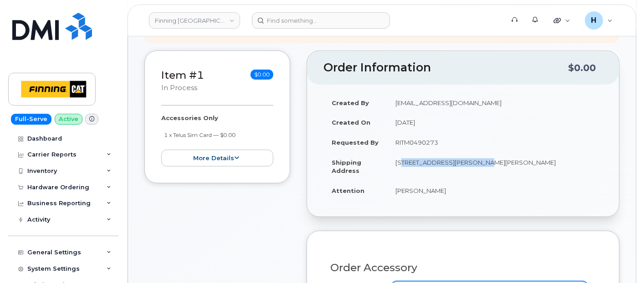
drag, startPoint x: 392, startPoint y: 159, endPoint x: 472, endPoint y: 159, distance: 79.8
click at [472, 159] on td "[STREET_ADDRESS][PERSON_NAME][PERSON_NAME]" at bounding box center [495, 167] width 216 height 28
copy td "Highway 63, [PERSON_NAME]"
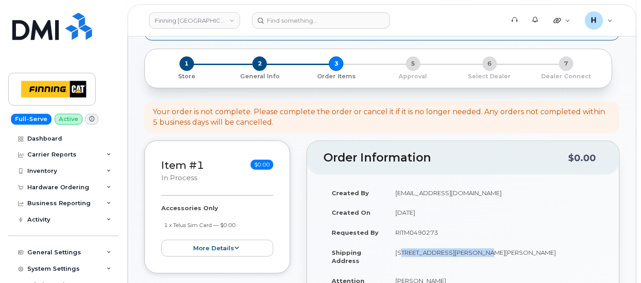
scroll to position [0, 0]
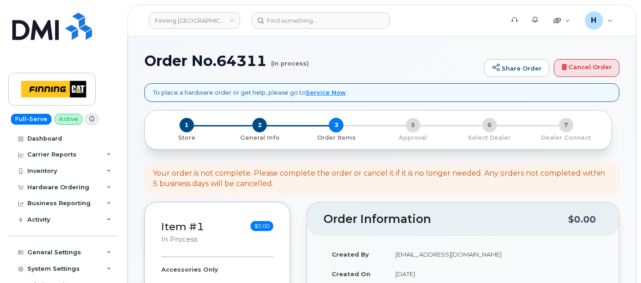
click at [252, 66] on h1 "Order No.64311 (in process)" at bounding box center [312, 61] width 336 height 16
copy h1 "64311"
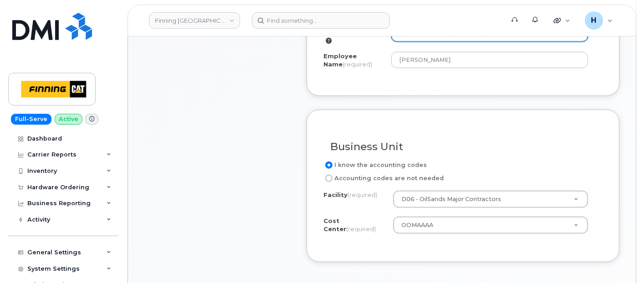
scroll to position [456, 0]
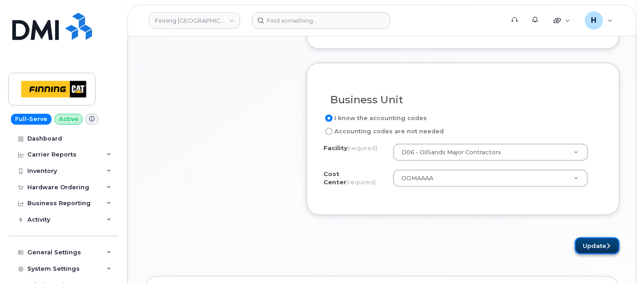
drag, startPoint x: 588, startPoint y: 239, endPoint x: 402, endPoint y: 21, distance: 286.7
click at [587, 238] on button "Update" at bounding box center [597, 246] width 45 height 17
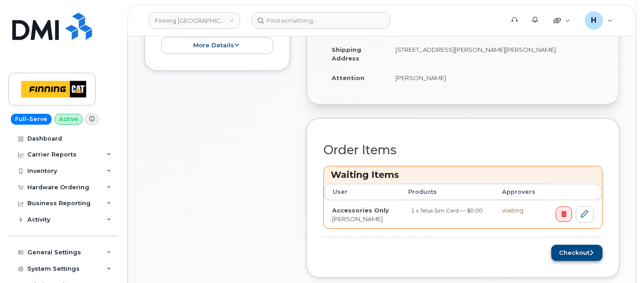
scroll to position [354, 0]
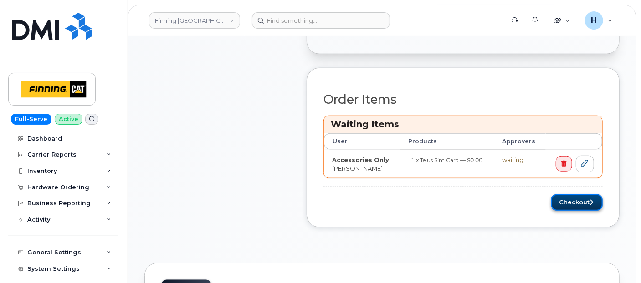
click at [588, 195] on button "Checkout" at bounding box center [576, 203] width 51 height 17
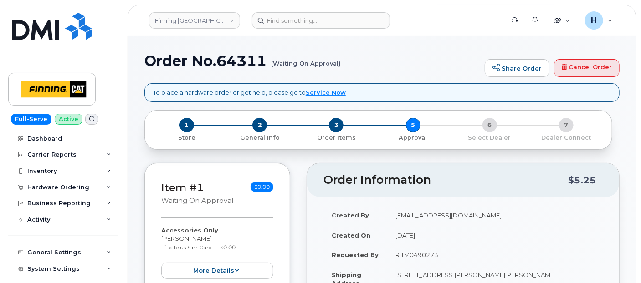
scroll to position [202, 0]
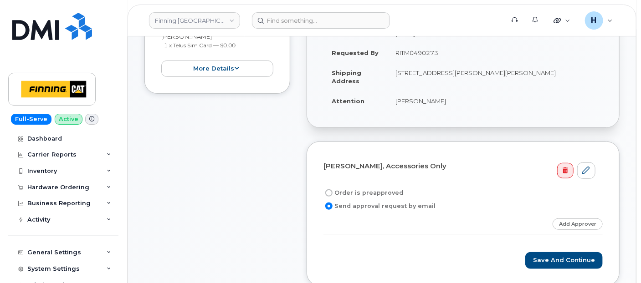
drag, startPoint x: 393, startPoint y: 52, endPoint x: 441, endPoint y: 52, distance: 48.3
click at [441, 52] on td "RITM0490273" at bounding box center [495, 53] width 216 height 20
copy td "RITM0490273"
click at [364, 188] on label "Order is preapproved" at bounding box center [364, 193] width 80 height 11
click at [333, 190] on input "Order is preapproved" at bounding box center [328, 193] width 7 height 7
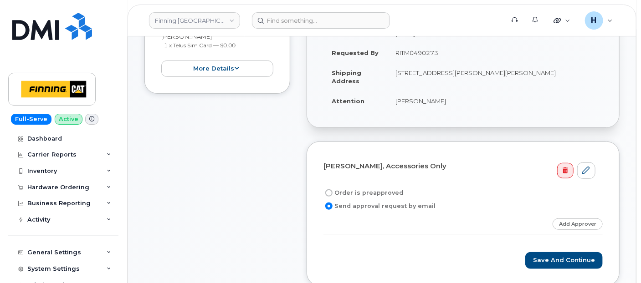
radio input "true"
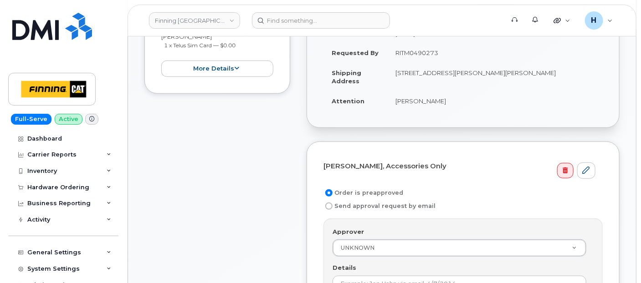
scroll to position [303, 0]
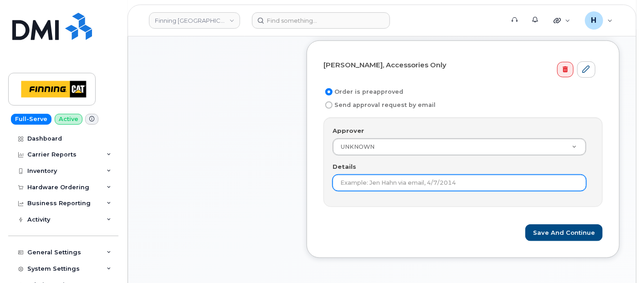
click at [362, 180] on input "Details" at bounding box center [460, 183] width 254 height 16
paste input "RITM0490273"
type input "RITM0490273"
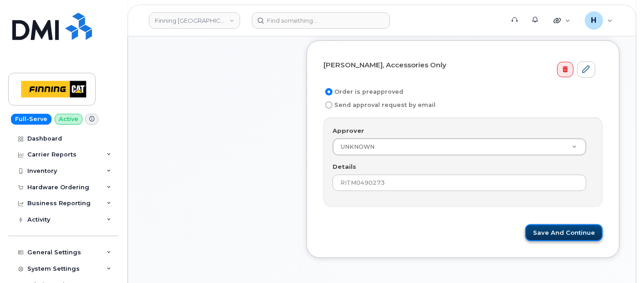
click at [556, 232] on button "Save and Continue" at bounding box center [563, 233] width 77 height 17
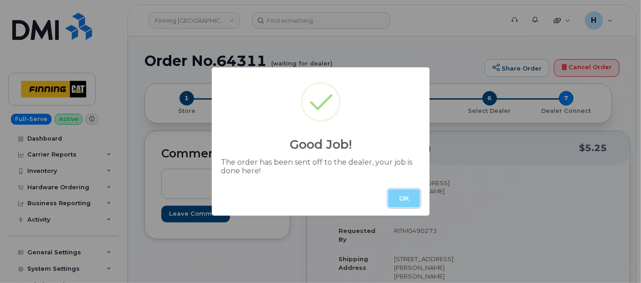
drag, startPoint x: 410, startPoint y: 197, endPoint x: 288, endPoint y: 136, distance: 136.5
click at [406, 195] on button "OK" at bounding box center [404, 199] width 32 height 18
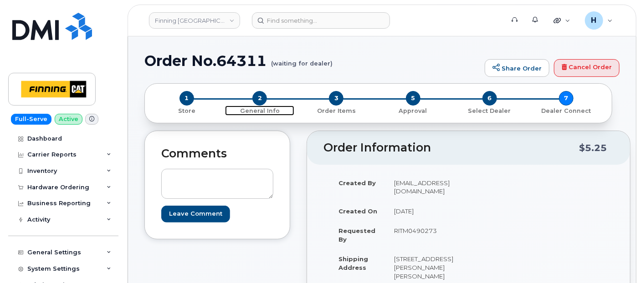
drag, startPoint x: 260, startPoint y: 101, endPoint x: 217, endPoint y: 4, distance: 106.1
click at [260, 100] on span "2" at bounding box center [259, 98] width 15 height 15
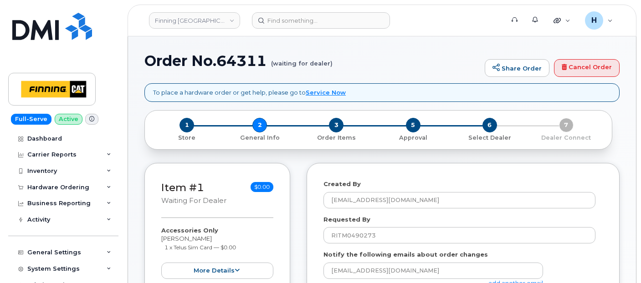
select select
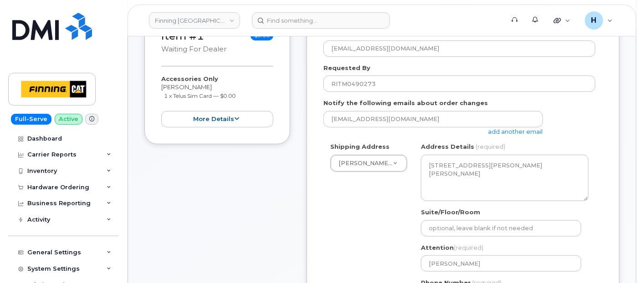
scroll to position [303, 0]
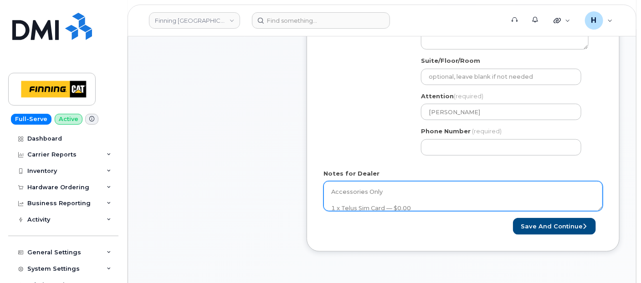
click at [362, 198] on textarea "Accessories Only 1 x Telus Sim Card — $0.00 SIM: [TECHNICAL_ID]----Inactive" at bounding box center [463, 196] width 279 height 30
click at [465, 201] on textarea "Accessories Only 1 x Telus Sim Card — $0.00 SIM: [TECHNICAL_ID]----Inactive" at bounding box center [463, 196] width 279 height 30
paste textarea "335653389874"
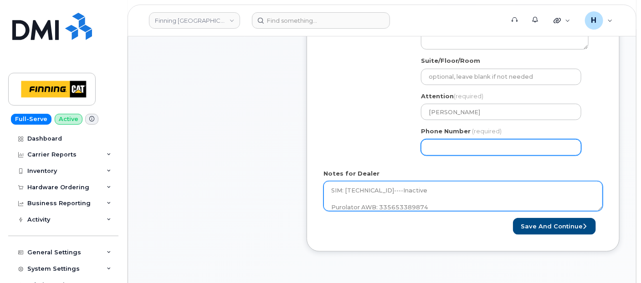
type textarea "Accessories Only 1 x Telus Sim Card — $0.00 SIM: [TECHNICAL_ID]----Inactive Pur…"
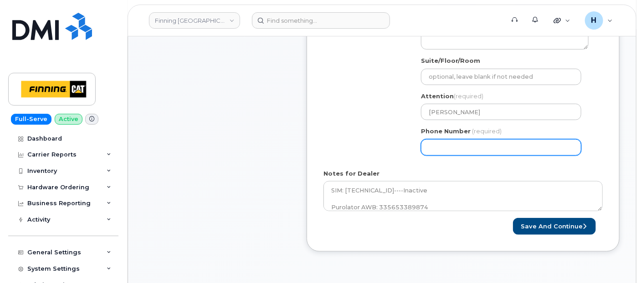
click at [442, 145] on input "Phone Number" at bounding box center [501, 147] width 160 height 16
type input "7807902010"
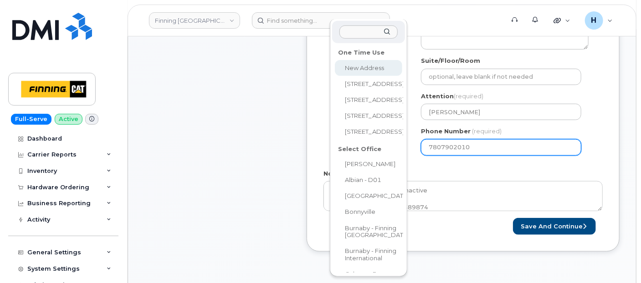
select select
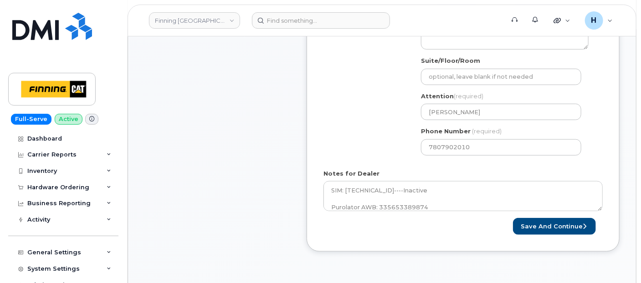
scroll to position [303, 0]
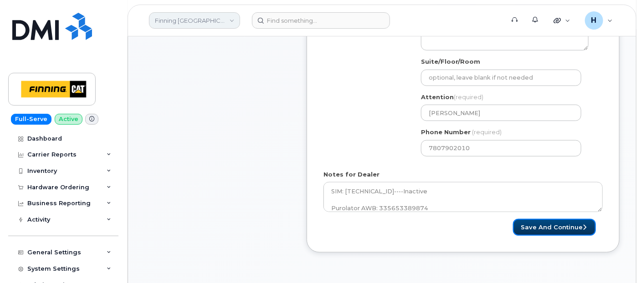
drag, startPoint x: 553, startPoint y: 225, endPoint x: 190, endPoint y: 15, distance: 419.4
click at [551, 225] on button "Save and Continue" at bounding box center [554, 227] width 83 height 17
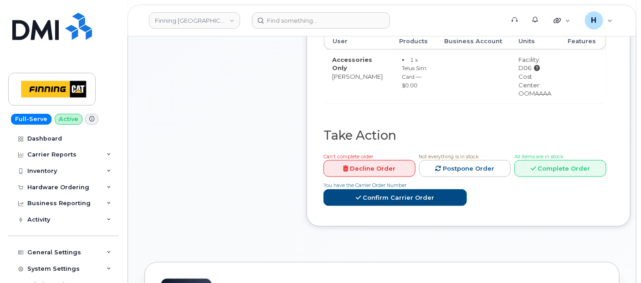
scroll to position [557, 0]
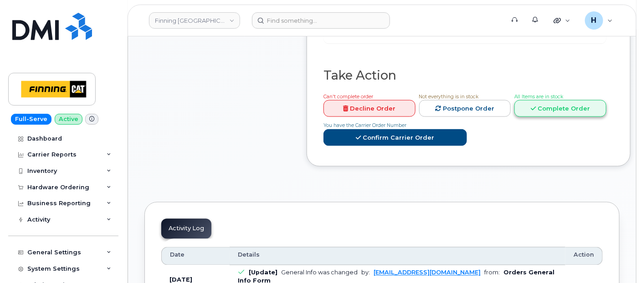
click at [531, 117] on link "Complete Order" at bounding box center [560, 108] width 92 height 17
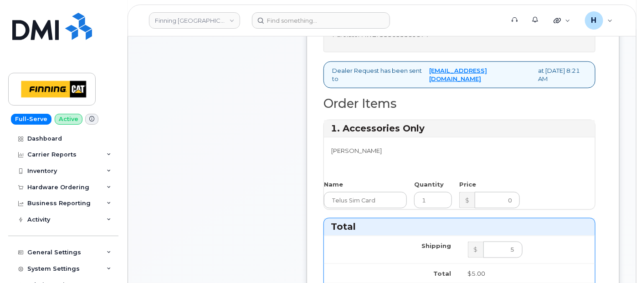
scroll to position [303, 0]
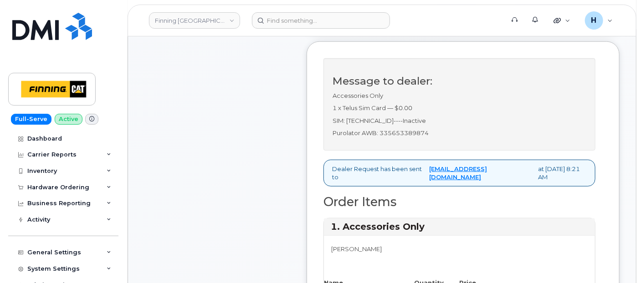
click at [414, 125] on p "SIM: [TECHNICAL_ID]----Inactive" at bounding box center [460, 121] width 254 height 9
drag, startPoint x: 414, startPoint y: 140, endPoint x: 403, endPoint y: 155, distance: 18.3
click at [403, 138] on p "Purolator AWB: 335653389874" at bounding box center [460, 133] width 254 height 9
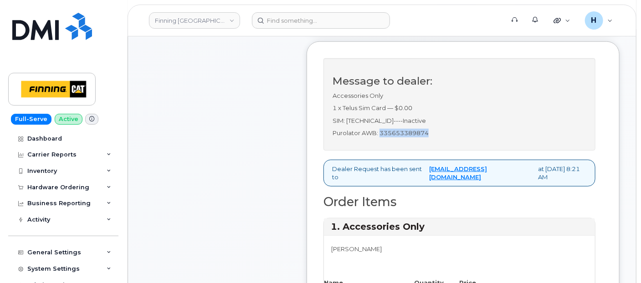
copy p "335653389874"
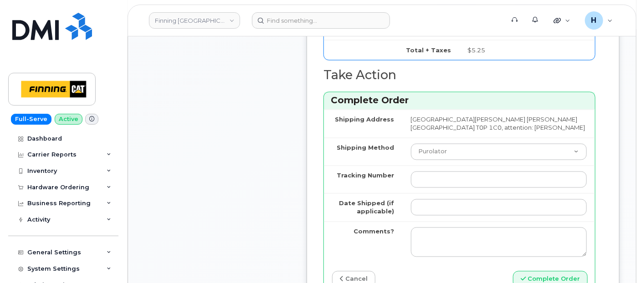
scroll to position [709, 0]
click at [437, 188] on input "Tracking Number" at bounding box center [499, 179] width 176 height 16
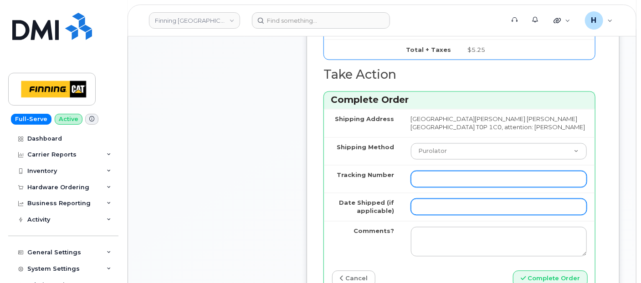
paste input "335653389874"
type input "335653389874"
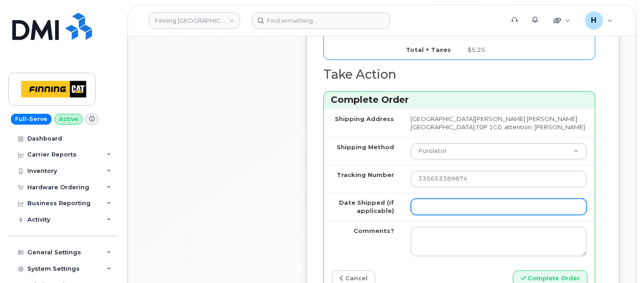
drag, startPoint x: 431, startPoint y: 226, endPoint x: 440, endPoint y: 226, distance: 9.1
click at [431, 216] on input "Date Shipped (if applicable)" at bounding box center [499, 207] width 176 height 16
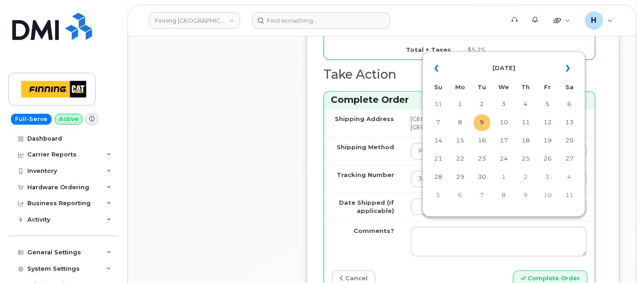
click at [483, 123] on td "9" at bounding box center [482, 123] width 16 height 16
type input "[DATE]"
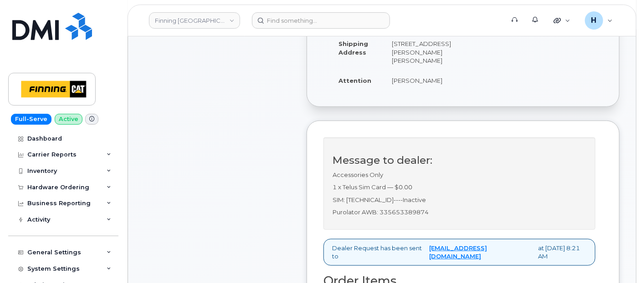
scroll to position [152, 0]
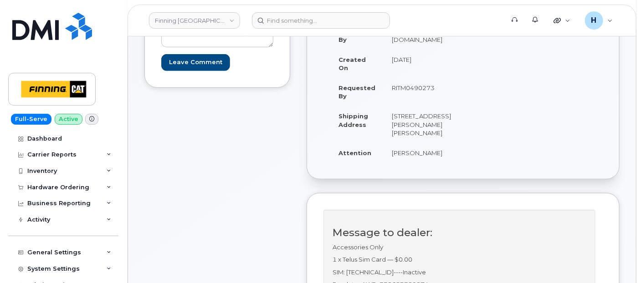
drag, startPoint x: 387, startPoint y: 166, endPoint x: 447, endPoint y: 177, distance: 60.2
click at [447, 163] on td "[PERSON_NAME]" at bounding box center [422, 153] width 76 height 20
copy td "Dallas Vankoughnett"
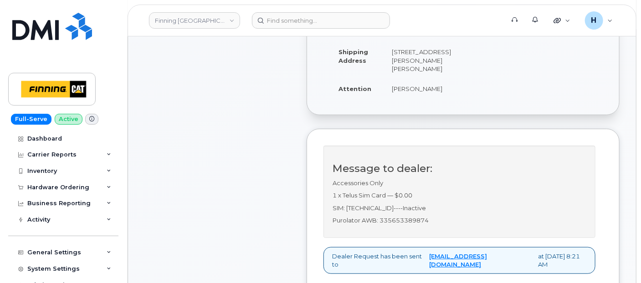
scroll to position [253, 0]
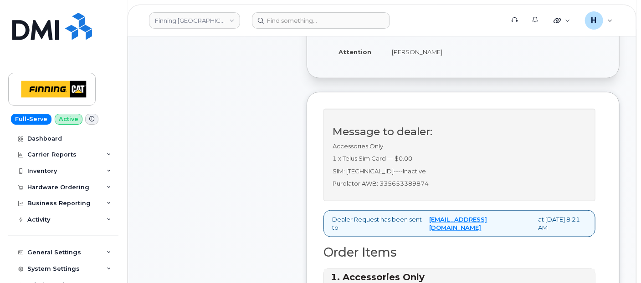
click at [408, 188] on p "Purolator AWB: 335653389874" at bounding box center [460, 184] width 254 height 9
copy p "335653389874"
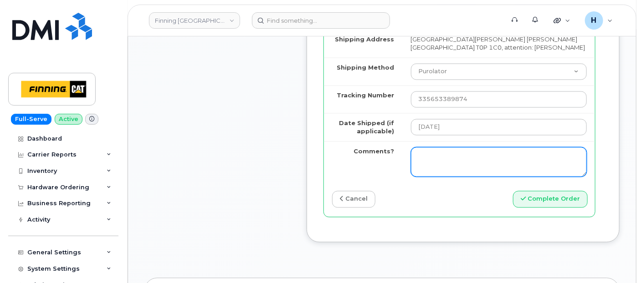
scroll to position [810, 0]
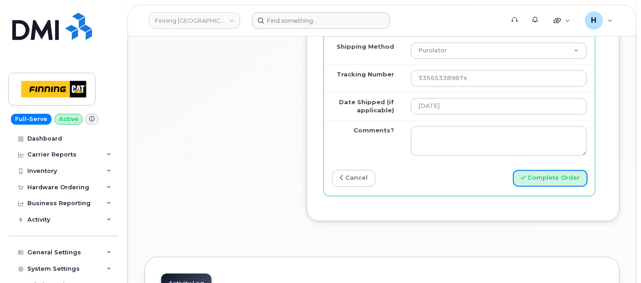
drag, startPoint x: 548, startPoint y: 197, endPoint x: 354, endPoint y: 15, distance: 265.3
click at [547, 187] on button "Complete Order" at bounding box center [550, 178] width 75 height 17
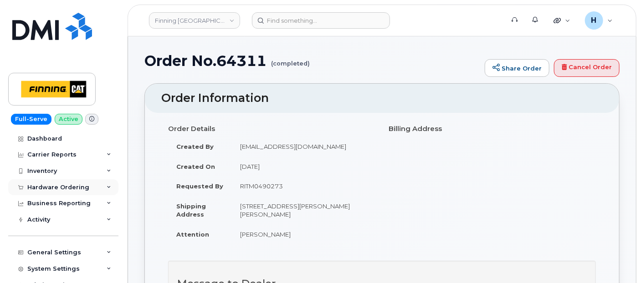
click at [53, 189] on div "Hardware Ordering" at bounding box center [58, 187] width 62 height 7
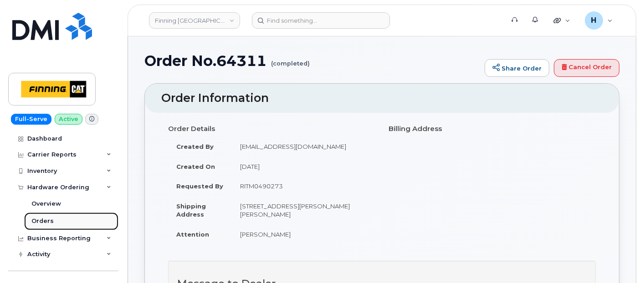
click at [45, 222] on div "Orders" at bounding box center [42, 221] width 22 height 8
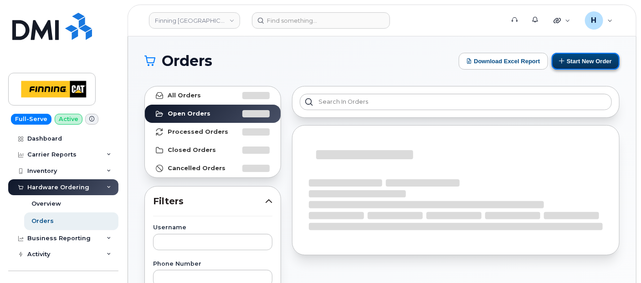
click at [582, 59] on button "Start New Order" at bounding box center [586, 61] width 68 height 17
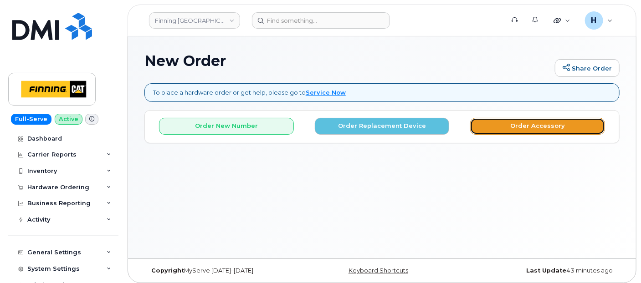
click at [480, 122] on button "Order Accessory" at bounding box center [537, 126] width 135 height 17
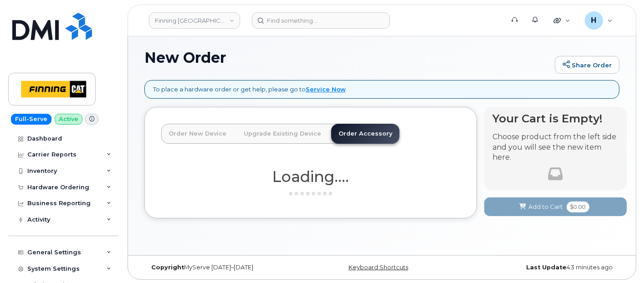
scroll to position [4, 0]
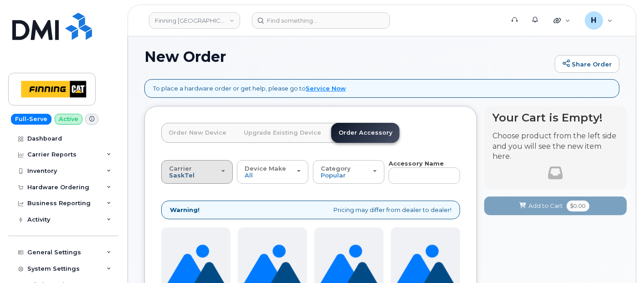
click at [179, 173] on span "SaskTel" at bounding box center [182, 175] width 26 height 7
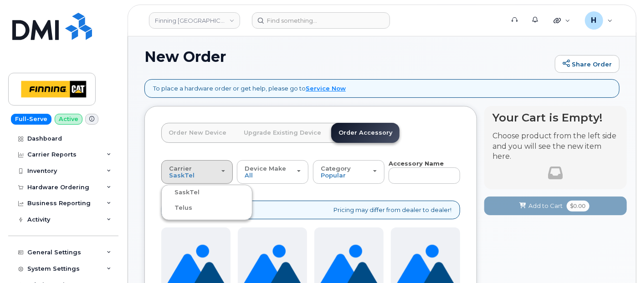
click at [187, 207] on label "Telus" at bounding box center [178, 208] width 29 height 11
click at [0, 0] on input "Telus" at bounding box center [0, 0] width 0 height 0
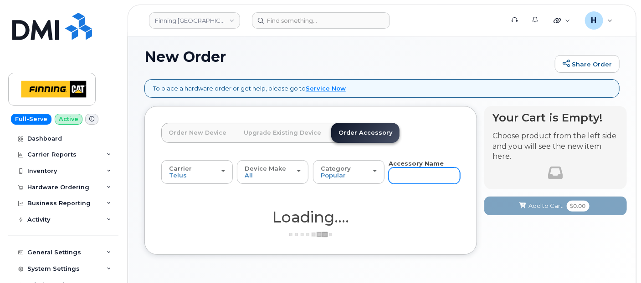
click at [416, 170] on input "text" at bounding box center [425, 176] width 72 height 16
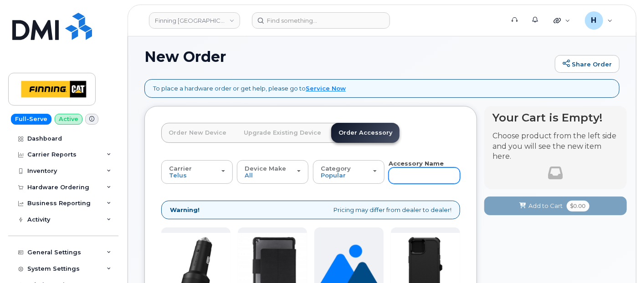
click at [412, 172] on input "text" at bounding box center [425, 176] width 72 height 16
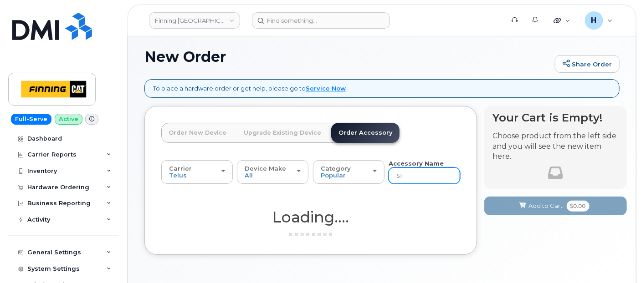
type input "SIM"
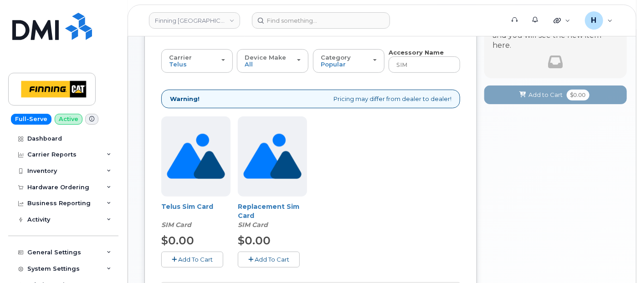
scroll to position [135, 0]
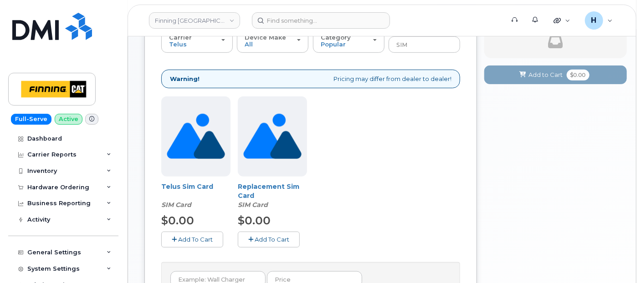
click at [188, 229] on div "Telus Sim Card SIM Card $0.00 Add To Cart" at bounding box center [195, 172] width 69 height 151
click at [187, 236] on span "Add To Cart" at bounding box center [195, 239] width 35 height 7
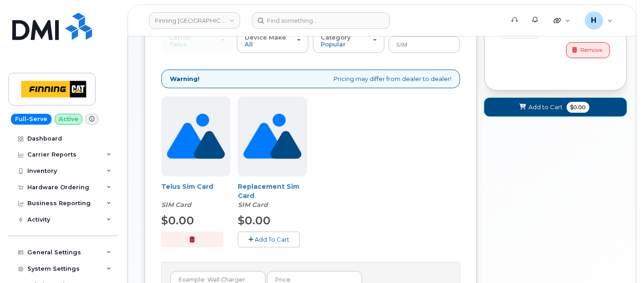
click at [535, 107] on span "Add to Cart" at bounding box center [546, 107] width 34 height 9
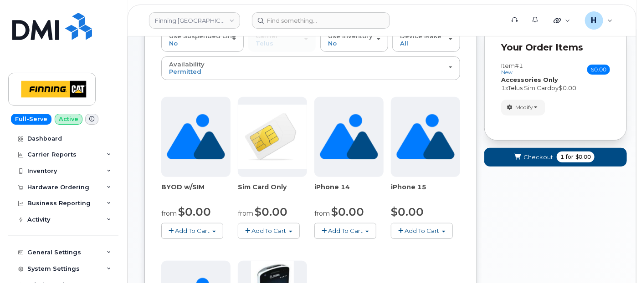
drag, startPoint x: 504, startPoint y: 221, endPoint x: 515, endPoint y: 178, distance: 44.9
click at [508, 208] on div "Your Cart is Empty! Choose product from the left side and you will see the new …" at bounding box center [555, 282] width 143 height 614
click at [517, 166] on form "Your Order Items Item #1 new $0.00 Accessories Only SIM Only Activation New Act…" at bounding box center [555, 99] width 143 height 151
click at [517, 163] on button "Checkout 1 for $0.00" at bounding box center [555, 157] width 143 height 19
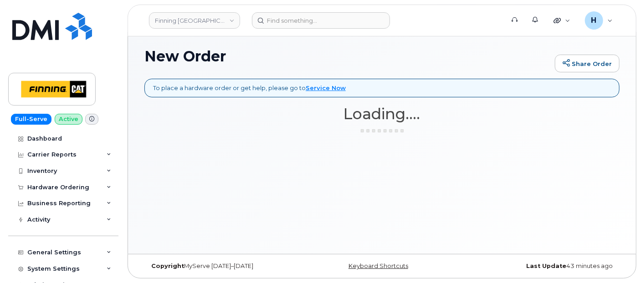
scroll to position [4, 0]
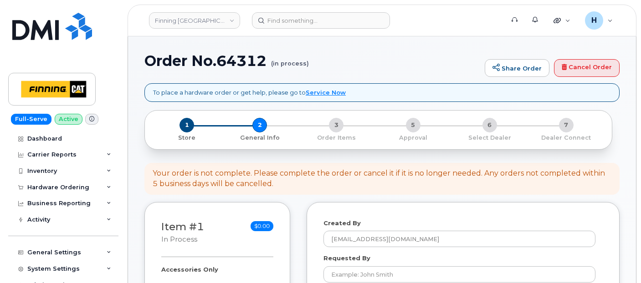
select select
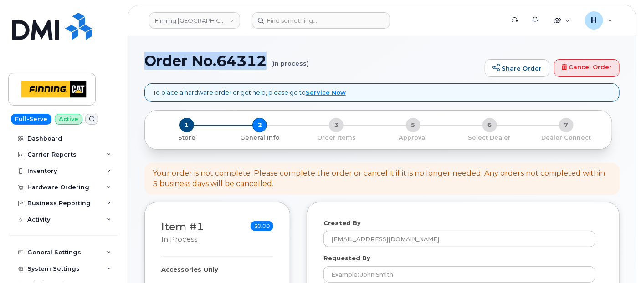
drag, startPoint x: 140, startPoint y: 60, endPoint x: 267, endPoint y: 60, distance: 126.7
copy h1 "Order No.64312"
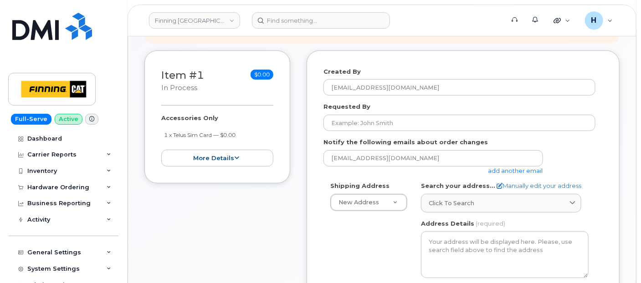
drag, startPoint x: 157, startPoint y: 114, endPoint x: 244, endPoint y: 135, distance: 89.5
click at [244, 135] on div "Item #1 in process $0.00 Accessories Only 1 x Telus Sim Card — $0.00 more detai…" at bounding box center [217, 117] width 146 height 133
copy div "Accessories Only 1 x Telus Sim Card — $0.00"
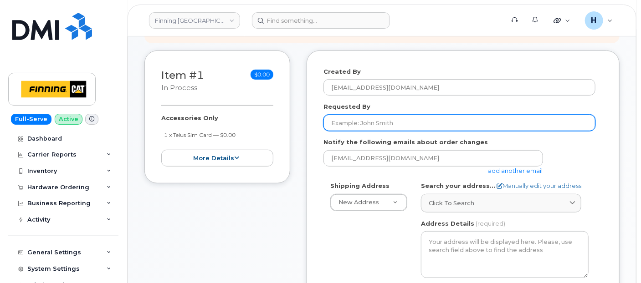
drag, startPoint x: 335, startPoint y: 123, endPoint x: 327, endPoint y: 115, distance: 11.6
click at [333, 121] on input "Requested By" at bounding box center [460, 123] width 272 height 16
paste input "RITM0490099"
type input "RITM0490099"
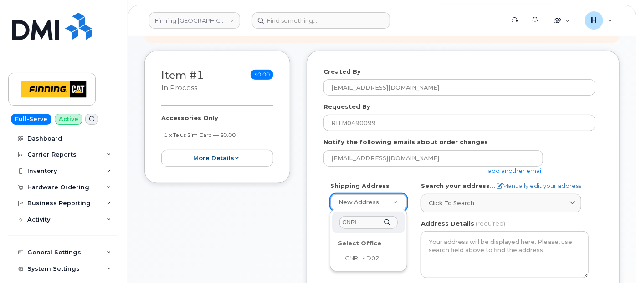
type input "CNRL"
click at [360, 247] on div "Select Office" at bounding box center [368, 244] width 67 height 14
select select
type textarea "CNRL Site [STREET_ADDRESS][PERSON_NAME][PERSON_NAME]"
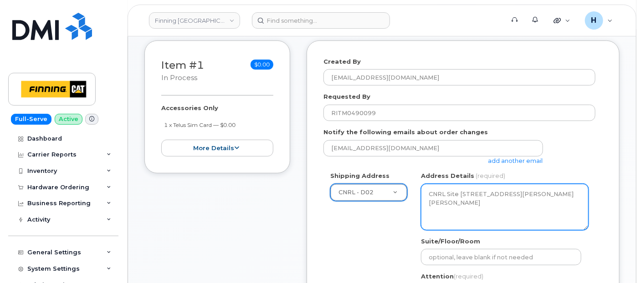
scroll to position [354, 0]
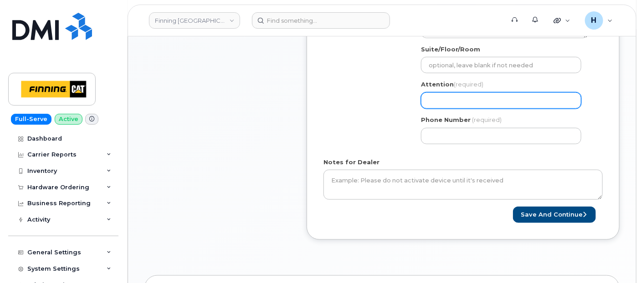
click at [444, 105] on input "Attention (required)" at bounding box center [501, 101] width 160 height 16
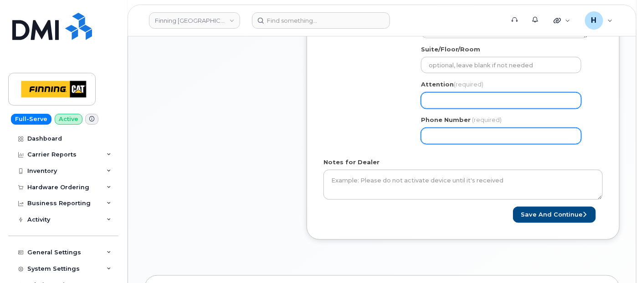
paste input "[PERSON_NAME]"
select select
type input "[PERSON_NAME]"
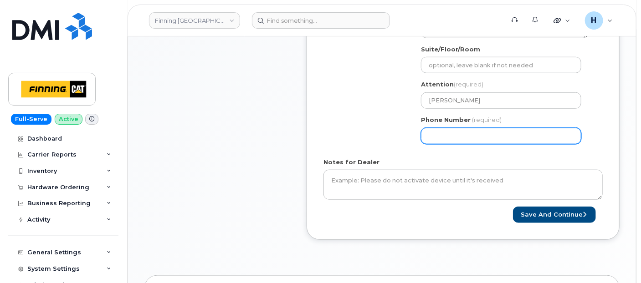
click at [434, 136] on input "Phone Number" at bounding box center [501, 136] width 160 height 16
select select
type input "780790201"
select select
type input "7807902010"
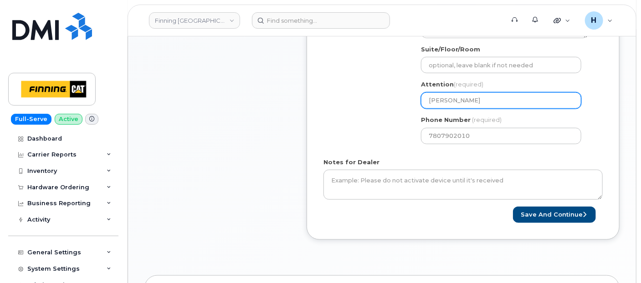
drag, startPoint x: 448, startPoint y: 99, endPoint x: 406, endPoint y: 99, distance: 42.4
click at [406, 99] on div "Shipping Address CNRL - D02 New Address 19050 94 Ave 5312 91 Ave NW 13315 156 S…" at bounding box center [460, 64] width 272 height 171
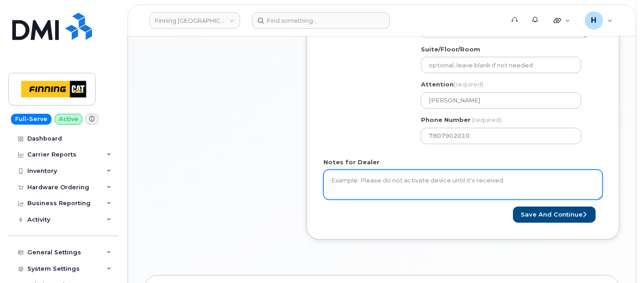
click at [336, 177] on textarea "Notes for Dealer" at bounding box center [463, 185] width 279 height 30
paste textarea "Accessories Only 1 x Telus Sim Card — $0.00 SIM: 8912230102357627482----Inactive"
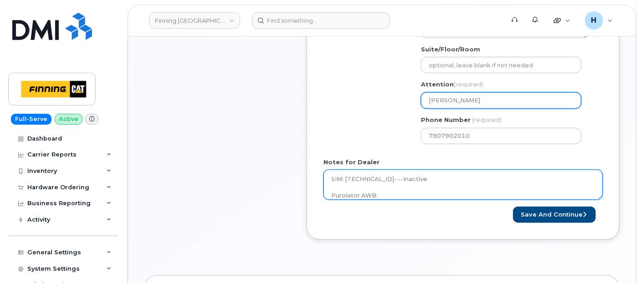
type textarea "Accessories Only 1 x Telus Sim Card — $0.00 SIM: [TECHNICAL_ID]----Inactive Pur…"
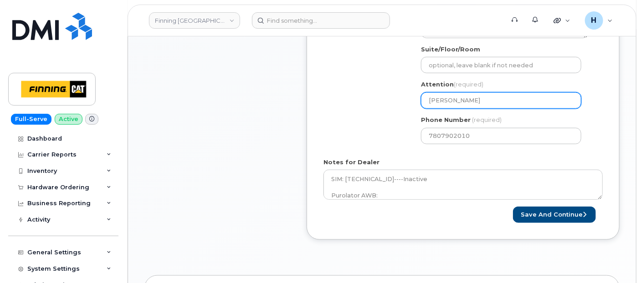
drag, startPoint x: 472, startPoint y: 98, endPoint x: 415, endPoint y: 93, distance: 56.8
click at [415, 93] on div "AB Mildred Lake Search your address... Manually edit your address Click to sear…" at bounding box center [504, 64] width 181 height 171
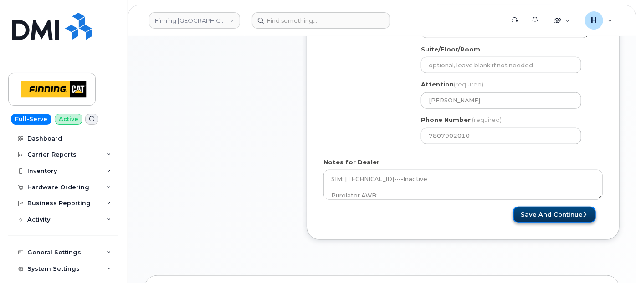
click at [543, 209] on button "Save and Continue" at bounding box center [554, 215] width 83 height 17
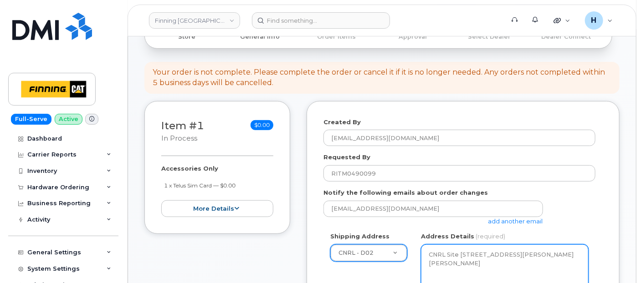
scroll to position [152, 0]
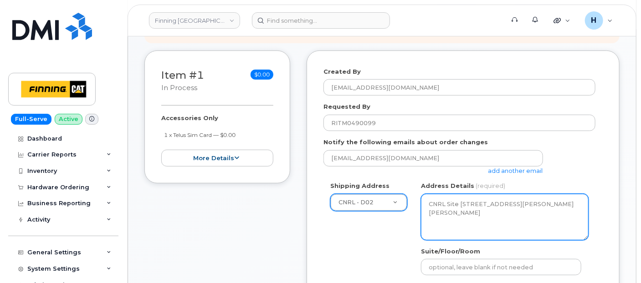
drag, startPoint x: 492, startPoint y: 220, endPoint x: 531, endPoint y: 220, distance: 38.7
click at [531, 220] on textarea "CNRL Site C/O Highway 63, Mildred Lake Industrial Park Mildred Lake Alberta T0P…" at bounding box center [505, 217] width 168 height 46
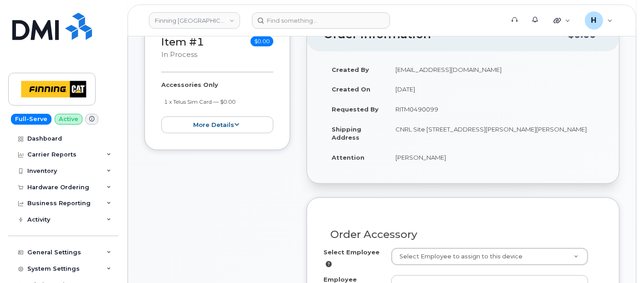
scroll to position [202, 0]
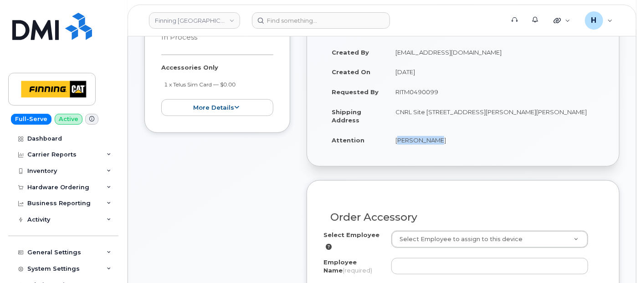
drag, startPoint x: 392, startPoint y: 141, endPoint x: 433, endPoint y: 144, distance: 41.5
click at [433, 144] on td "[PERSON_NAME]" at bounding box center [495, 140] width 216 height 20
copy td "[PERSON_NAME]"
paste input "[PERSON_NAME]"
type input "[PERSON_NAME]"
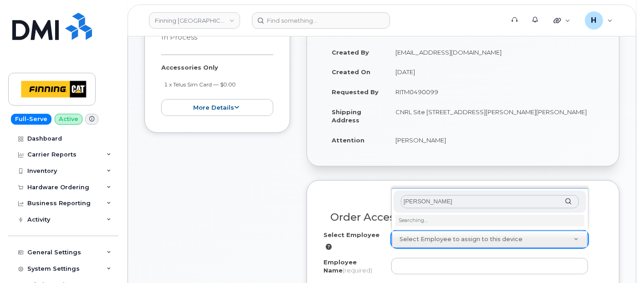
scroll to position [253, 0]
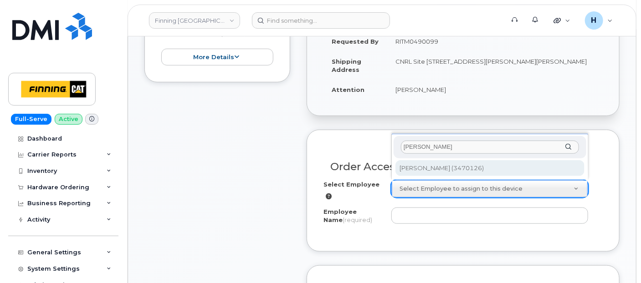
type input "[PERSON_NAME]"
type input "58172"
type input "[PERSON_NAME]"
select select "D06"
select select "CSMAAAA"
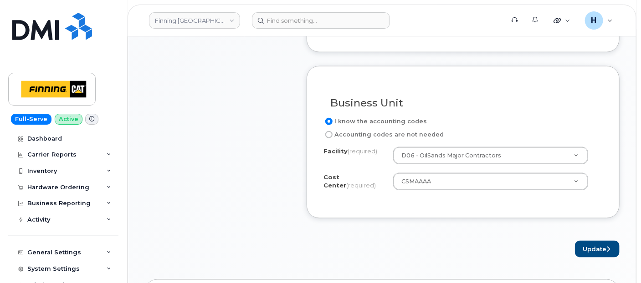
scroll to position [456, 0]
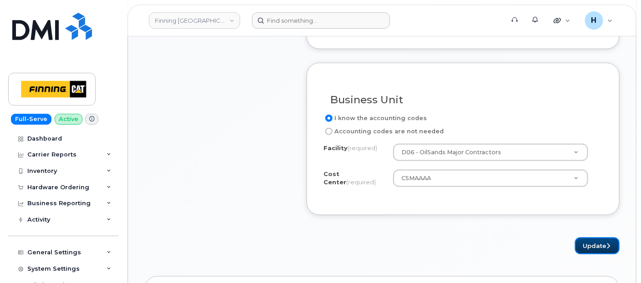
drag, startPoint x: 584, startPoint y: 243, endPoint x: 360, endPoint y: 23, distance: 314.5
click at [583, 242] on button "Update" at bounding box center [597, 246] width 45 height 17
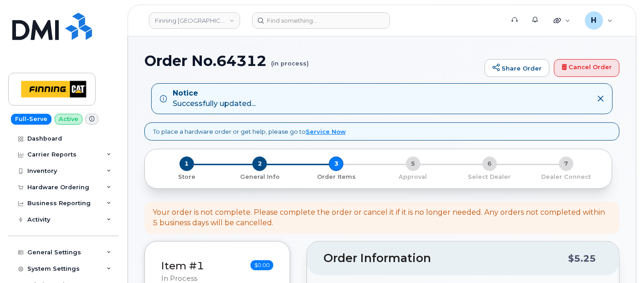
click at [232, 65] on h1 "Order No.64312 (in process)" at bounding box center [312, 61] width 336 height 16
copy h1 "64312"
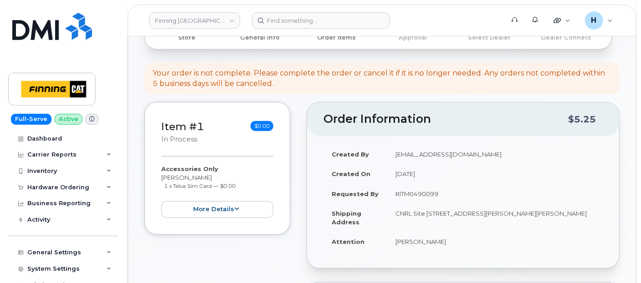
scroll to position [202, 0]
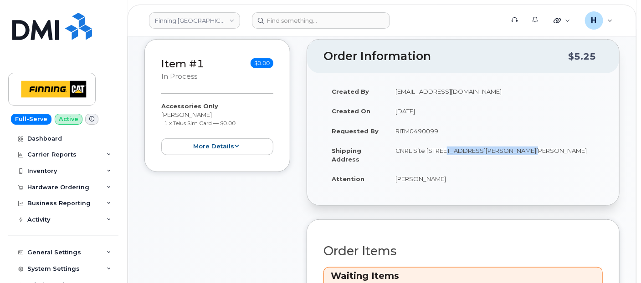
drag, startPoint x: 438, startPoint y: 148, endPoint x: 515, endPoint y: 148, distance: 77.0
click at [515, 148] on td "CNRL Site [STREET_ADDRESS][PERSON_NAME][PERSON_NAME]" at bounding box center [495, 155] width 216 height 28
copy td "Highway 63, Mildred Lake"
drag, startPoint x: 518, startPoint y: 149, endPoint x: 561, endPoint y: 149, distance: 42.8
click at [561, 149] on td "CNRL Site [STREET_ADDRESS][PERSON_NAME][PERSON_NAME]" at bounding box center [495, 155] width 216 height 28
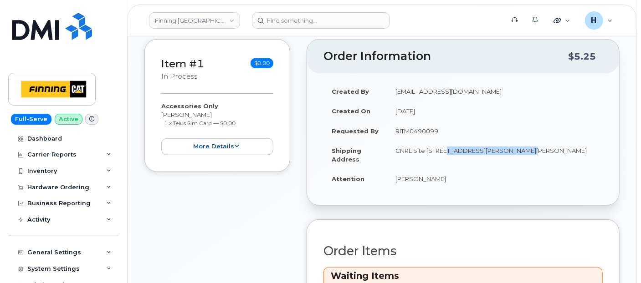
copy td "Industrial Park"
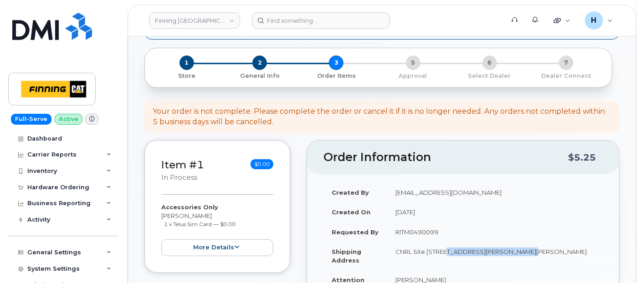
scroll to position [101, 0]
click at [258, 65] on span "2" at bounding box center [259, 63] width 15 height 15
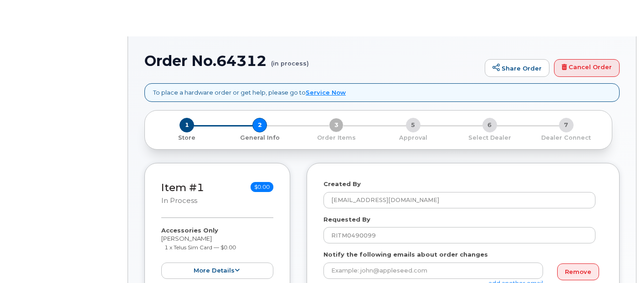
type textarea "CNRL Site [STREET_ADDRESS][PERSON_NAME][PERSON_NAME]"
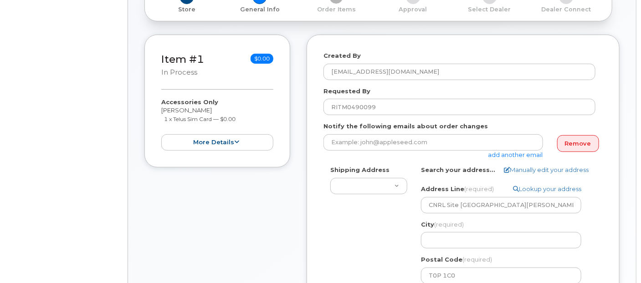
select select
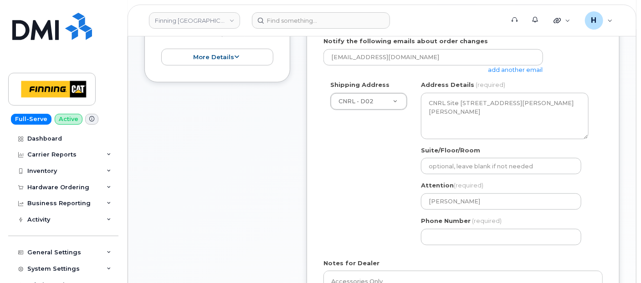
scroll to position [456, 0]
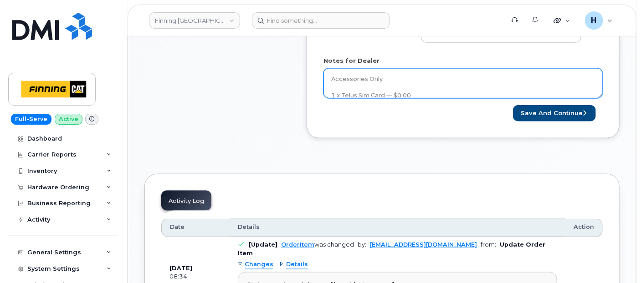
click at [396, 81] on textarea "Accessories Only 1 x Telus Sim Card — $0.00 SIM: [TECHNICAL_ID]----Inactive Pur…" at bounding box center [463, 83] width 279 height 30
click at [402, 95] on textarea "Accessories Only 1 x Telus Sim Card — $0.00 SIM: [TECHNICAL_ID]----Inactive Pur…" at bounding box center [463, 83] width 279 height 30
paste textarea "335653418715"
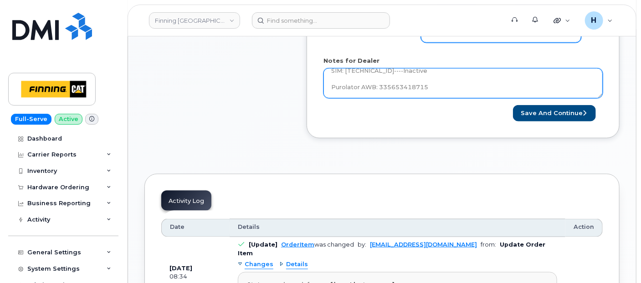
type textarea "Accessories Only 1 x Telus Sim Card — $0.00 SIM: [TECHNICAL_ID]----Inactive Pur…"
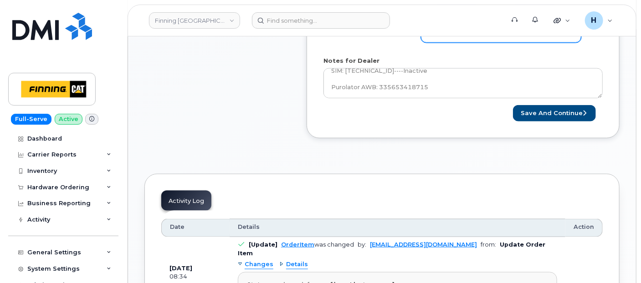
click at [452, 39] on input "Phone Number" at bounding box center [501, 34] width 160 height 16
type input "7807902010"
select select
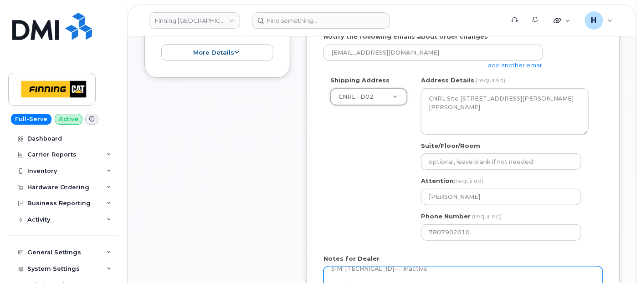
scroll to position [355, 0]
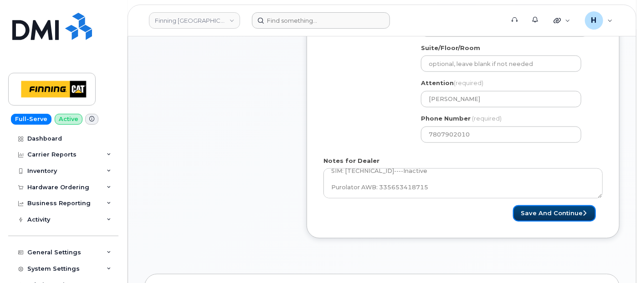
drag, startPoint x: 554, startPoint y: 213, endPoint x: 254, endPoint y: 16, distance: 359.1
click at [552, 211] on button "Save and Continue" at bounding box center [554, 214] width 83 height 17
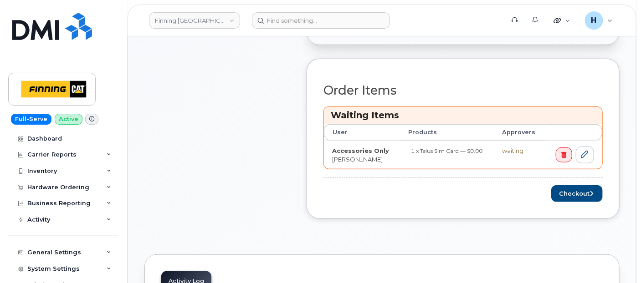
scroll to position [405, 0]
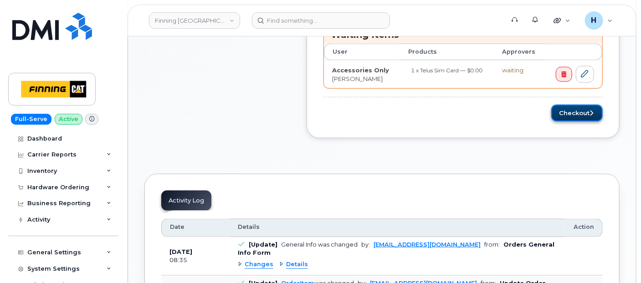
click at [556, 114] on button "Checkout" at bounding box center [576, 113] width 51 height 17
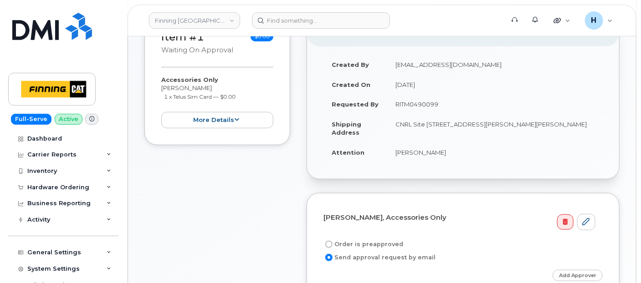
scroll to position [152, 0]
drag, startPoint x: 385, startPoint y: 241, endPoint x: 388, endPoint y: 109, distance: 131.3
click at [385, 240] on label "Order is preapproved" at bounding box center [364, 243] width 80 height 11
click at [333, 240] on input "Order is preapproved" at bounding box center [328, 243] width 7 height 7
radio input "true"
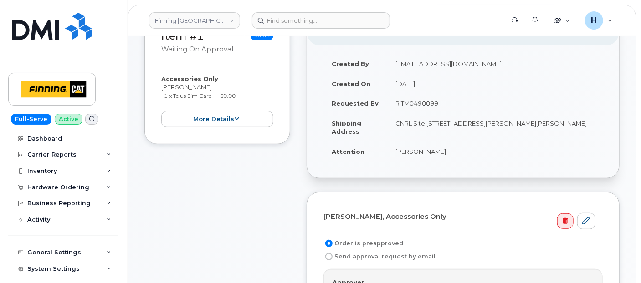
drag, startPoint x: 391, startPoint y: 103, endPoint x: 497, endPoint y: 101, distance: 106.2
click at [497, 101] on td "RITM0490099" at bounding box center [495, 103] width 216 height 20
copy td "RITM0490099"
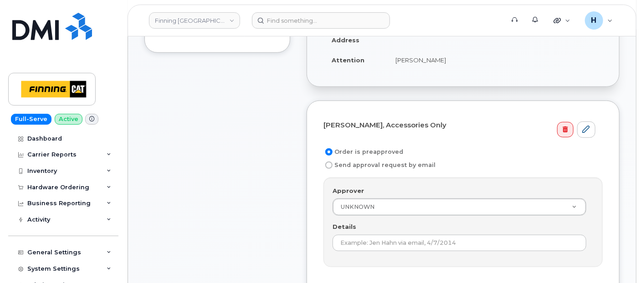
scroll to position [303, 0]
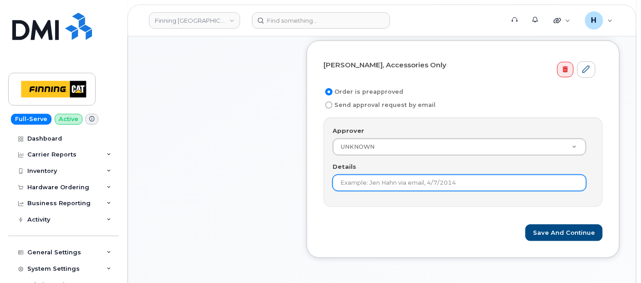
click at [360, 180] on input "Details" at bounding box center [460, 183] width 254 height 16
paste input "RITM0490099"
type input "RITM0490099"
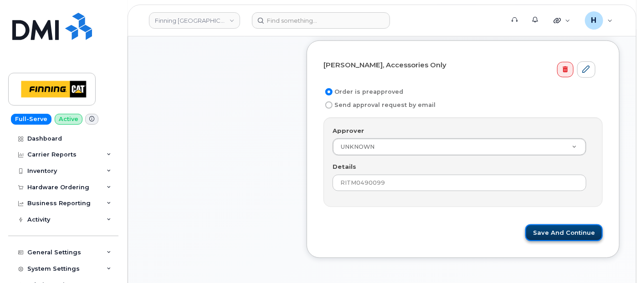
click at [548, 229] on button "Save and Continue" at bounding box center [563, 233] width 77 height 17
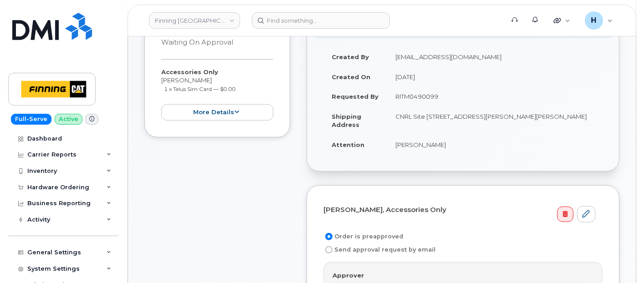
scroll to position [152, 0]
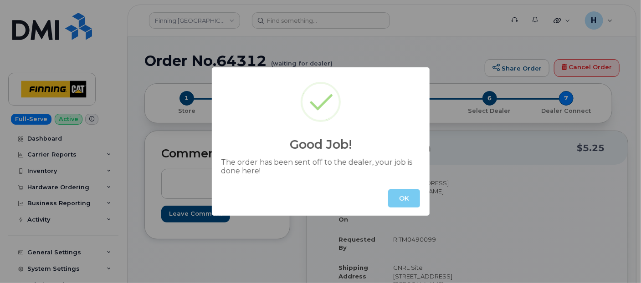
click at [400, 199] on button "OK" at bounding box center [404, 199] width 32 height 18
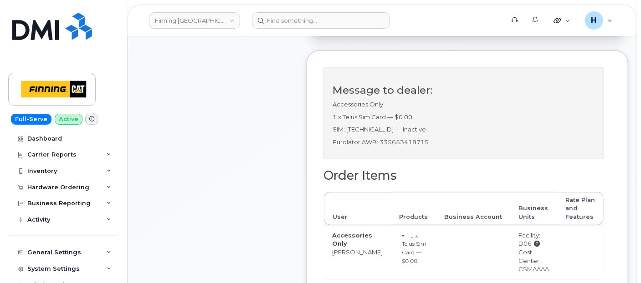
scroll to position [303, 0]
click at [408, 146] on p "Purolator AWB: 335653418715" at bounding box center [464, 142] width 262 height 9
copy p "335653418715"
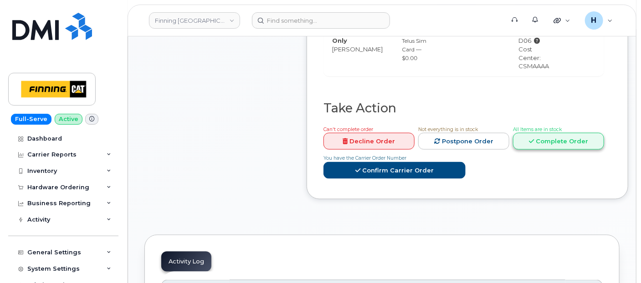
click at [529, 144] on icon at bounding box center [531, 142] width 5 height 6
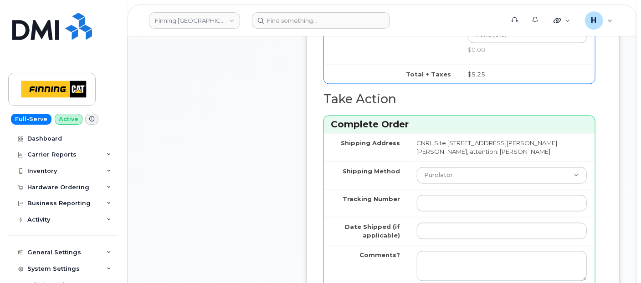
scroll to position [759, 0]
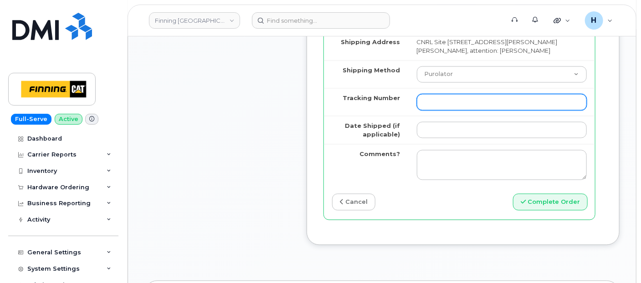
click at [432, 111] on input "Tracking Number" at bounding box center [502, 102] width 170 height 16
paste input "335653418715"
type input "335653418715"
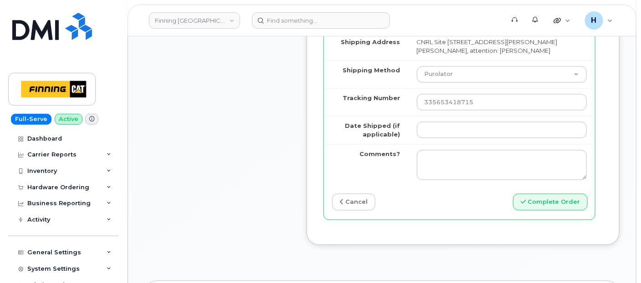
drag, startPoint x: 420, startPoint y: 153, endPoint x: 426, endPoint y: 152, distance: 5.6
click at [418, 144] on td at bounding box center [502, 130] width 186 height 28
click at [459, 139] on input "Date Shipped (if applicable)" at bounding box center [502, 130] width 170 height 16
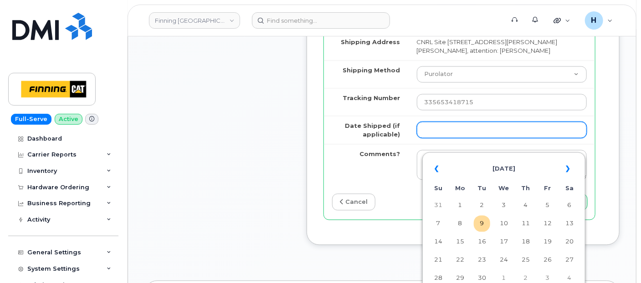
type input "[DATE]"
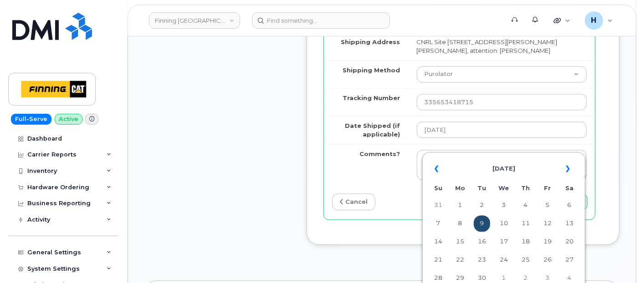
click at [487, 222] on td "9" at bounding box center [482, 224] width 16 height 16
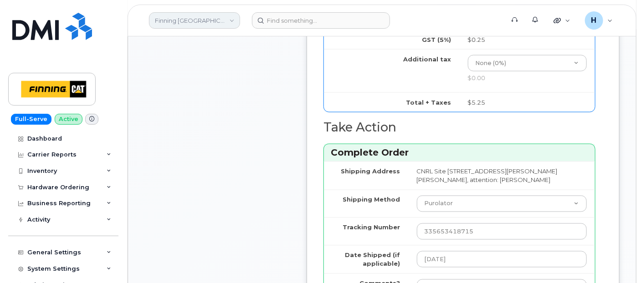
scroll to position [607, 0]
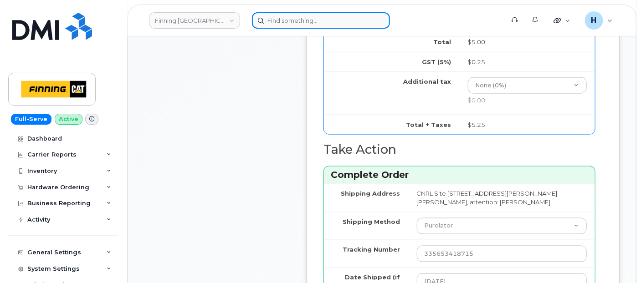
click at [298, 22] on input at bounding box center [321, 20] width 138 height 16
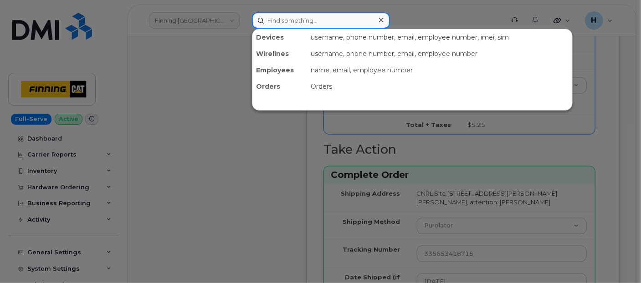
paste input "[PERSON_NAME]"
type input "[PERSON_NAME]"
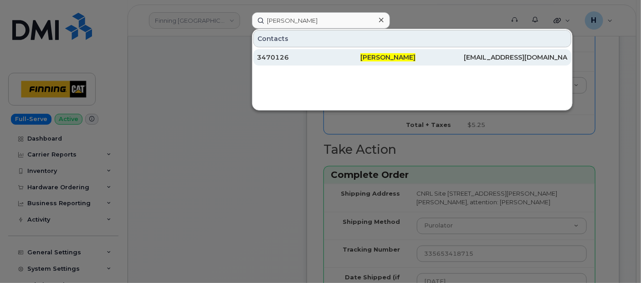
click at [277, 60] on div "3470126" at bounding box center [308, 57] width 103 height 9
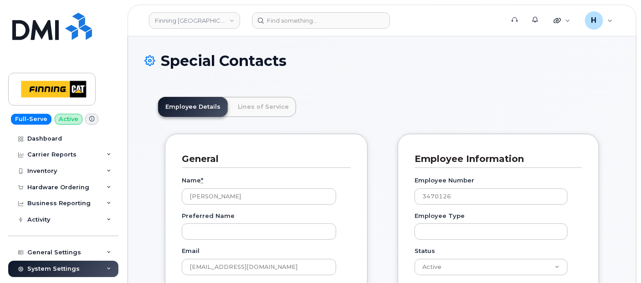
scroll to position [27, 0]
click at [273, 110] on link "Lines of Service" at bounding box center [264, 107] width 66 height 20
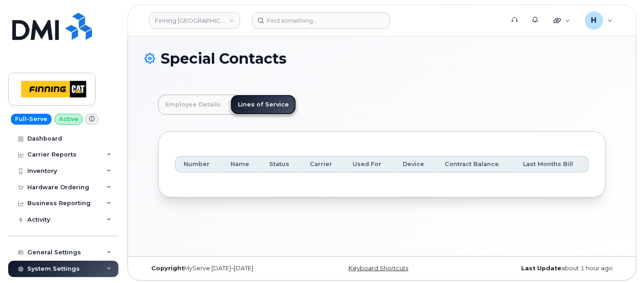
scroll to position [4, 0]
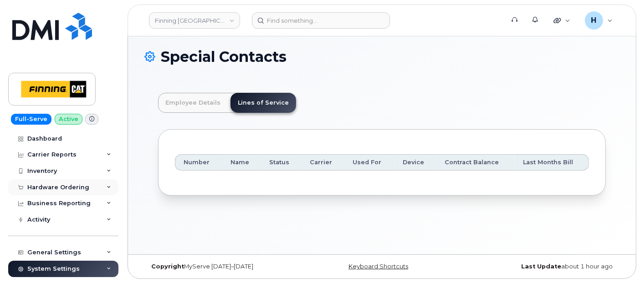
click at [46, 190] on div "Hardware Ordering" at bounding box center [58, 187] width 62 height 7
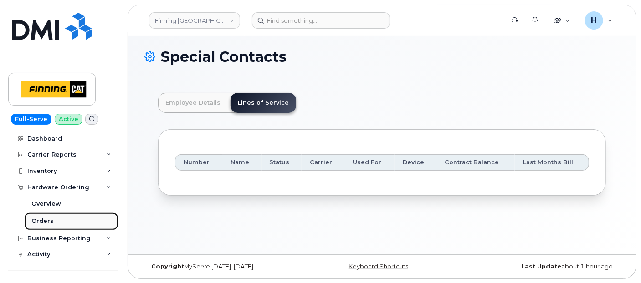
click at [39, 224] on div "Orders" at bounding box center [42, 221] width 22 height 8
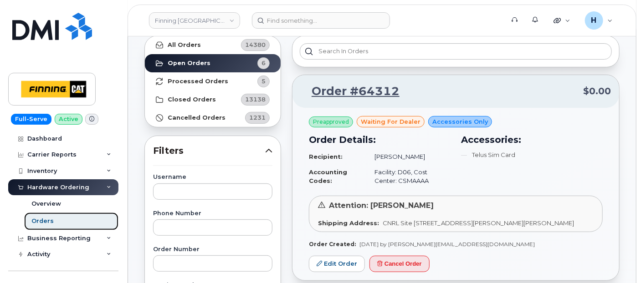
scroll to position [101, 0]
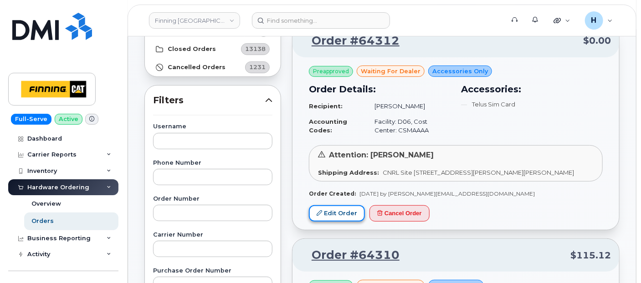
click at [339, 222] on link "Edit Order" at bounding box center [337, 214] width 56 height 17
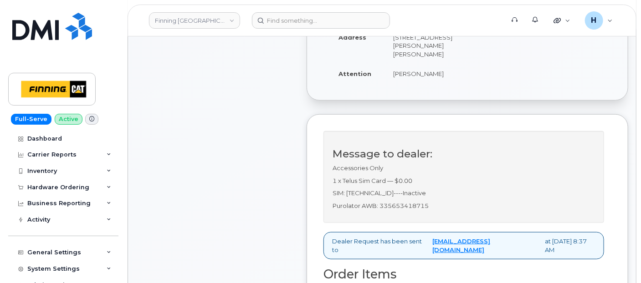
scroll to position [283, 0]
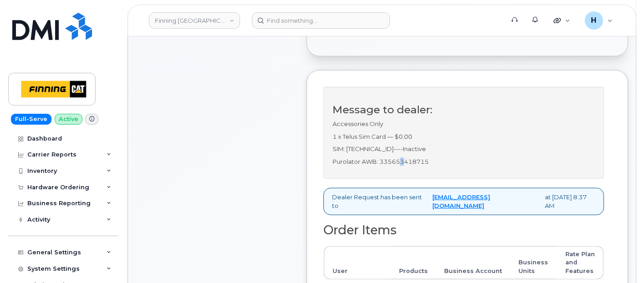
click at [402, 166] on p "Purolator AWB: 335653418715" at bounding box center [464, 162] width 262 height 9
copy p "3"
click at [414, 180] on div "Message to dealer: Accessories Only 1 x Telus Sim Card — $0.00 SIM: 89122301023…" at bounding box center [464, 133] width 281 height 93
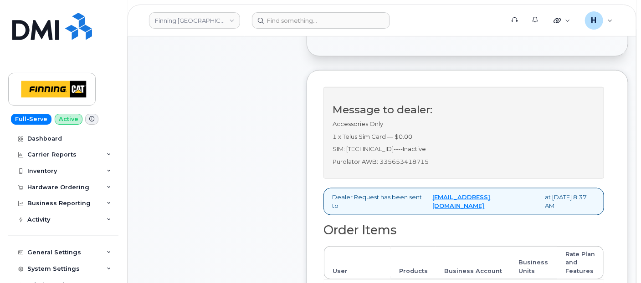
click at [414, 166] on p "Purolator AWB: 335653418715" at bounding box center [464, 162] width 262 height 9
click at [423, 180] on div "Message to dealer: Accessories Only 1 x Telus Sim Card — $0.00 SIM: 89122301023…" at bounding box center [464, 133] width 281 height 93
click at [392, 166] on p "Purolator AWB: 335653418715" at bounding box center [464, 162] width 262 height 9
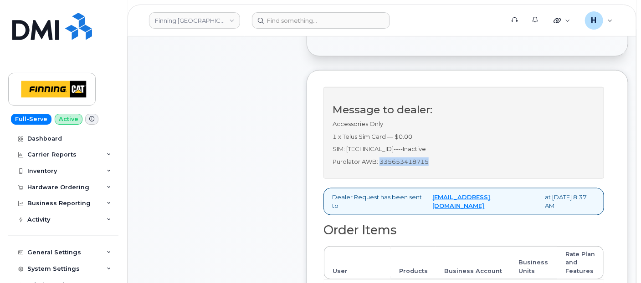
click at [392, 166] on p "Purolator AWB: 335653418715" at bounding box center [464, 162] width 262 height 9
copy p "335653418715"
click at [280, 191] on div "Comments Leave Comment" at bounding box center [217, 158] width 146 height 623
click at [392, 166] on p "Purolator AWB: 335653418715" at bounding box center [464, 162] width 262 height 9
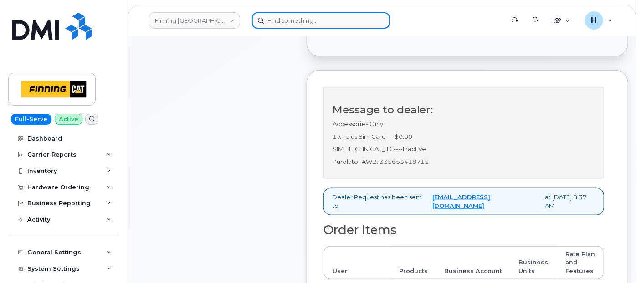
click at [265, 18] on input at bounding box center [321, 20] width 138 height 16
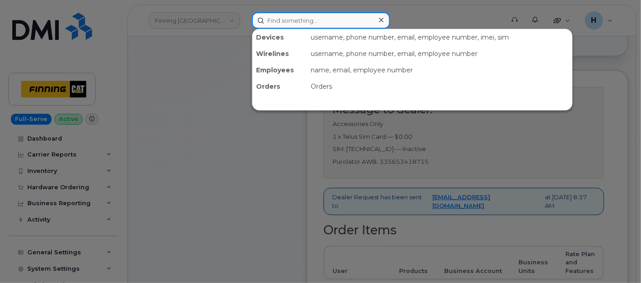
paste input "Graehme Chmilar"
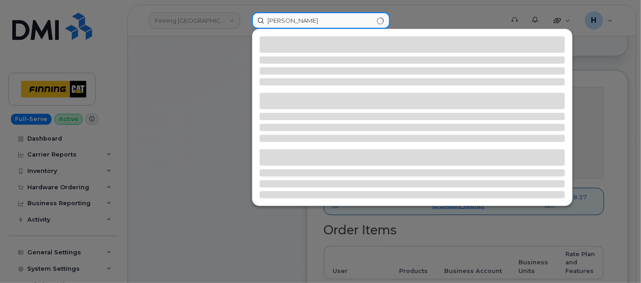
type input "Graehme Chmilar"
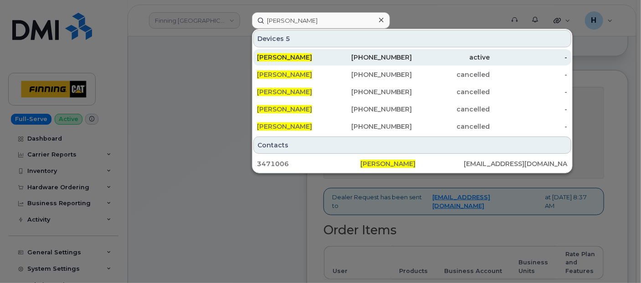
click at [291, 54] on span "Graehme Chmilar" at bounding box center [284, 57] width 55 height 8
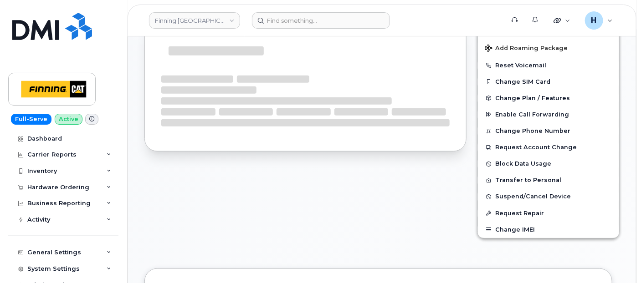
scroll to position [303, 0]
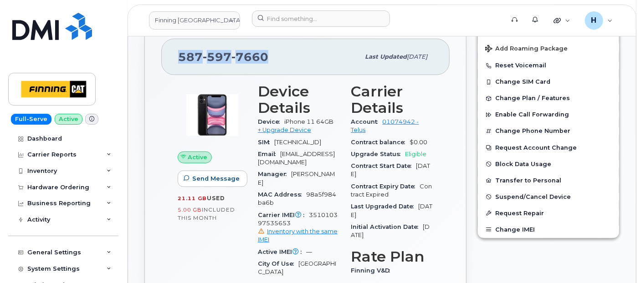
drag, startPoint x: 276, startPoint y: 52, endPoint x: 174, endPoint y: 55, distance: 101.7
click at [174, 55] on div "587 597 7660 Last updated Aug 05, 2025" at bounding box center [305, 57] width 288 height 36
copy span "587 597 7660"
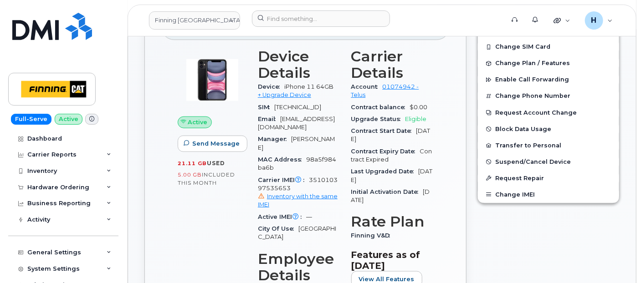
scroll to position [354, 0]
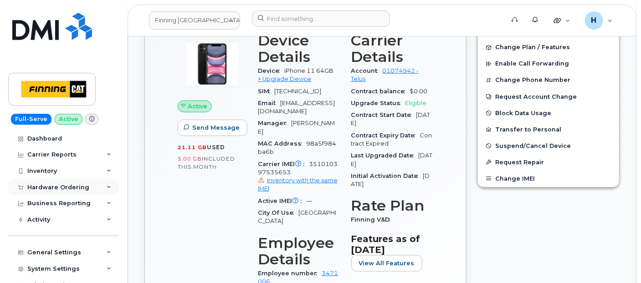
click at [51, 181] on div "Hardware Ordering" at bounding box center [63, 188] width 110 height 16
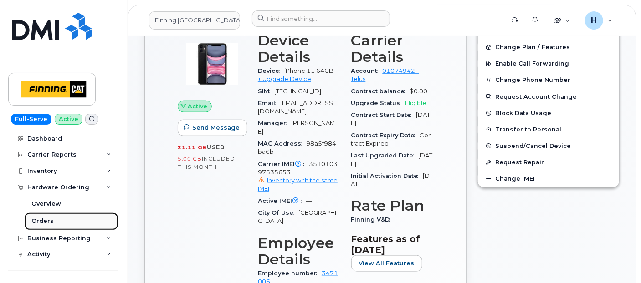
click at [51, 215] on link "Orders" at bounding box center [71, 221] width 94 height 17
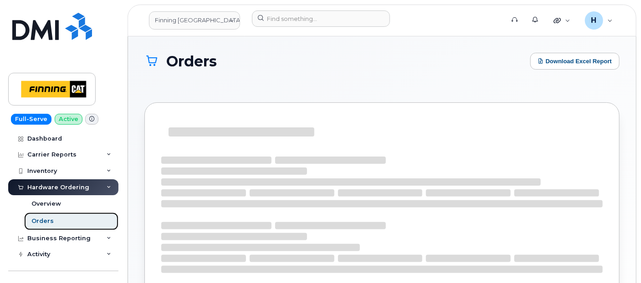
click at [51, 215] on link "Orders" at bounding box center [71, 221] width 94 height 17
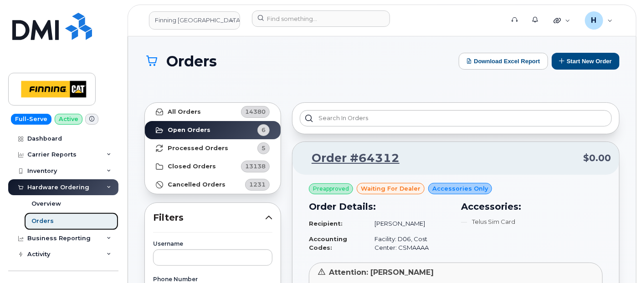
scroll to position [202, 0]
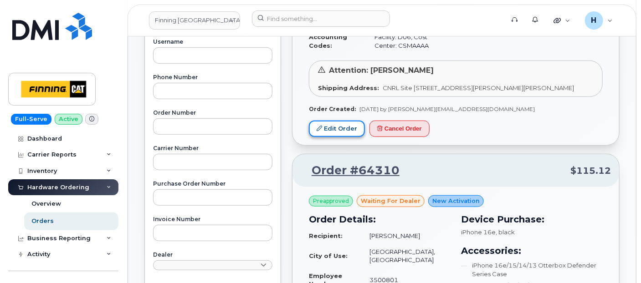
click link "Edit Order"
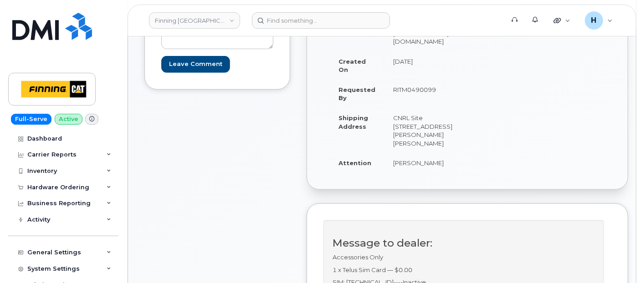
scroll to position [202, 0]
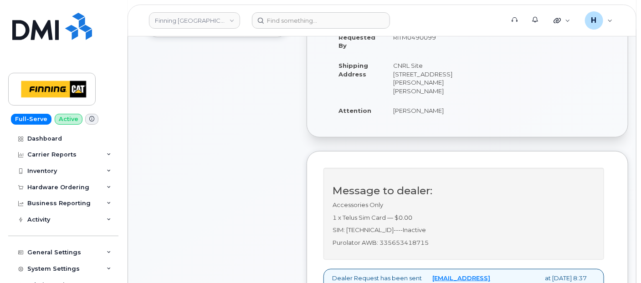
click at [403, 247] on p "Purolator AWB: 335653418715" at bounding box center [464, 243] width 262 height 9
copy p "335653418715"
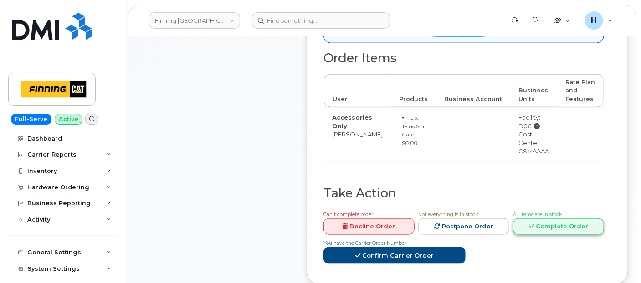
click at [523, 236] on link "Complete Order" at bounding box center [558, 227] width 91 height 17
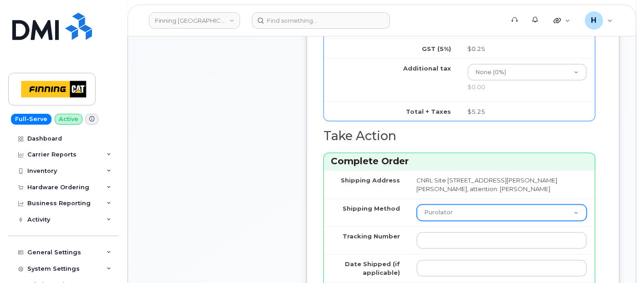
scroll to position [709, 0]
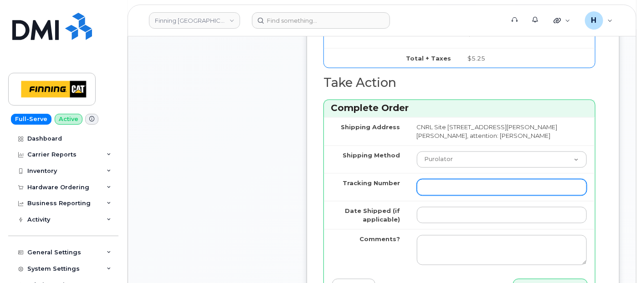
click at [427, 196] on input "Tracking Number" at bounding box center [502, 188] width 170 height 16
paste input "335653418715"
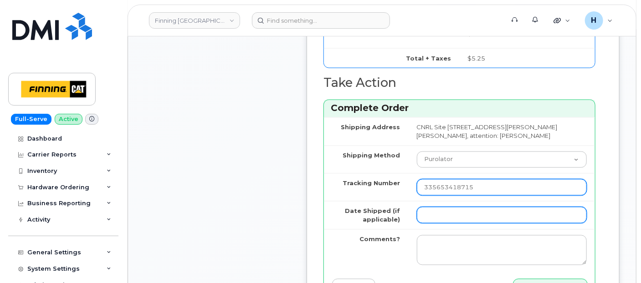
type input "335653418715"
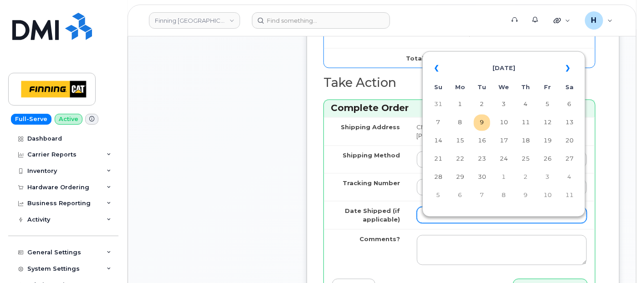
click at [427, 222] on input "Date Shipped (if applicable)" at bounding box center [502, 215] width 170 height 16
click at [482, 129] on td "9" at bounding box center [482, 123] width 16 height 16
type input "[DATE]"
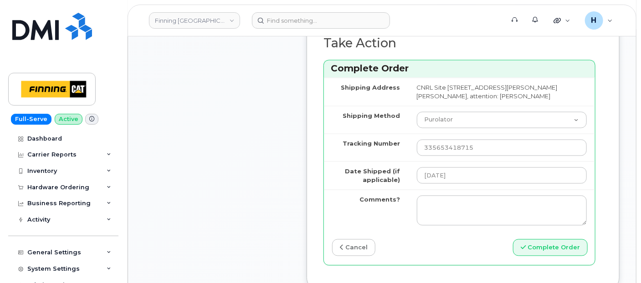
scroll to position [810, 0]
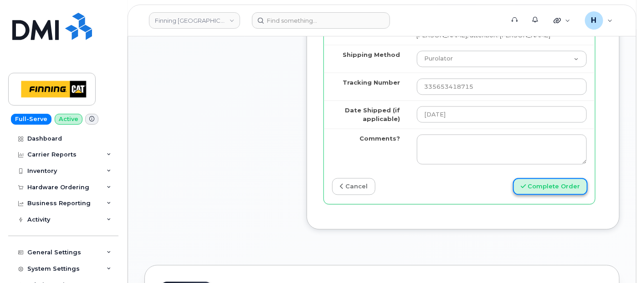
click at [540, 195] on button "Complete Order" at bounding box center [550, 186] width 75 height 17
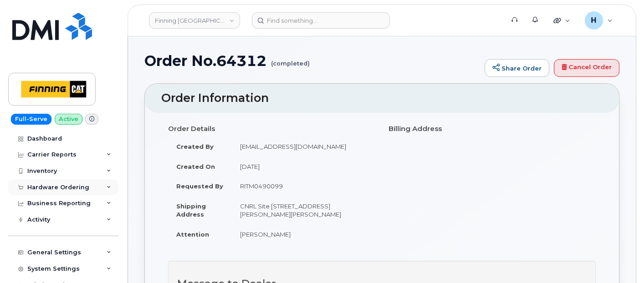
click at [62, 191] on div "Hardware Ordering" at bounding box center [63, 188] width 110 height 16
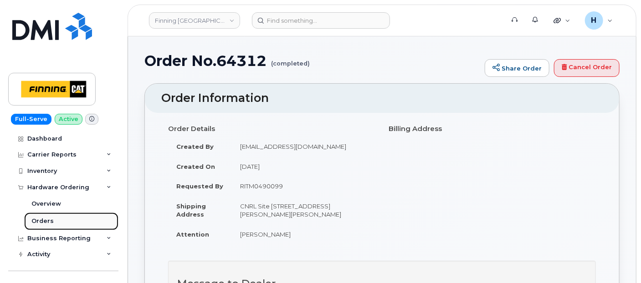
click at [60, 217] on link "Orders" at bounding box center [71, 221] width 94 height 17
